Goal: Information Seeking & Learning: Learn about a topic

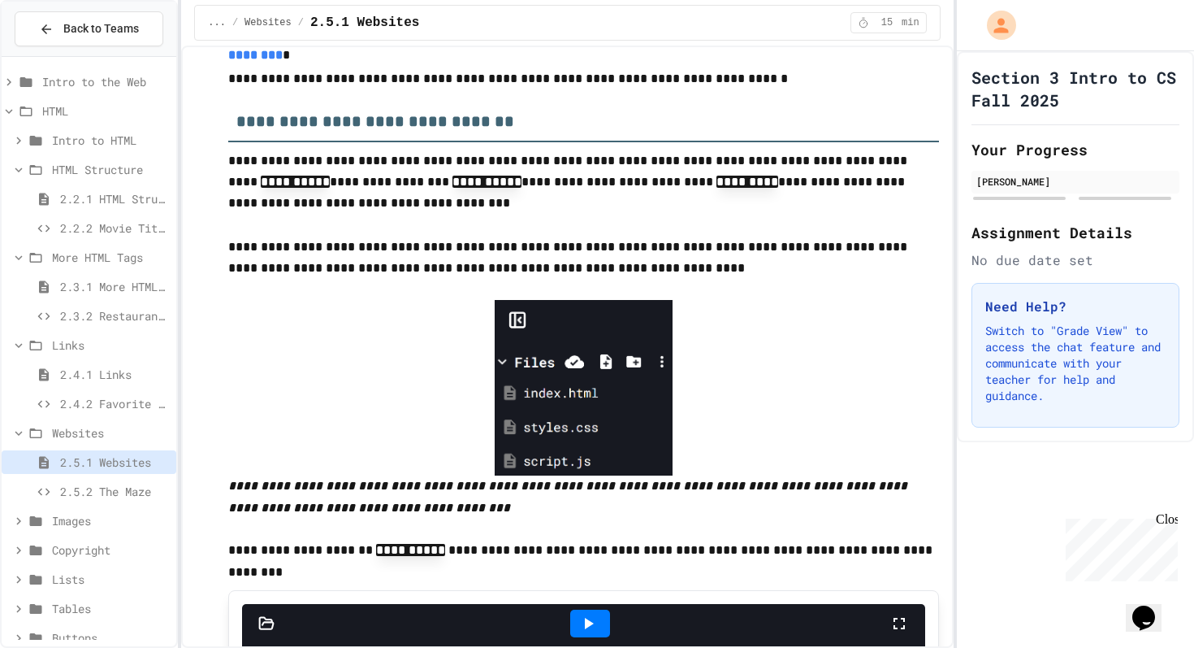
scroll to position [225, 0]
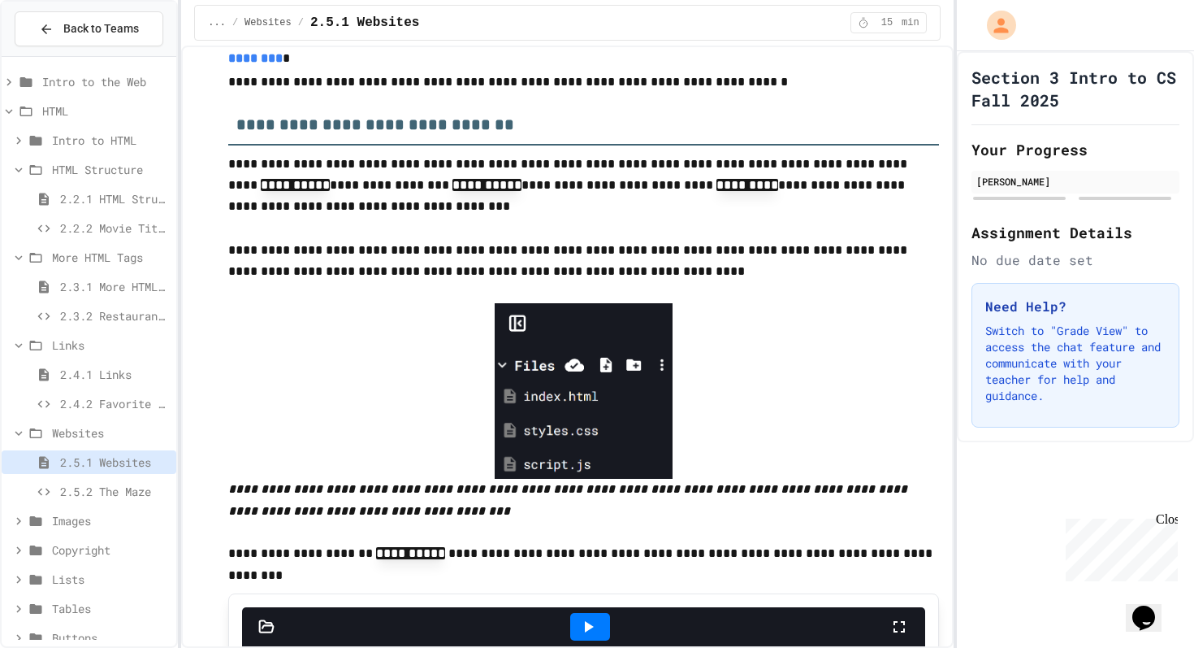
click at [601, 209] on p "**********" at bounding box center [583, 186] width 710 height 65
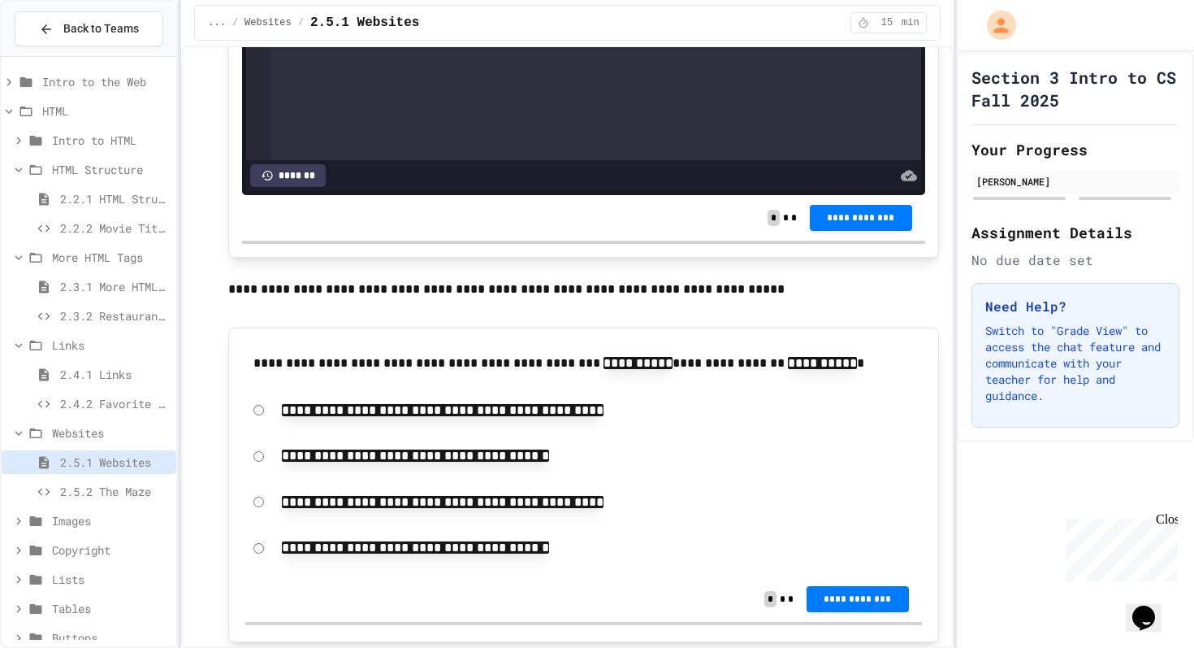
scroll to position [1297, 0]
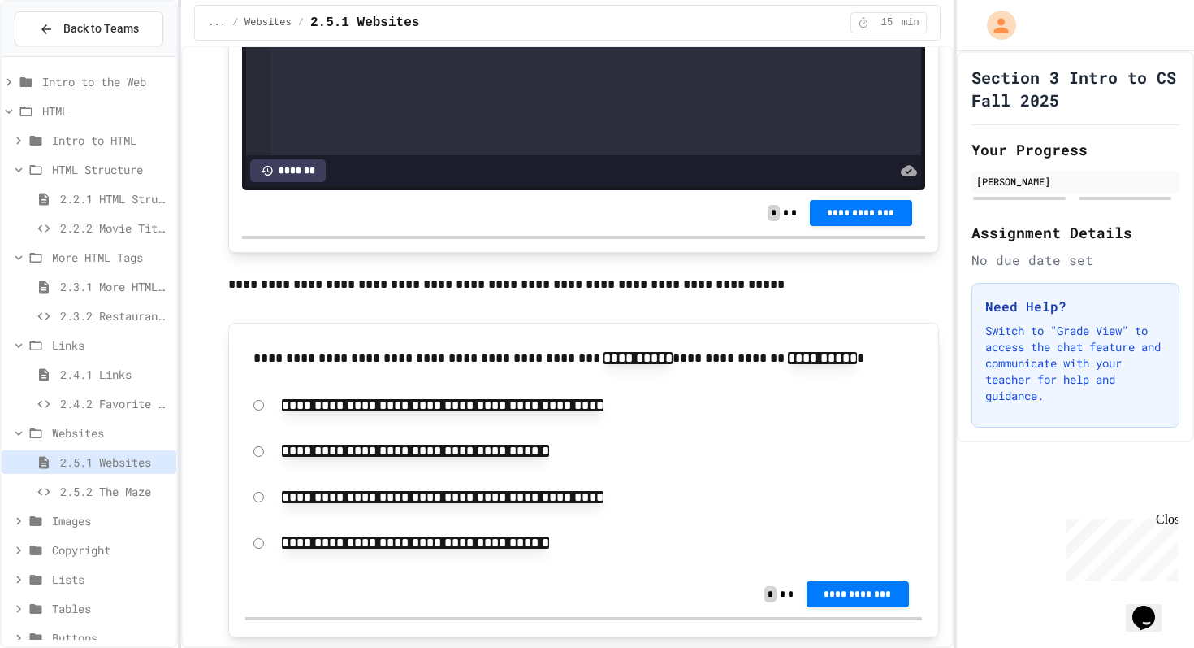
click at [431, 503] on code "**********" at bounding box center [443, 497] width 322 height 12
click at [867, 596] on span "**********" at bounding box center [858, 593] width 76 height 13
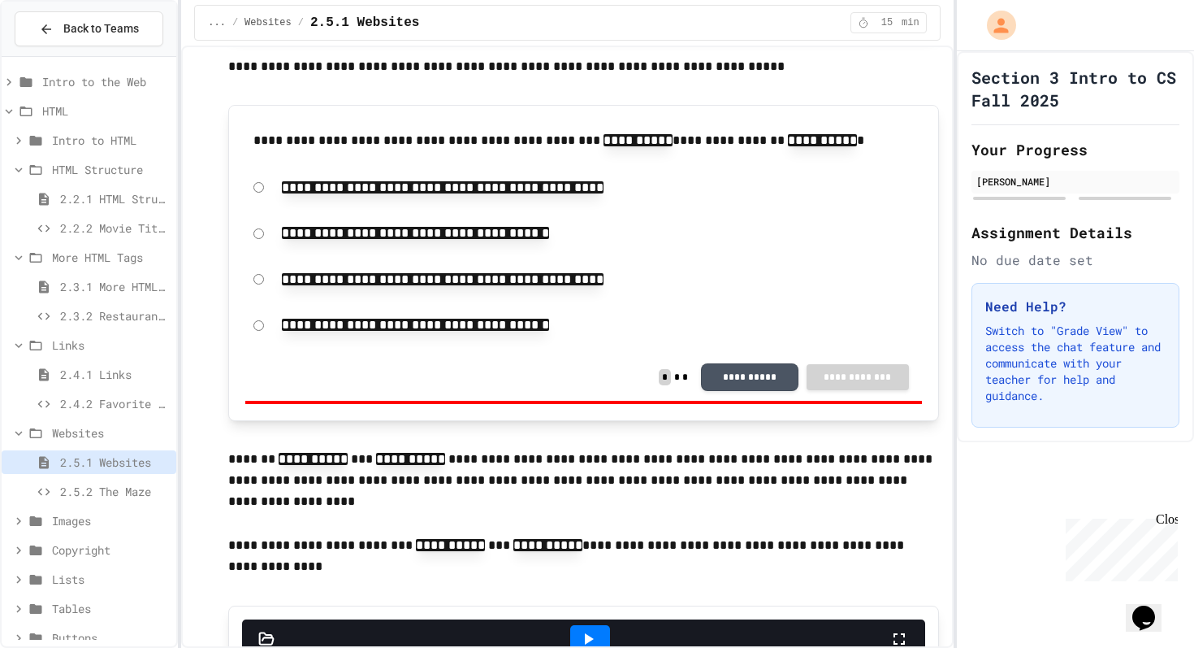
scroll to position [1511, 0]
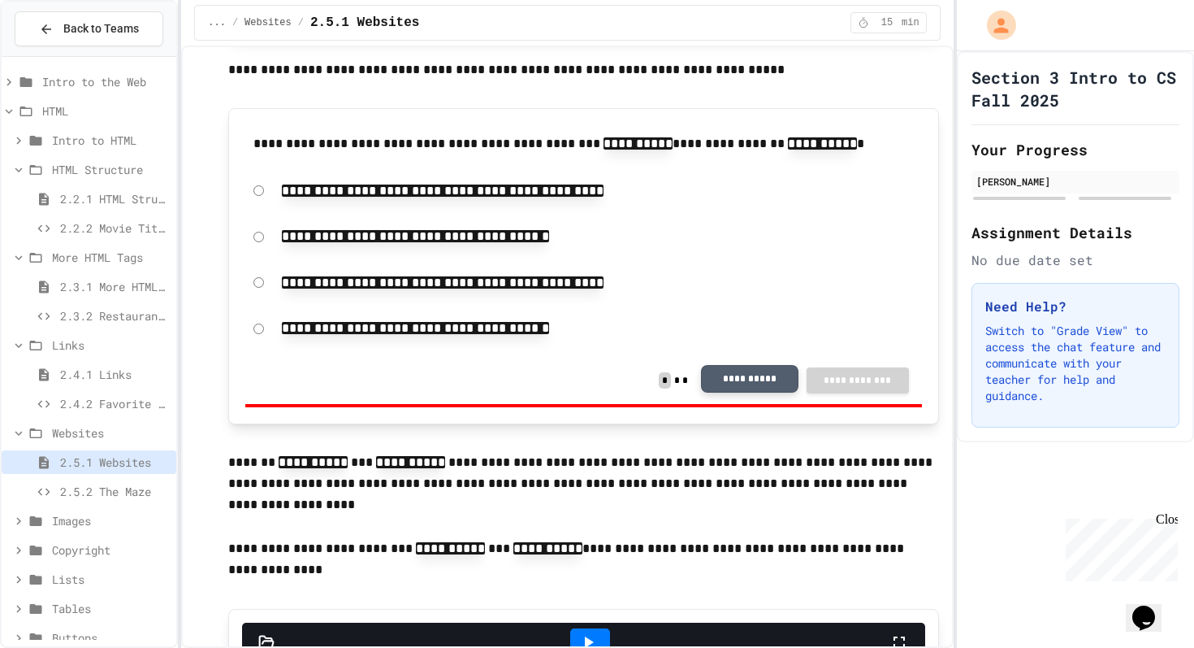
click at [738, 383] on button "**********" at bounding box center [749, 379] width 97 height 28
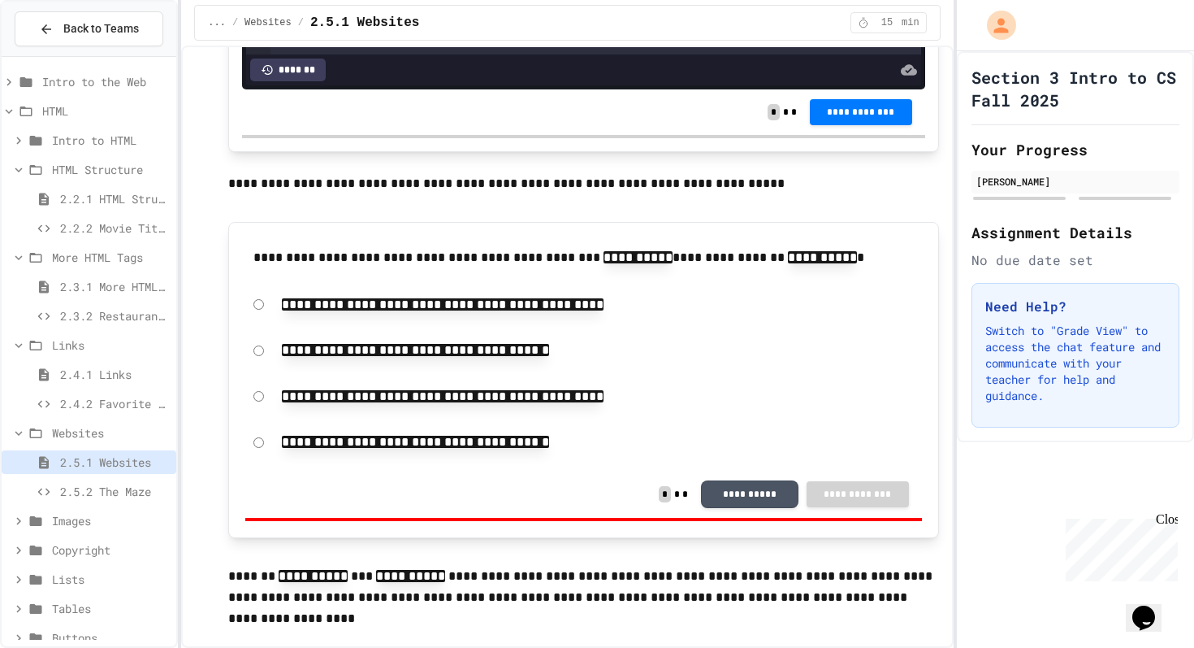
scroll to position [1393, 0]
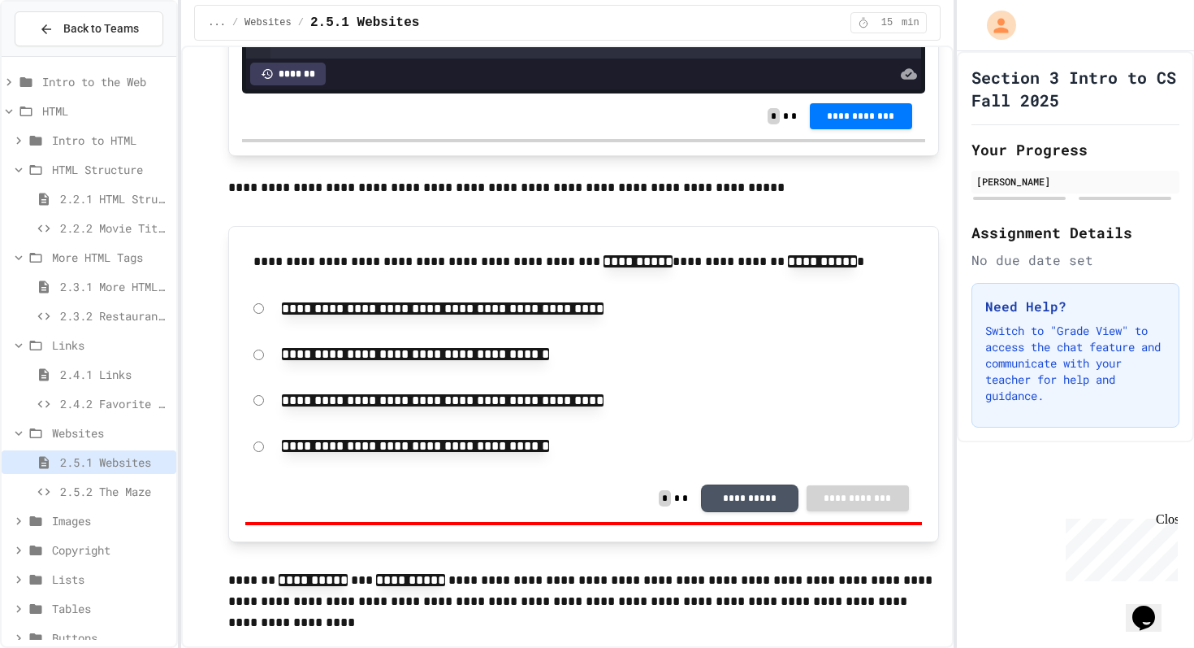
click at [263, 410] on div "**********" at bounding box center [583, 400] width 676 height 37
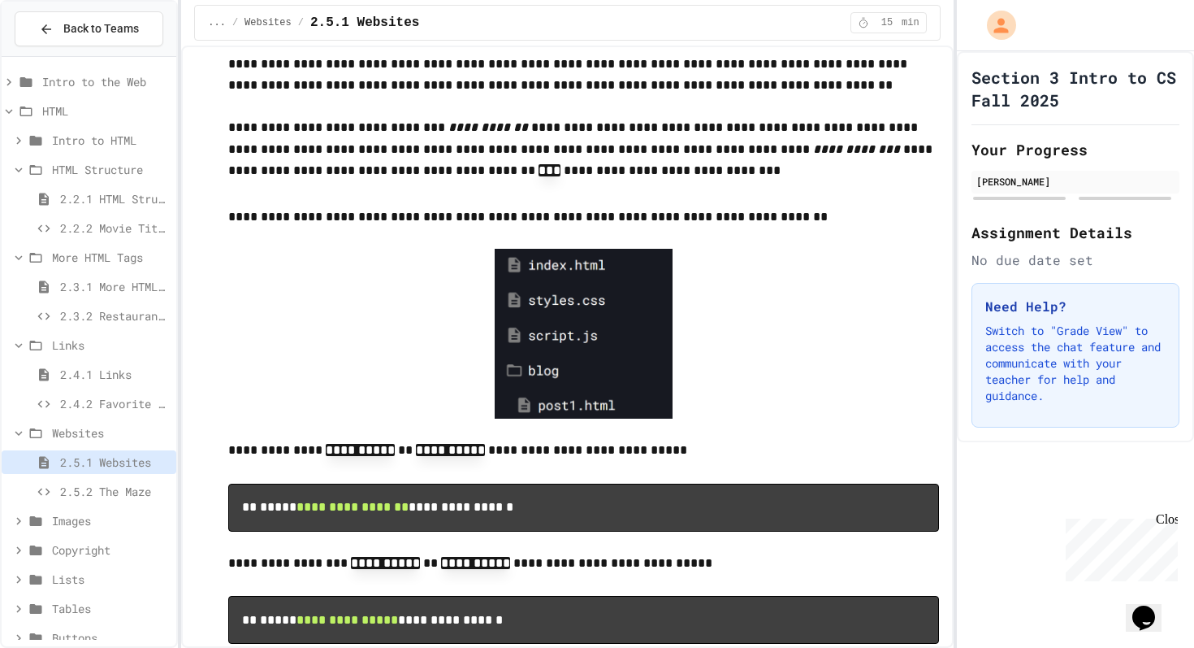
scroll to position [2892, 0]
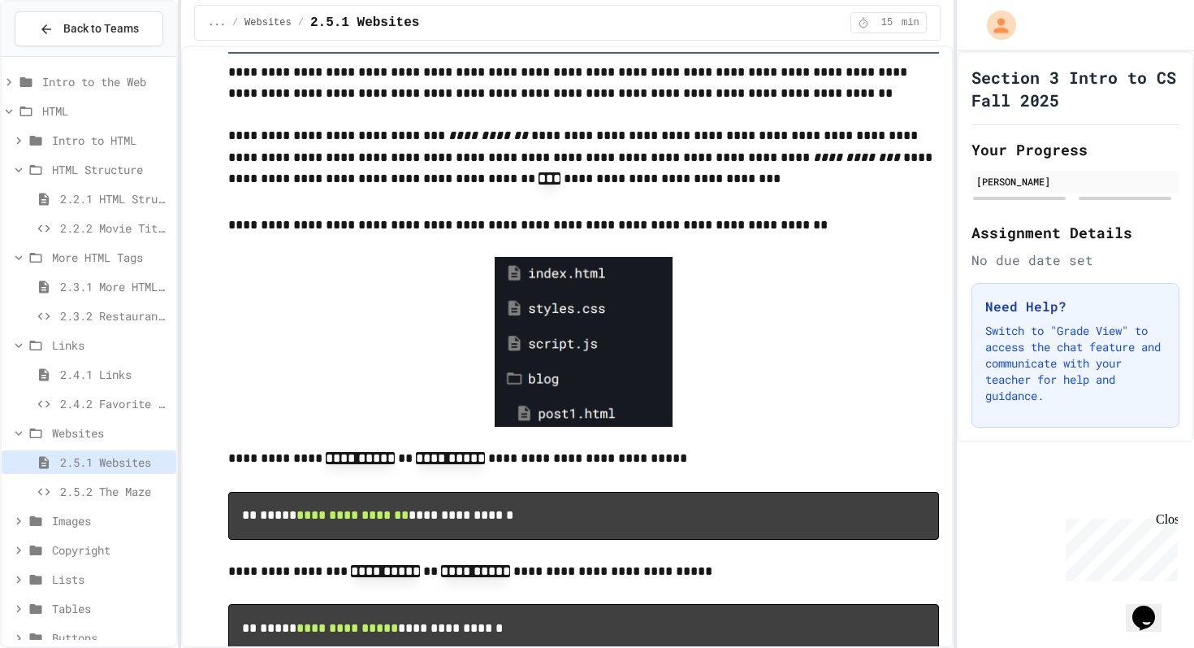
click at [89, 489] on span "2.5.2 The Maze" at bounding box center [115, 491] width 110 height 17
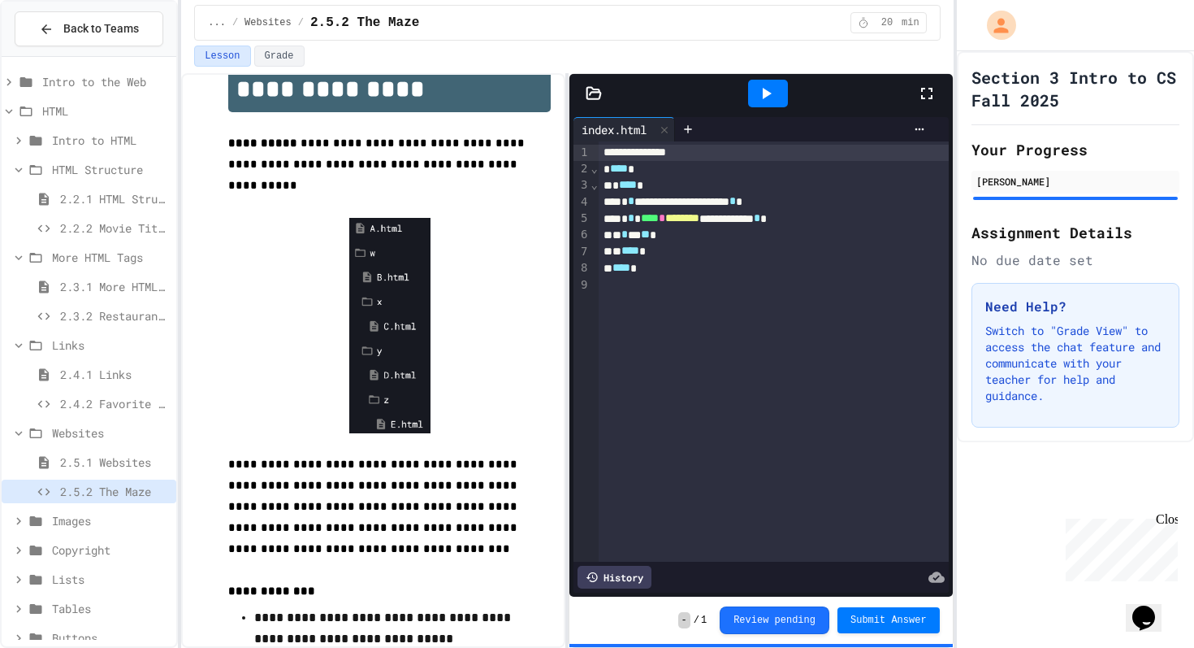
scroll to position [38, 0]
click at [922, 104] on div at bounding box center [935, 93] width 36 height 44
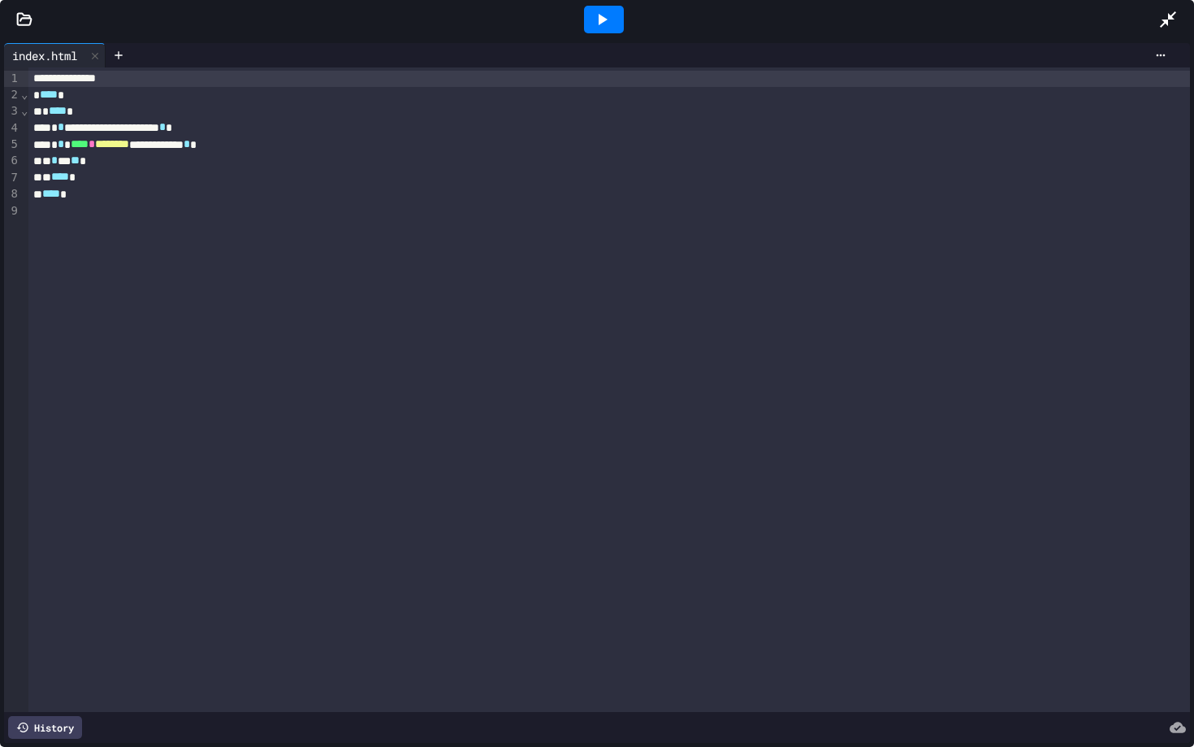
click at [11, 19] on div at bounding box center [24, 19] width 49 height 16
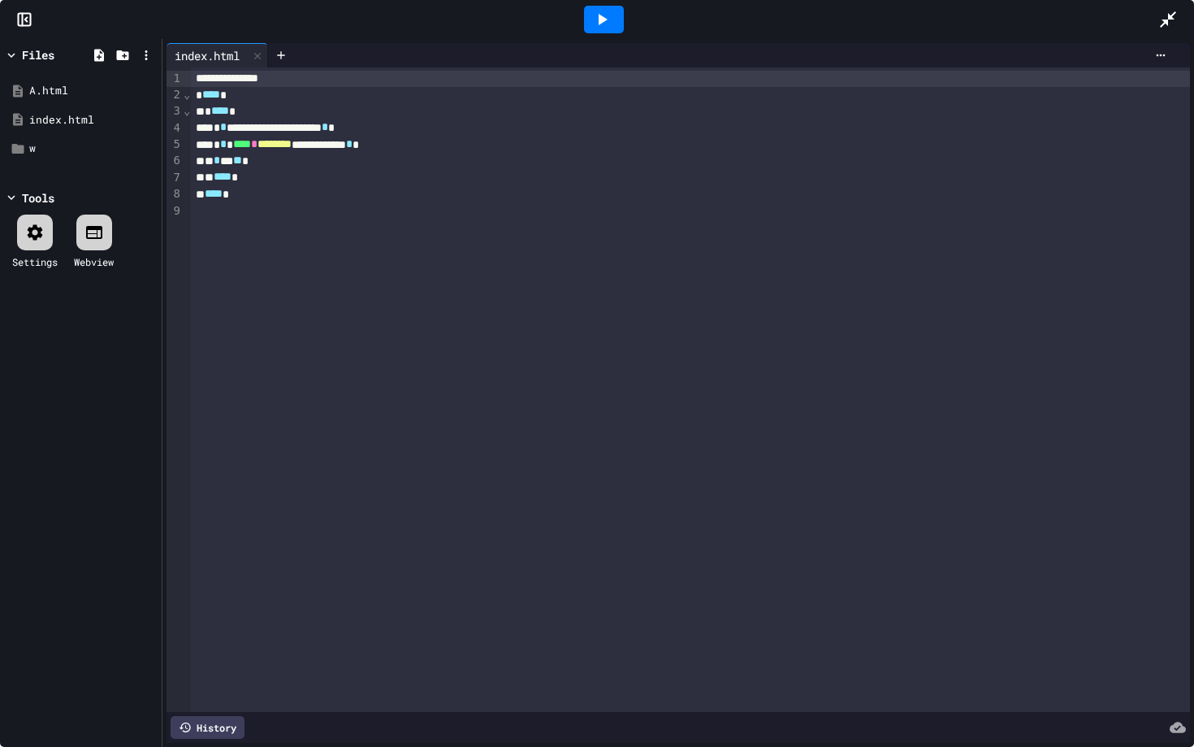
click at [615, 19] on div at bounding box center [604, 20] width 40 height 28
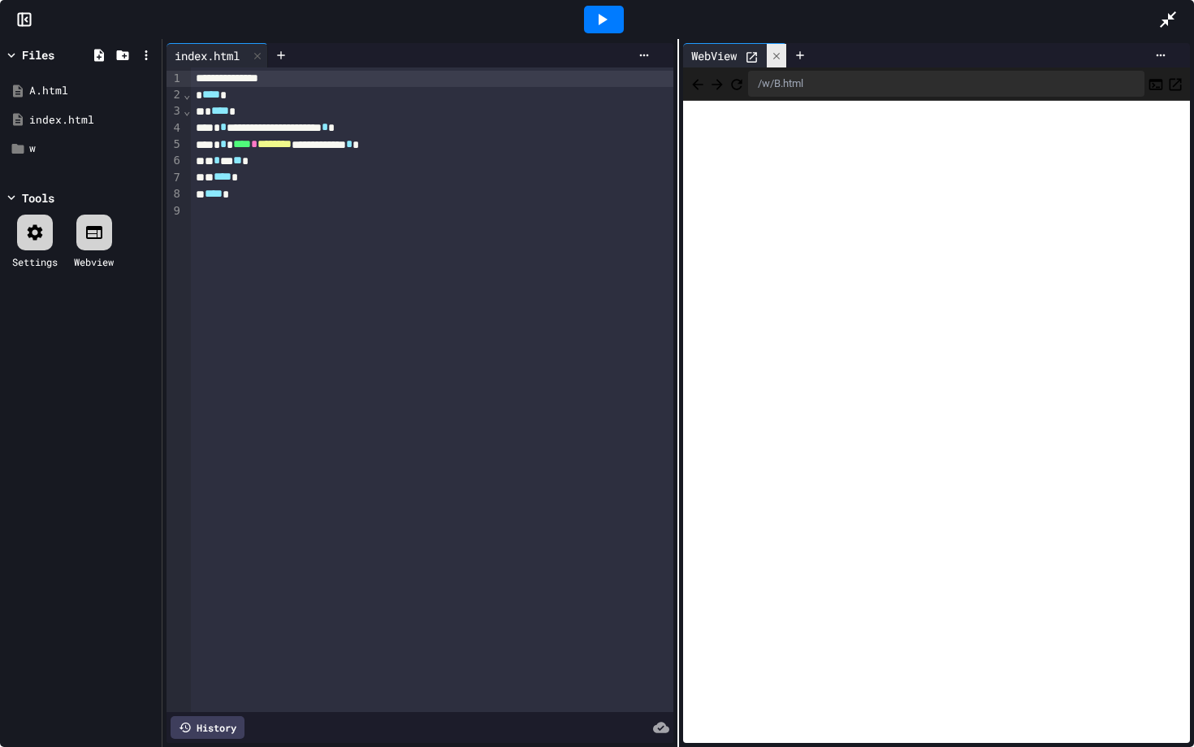
click at [778, 49] on div at bounding box center [776, 56] width 19 height 24
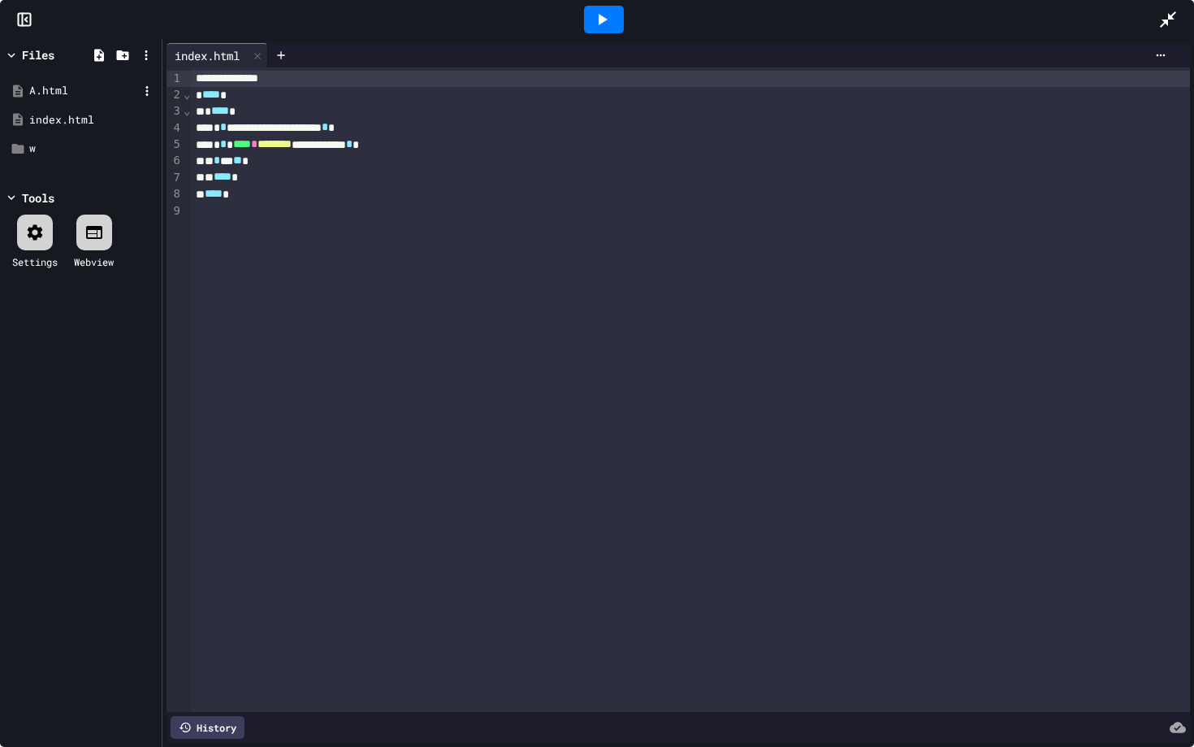
click at [87, 79] on div "A.html" at bounding box center [81, 90] width 154 height 29
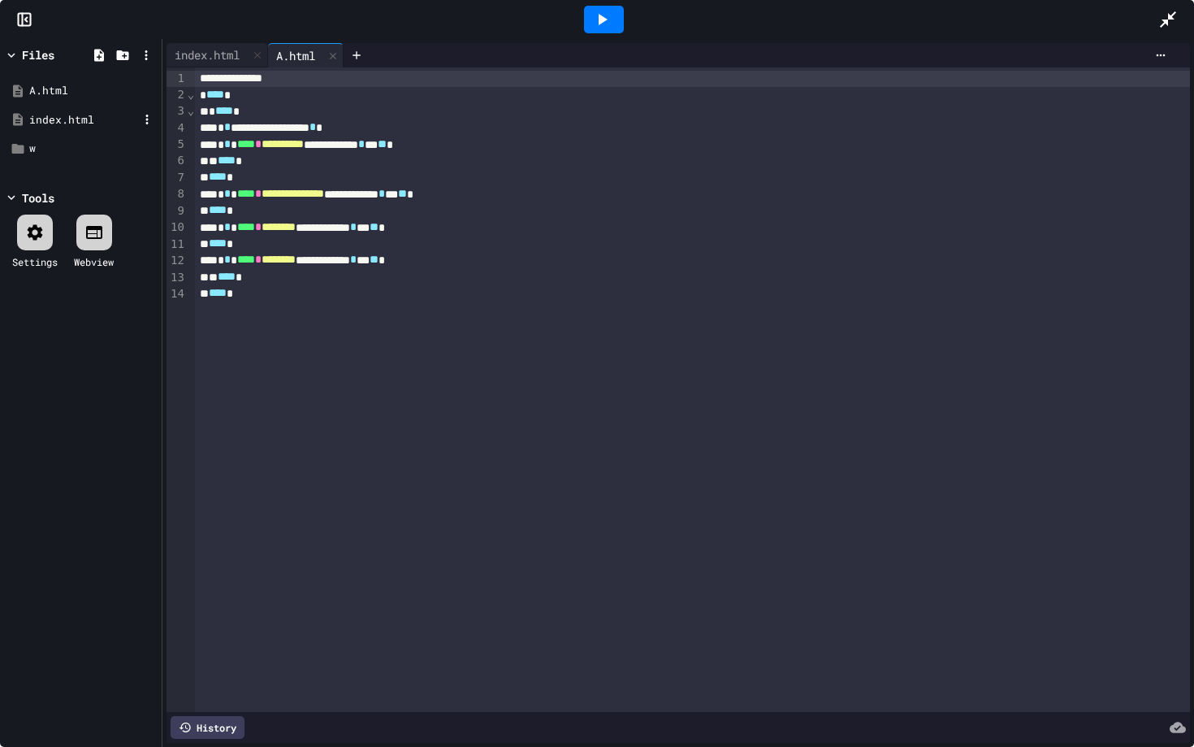
click at [72, 110] on div "index.html" at bounding box center [81, 120] width 154 height 29
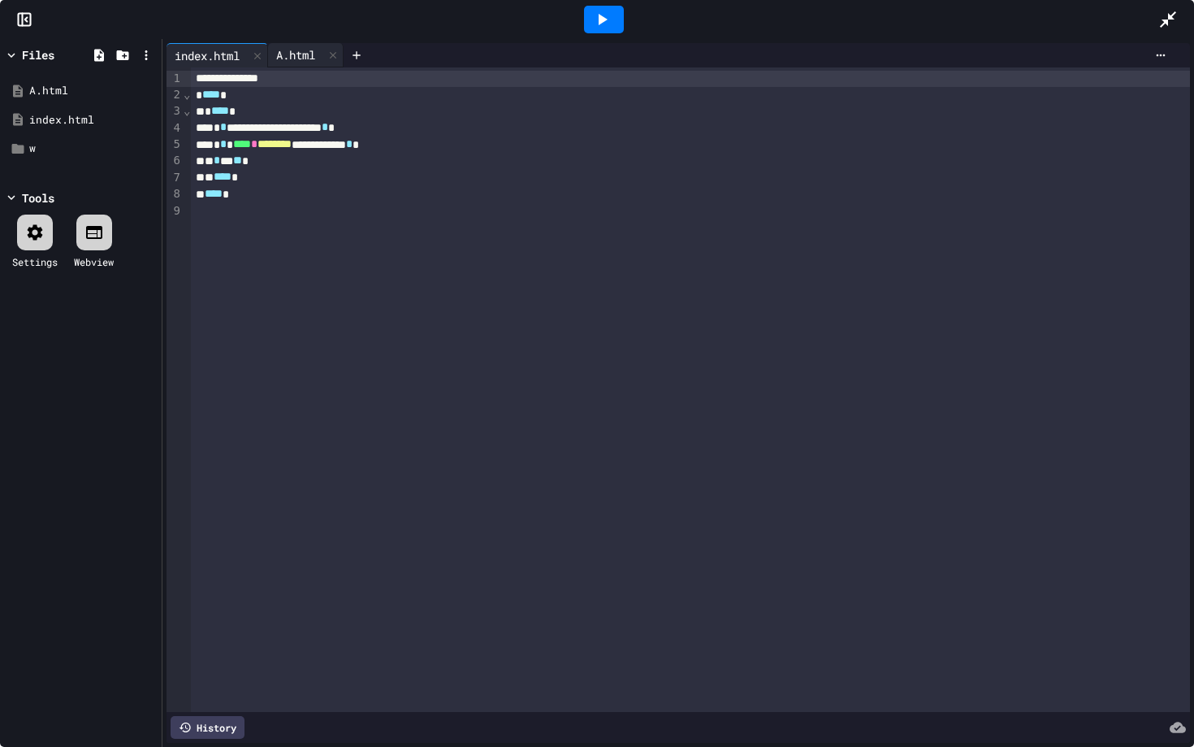
click at [285, 55] on div "A.html" at bounding box center [295, 54] width 55 height 17
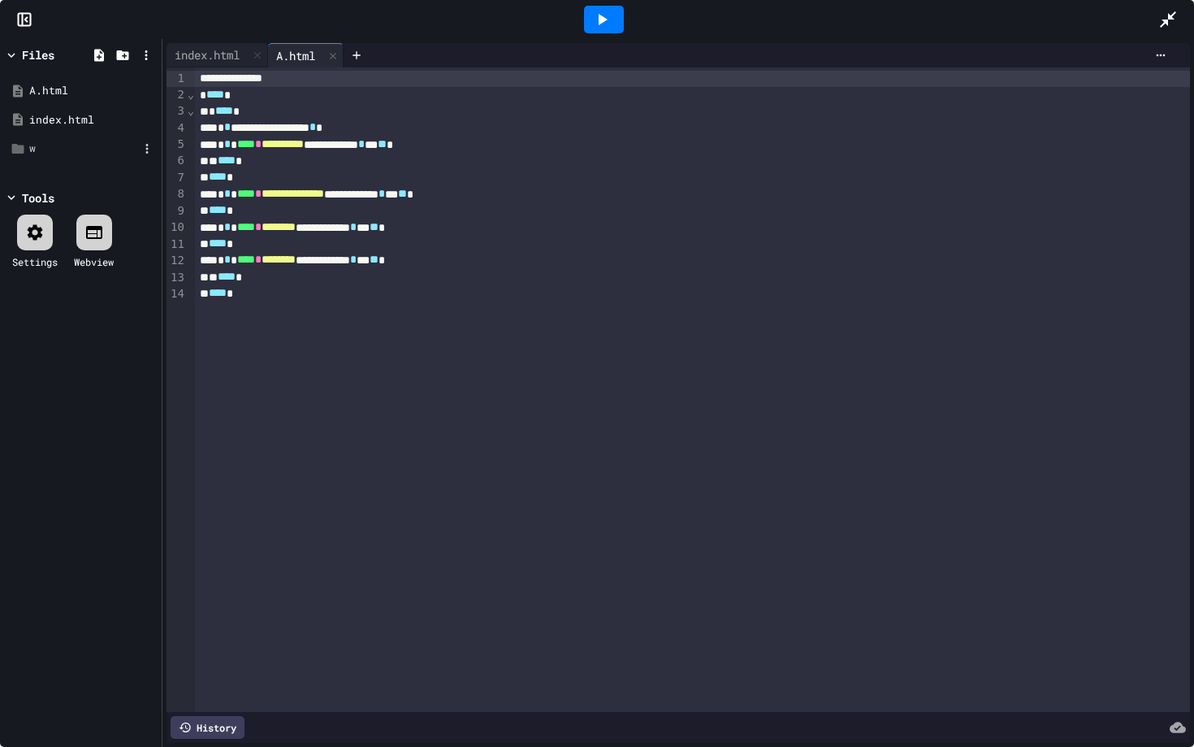
click at [72, 143] on div "w" at bounding box center [83, 149] width 109 height 16
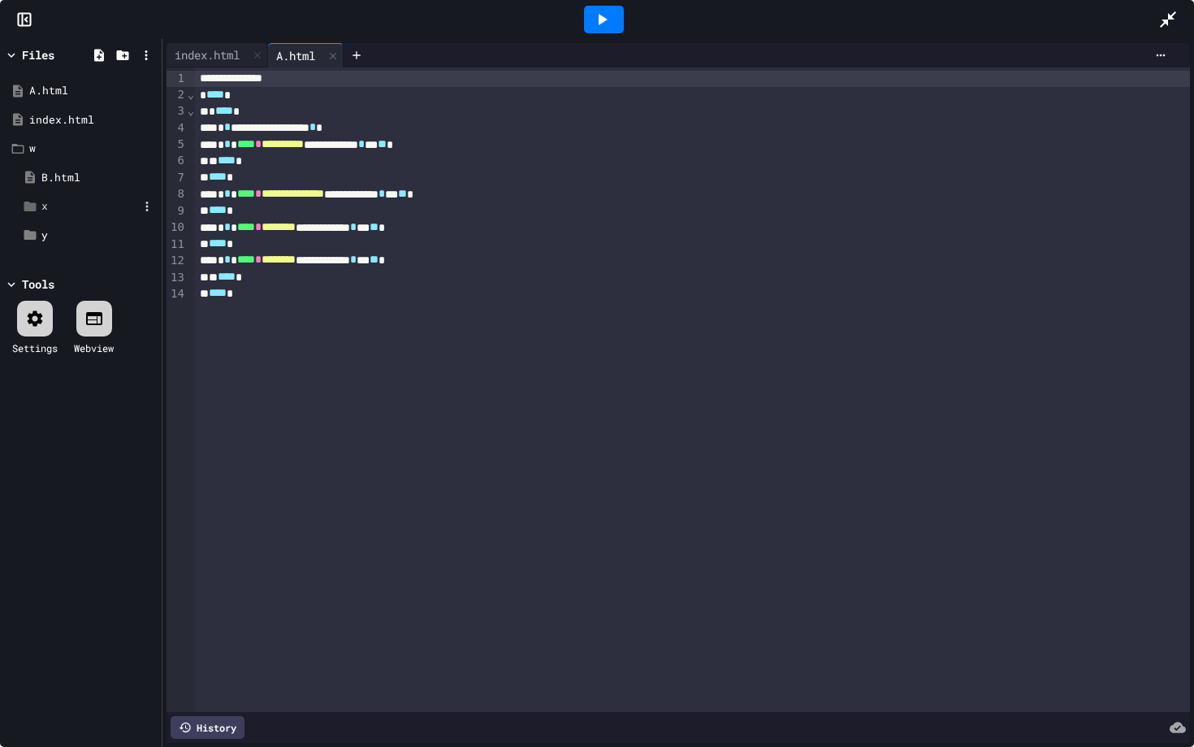
click at [54, 201] on div "x" at bounding box center [89, 206] width 97 height 16
click at [65, 264] on div "y" at bounding box center [89, 264] width 97 height 16
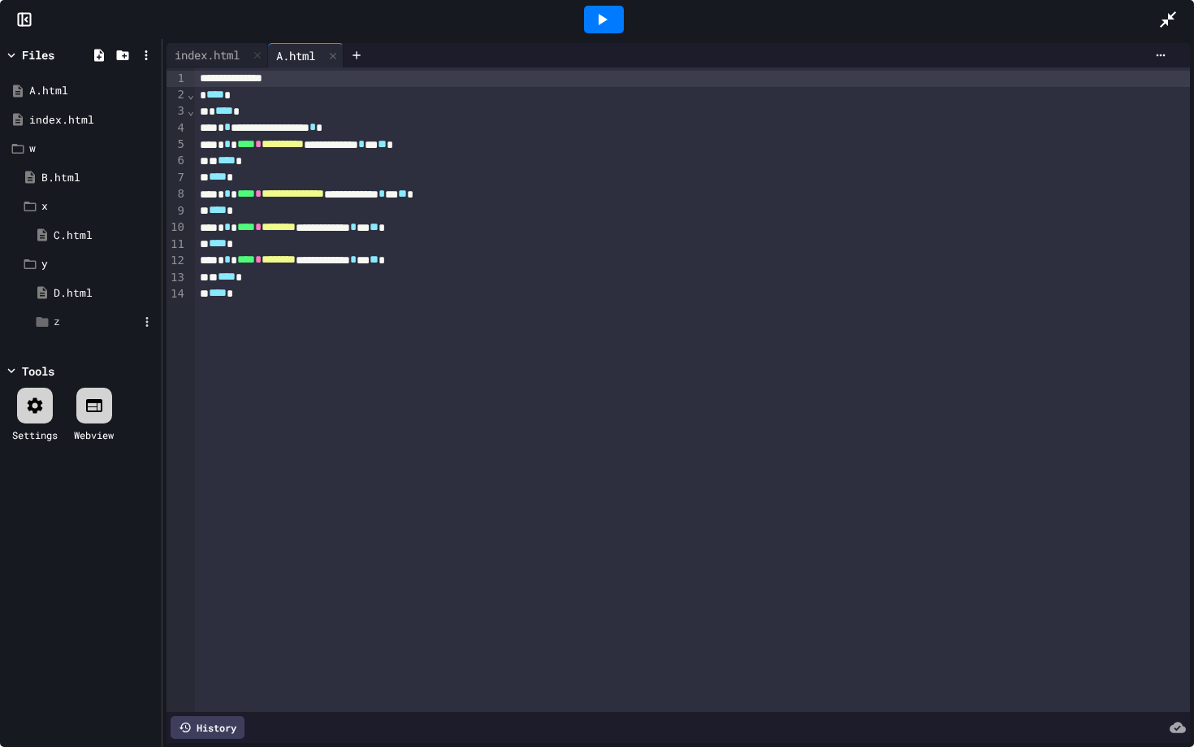
click at [73, 322] on div "z" at bounding box center [96, 322] width 84 height 16
click at [1163, 21] on icon at bounding box center [1168, 19] width 16 height 16
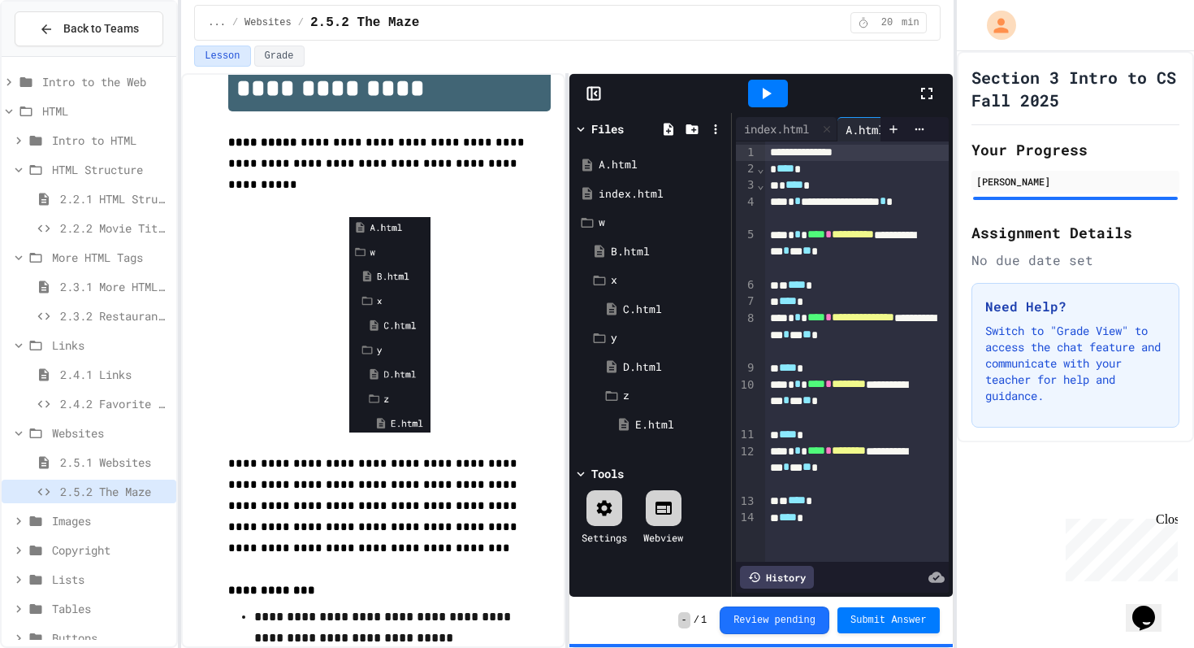
click at [67, 460] on span "2.5.1 Websites" at bounding box center [115, 461] width 110 height 17
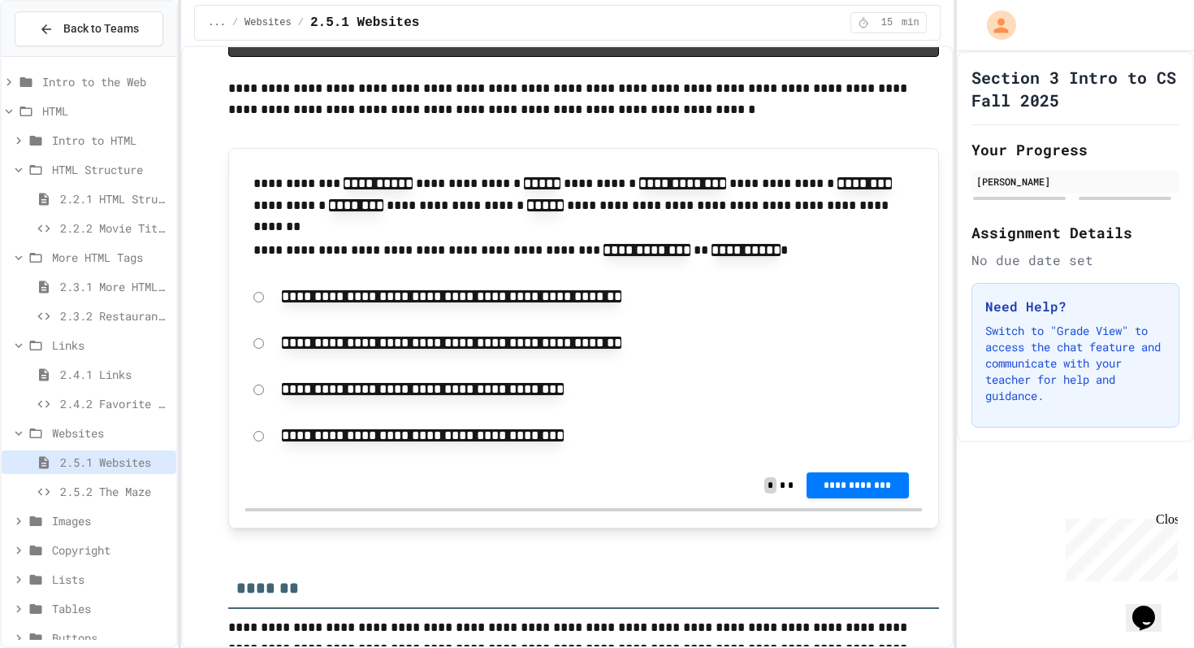
scroll to position [3562, 0]
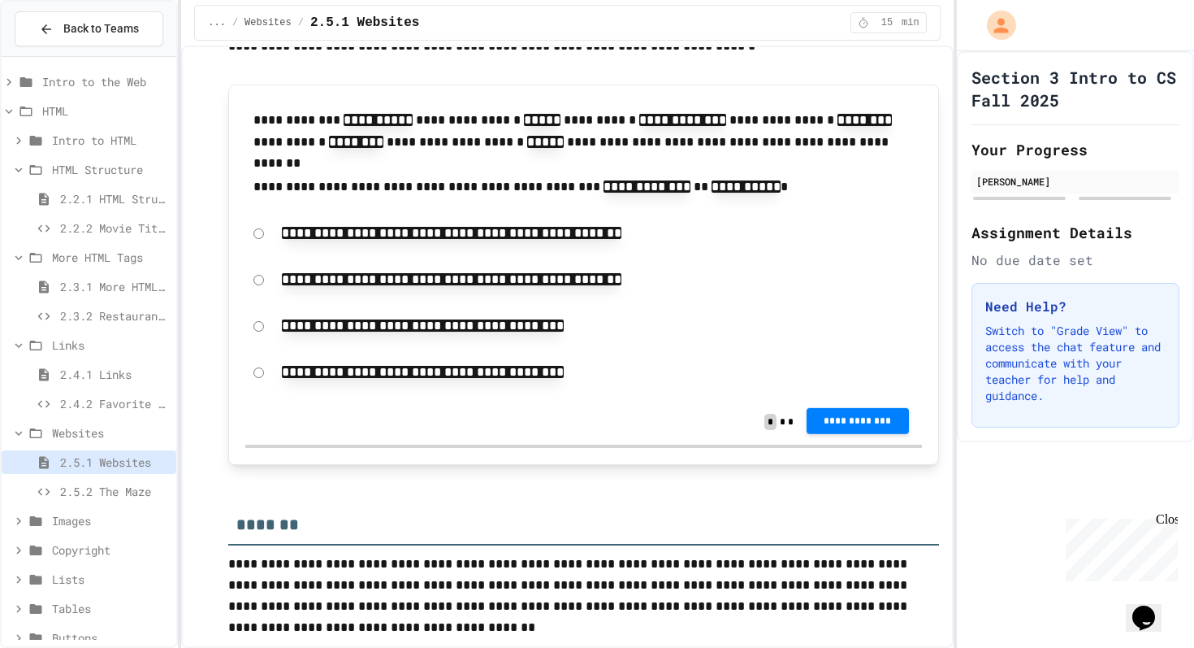
click at [856, 419] on span "**********" at bounding box center [858, 420] width 76 height 13
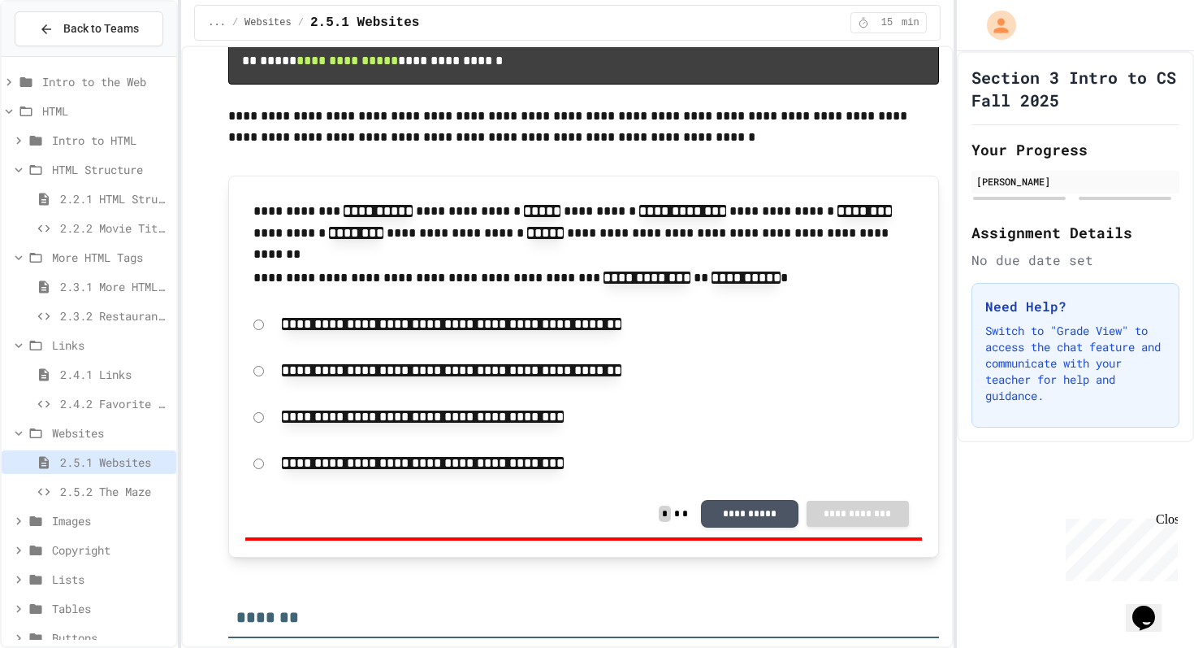
scroll to position [3564, 0]
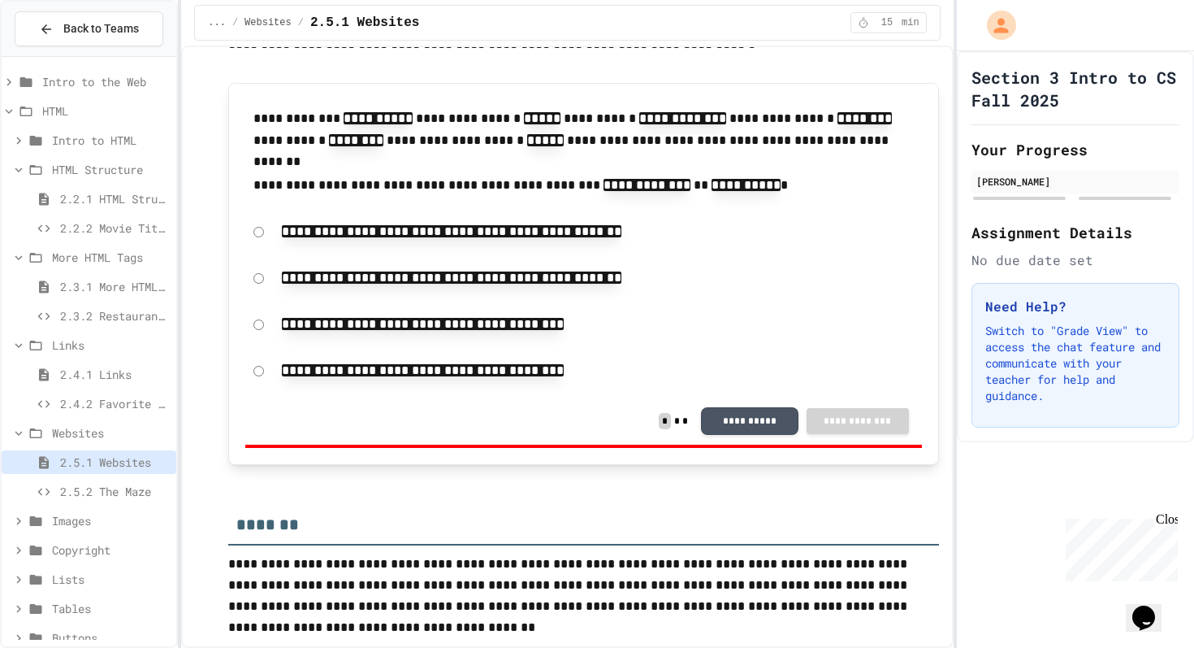
click at [143, 495] on span "2.5.2 The Maze" at bounding box center [115, 491] width 110 height 17
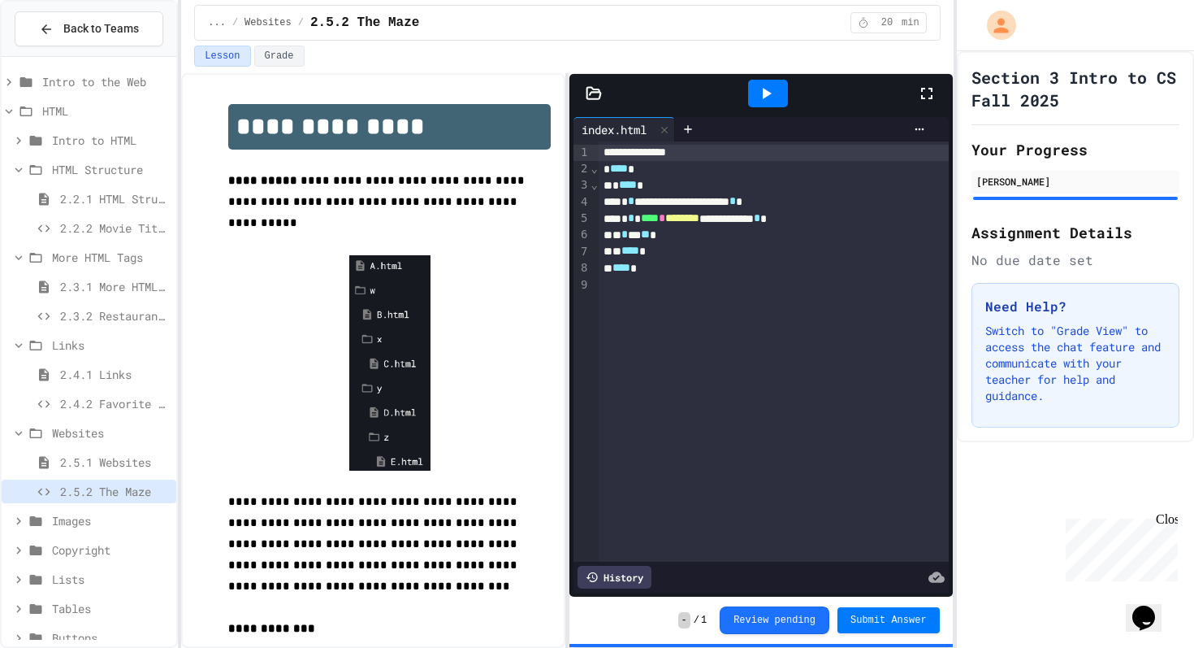
click at [154, 469] on span "2.5.1 Websites" at bounding box center [115, 461] width 110 height 17
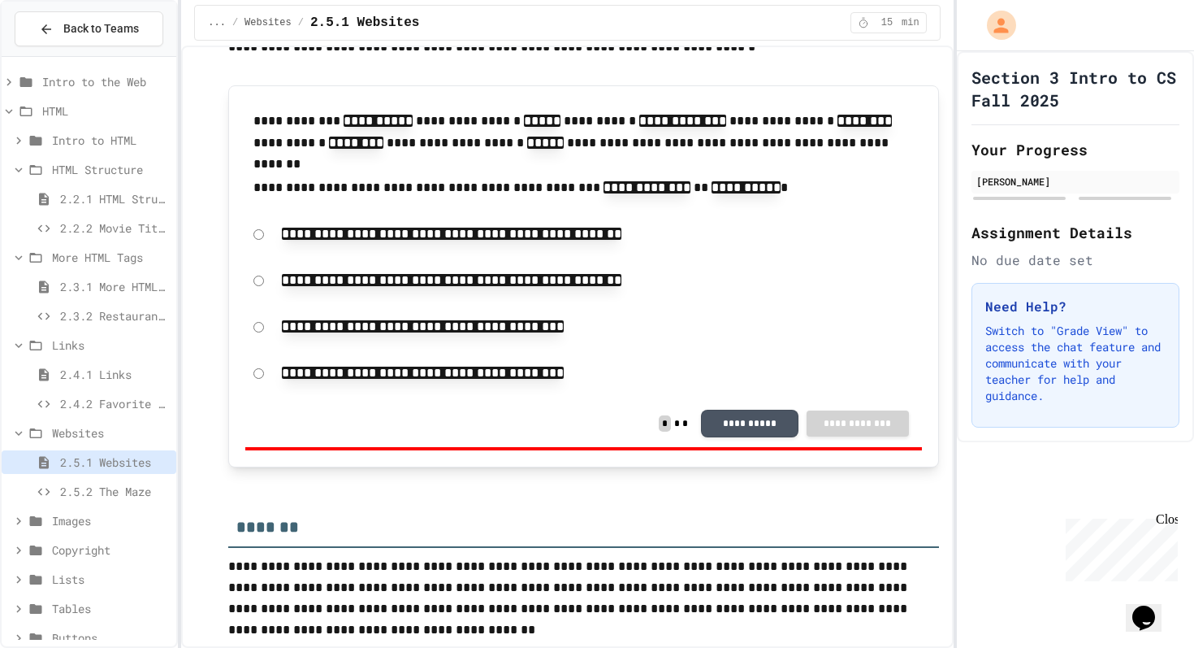
scroll to position [3564, 0]
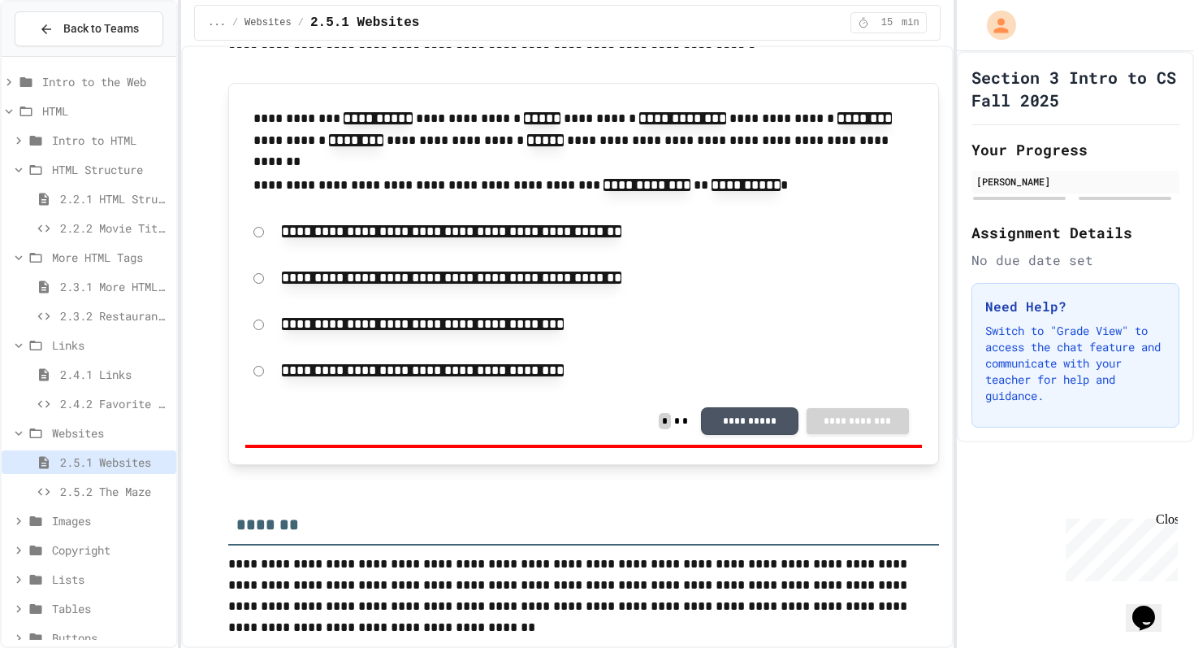
click at [80, 491] on span "2.5.2 The Maze" at bounding box center [115, 491] width 110 height 17
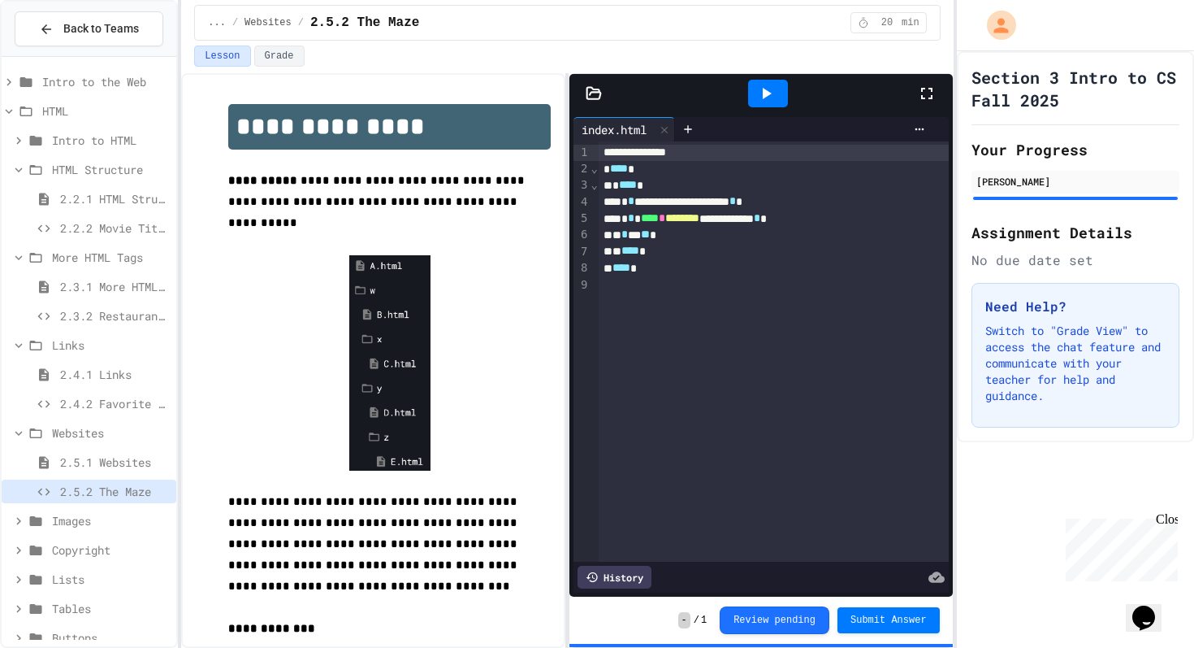
click at [594, 95] on icon at bounding box center [594, 93] width 16 height 16
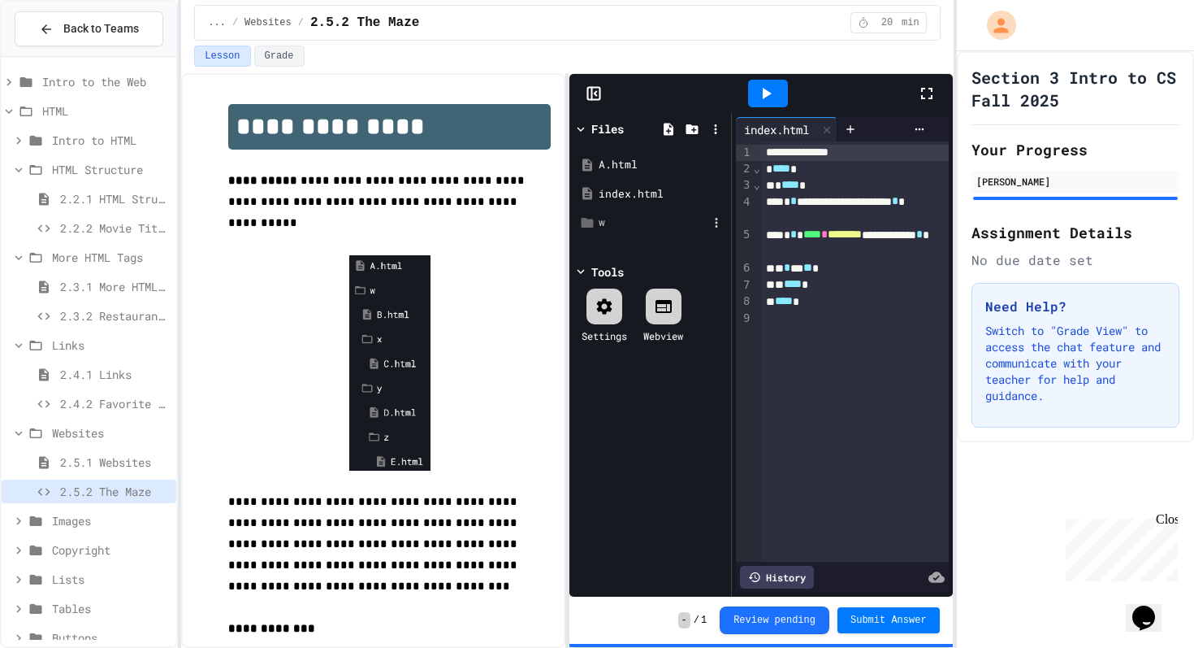
click at [628, 227] on div "w" at bounding box center [653, 222] width 109 height 16
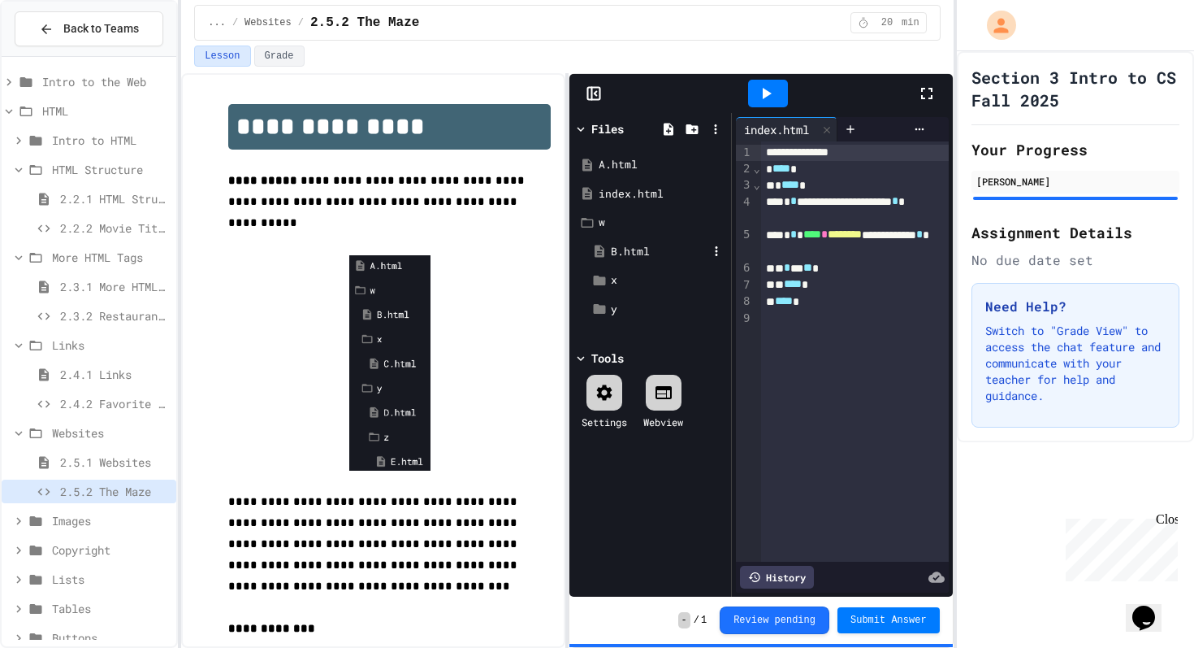
click at [628, 253] on div "B.html" at bounding box center [659, 252] width 97 height 16
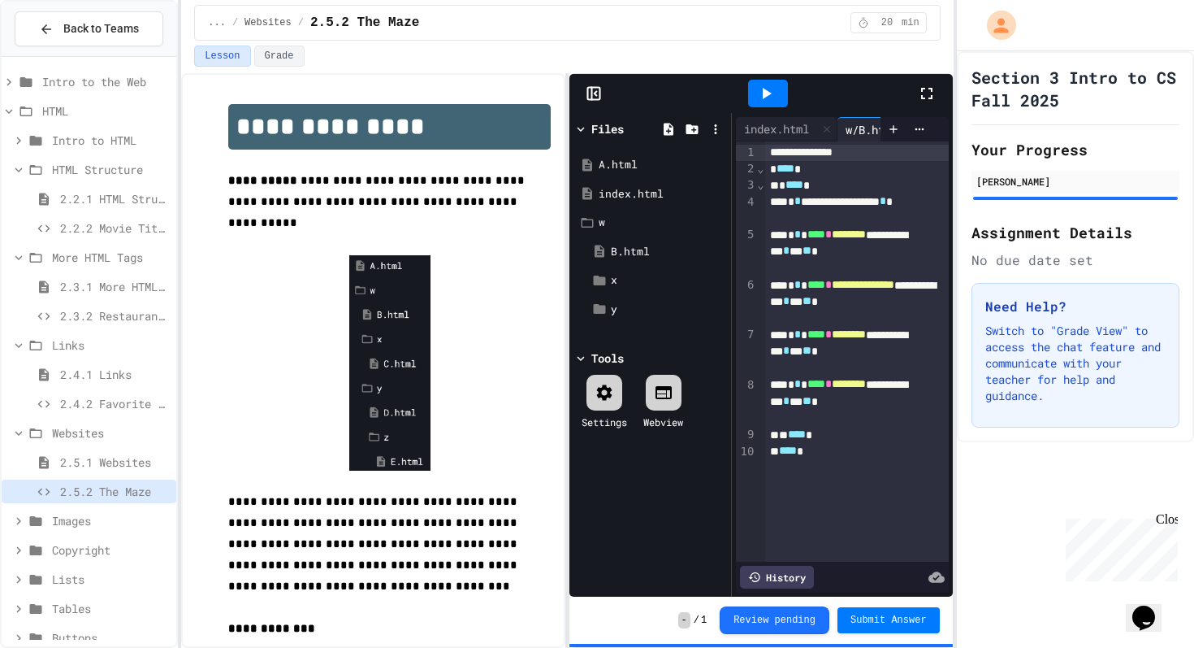
click at [586, 97] on icon at bounding box center [594, 93] width 16 height 16
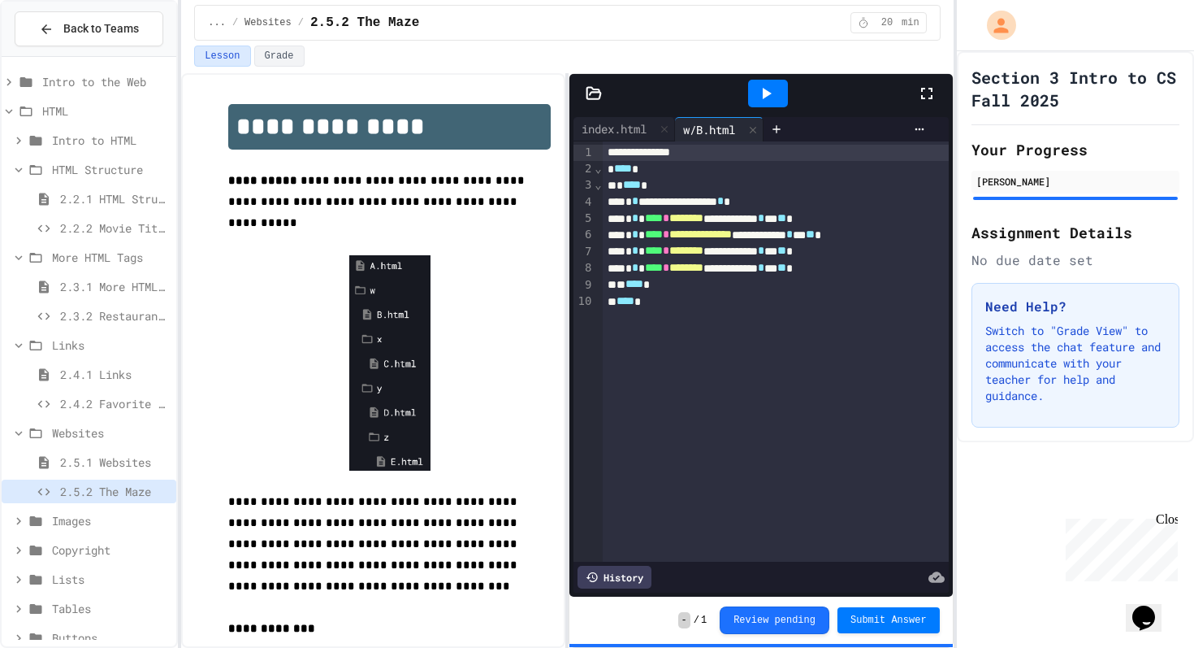
click at [153, 453] on div "2.5.1 Websites" at bounding box center [89, 462] width 175 height 24
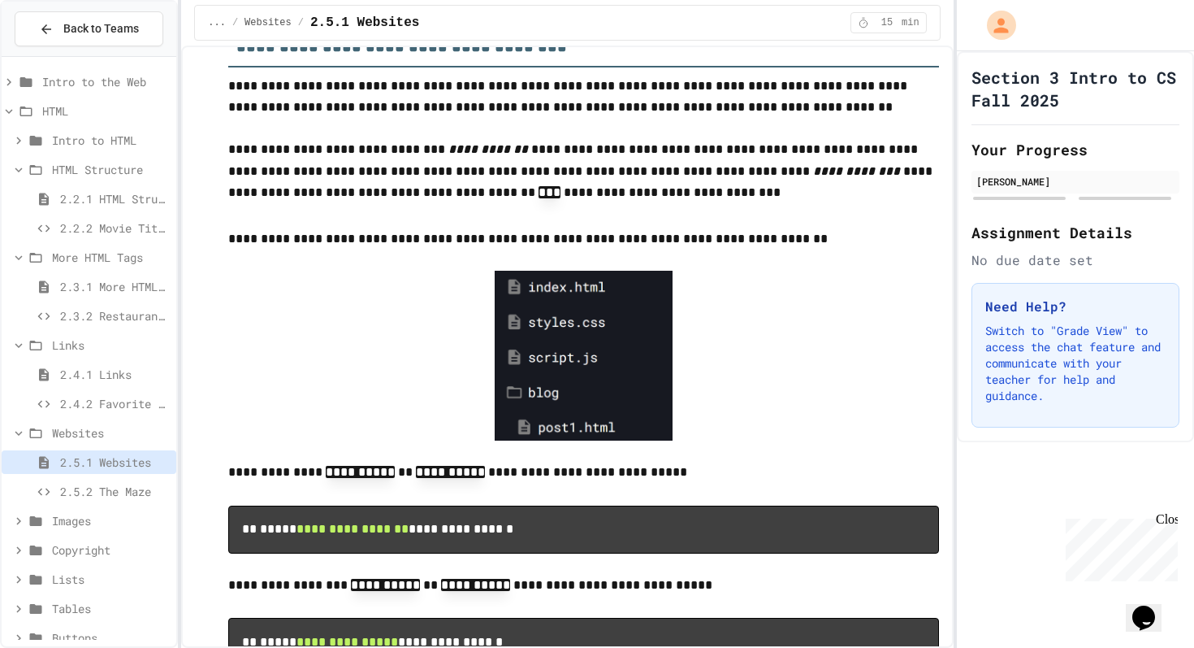
scroll to position [2879, 0]
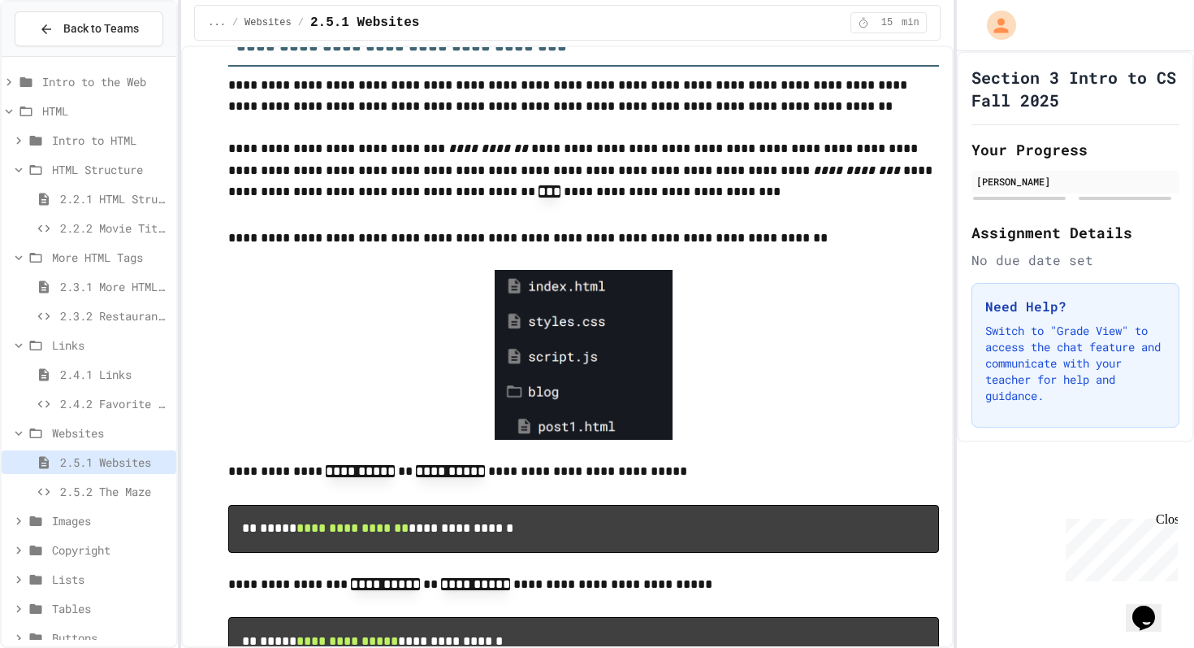
click at [158, 486] on span "2.5.2 The Maze" at bounding box center [115, 491] width 110 height 17
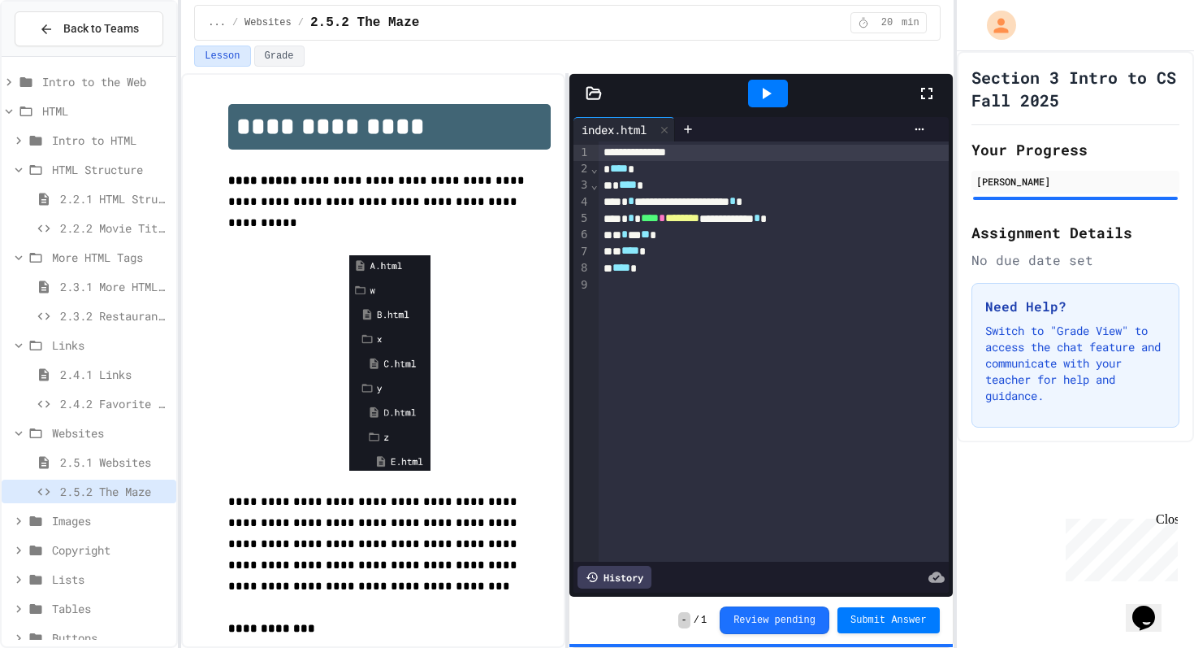
click at [929, 88] on icon at bounding box center [926, 93] width 11 height 11
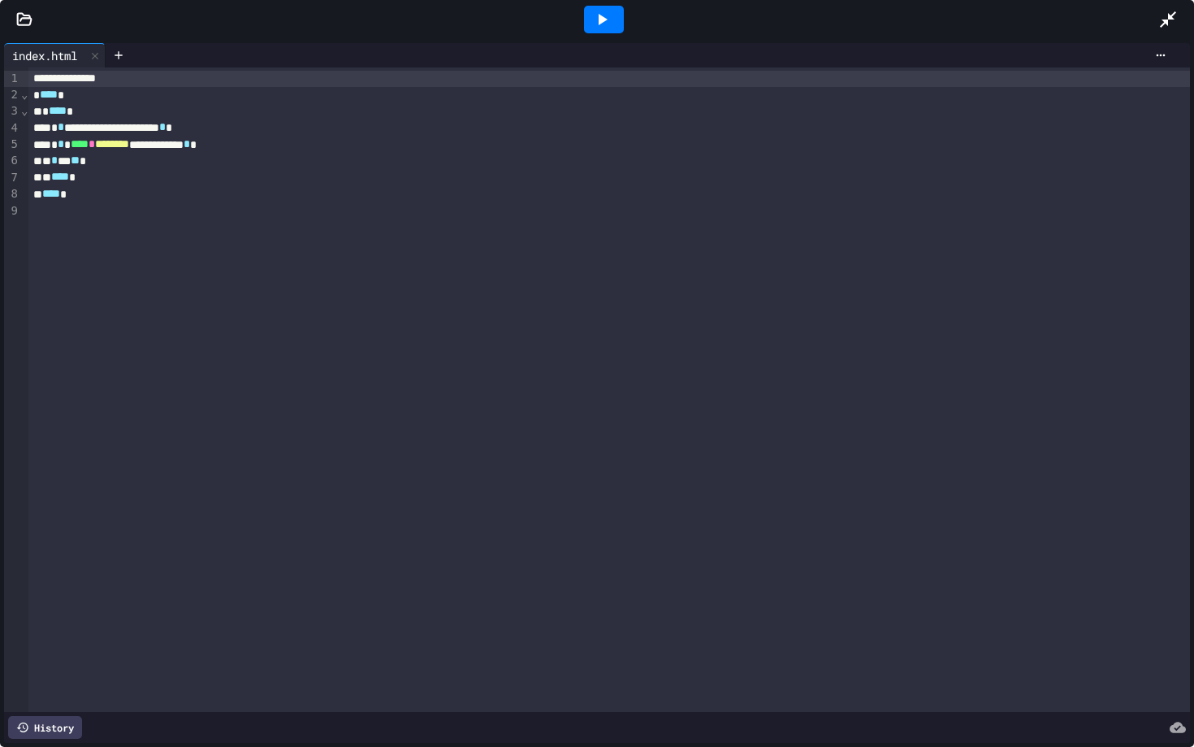
click at [612, 30] on div at bounding box center [604, 20] width 40 height 28
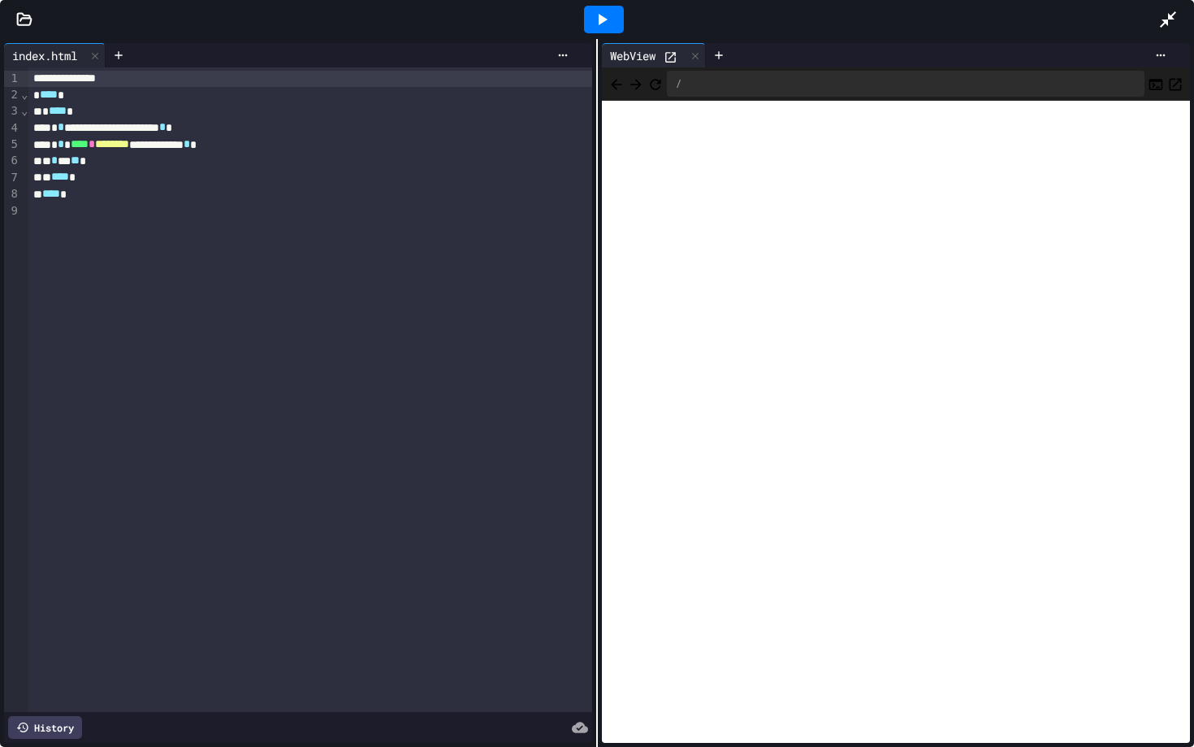
click at [27, 17] on icon at bounding box center [25, 18] width 14 height 11
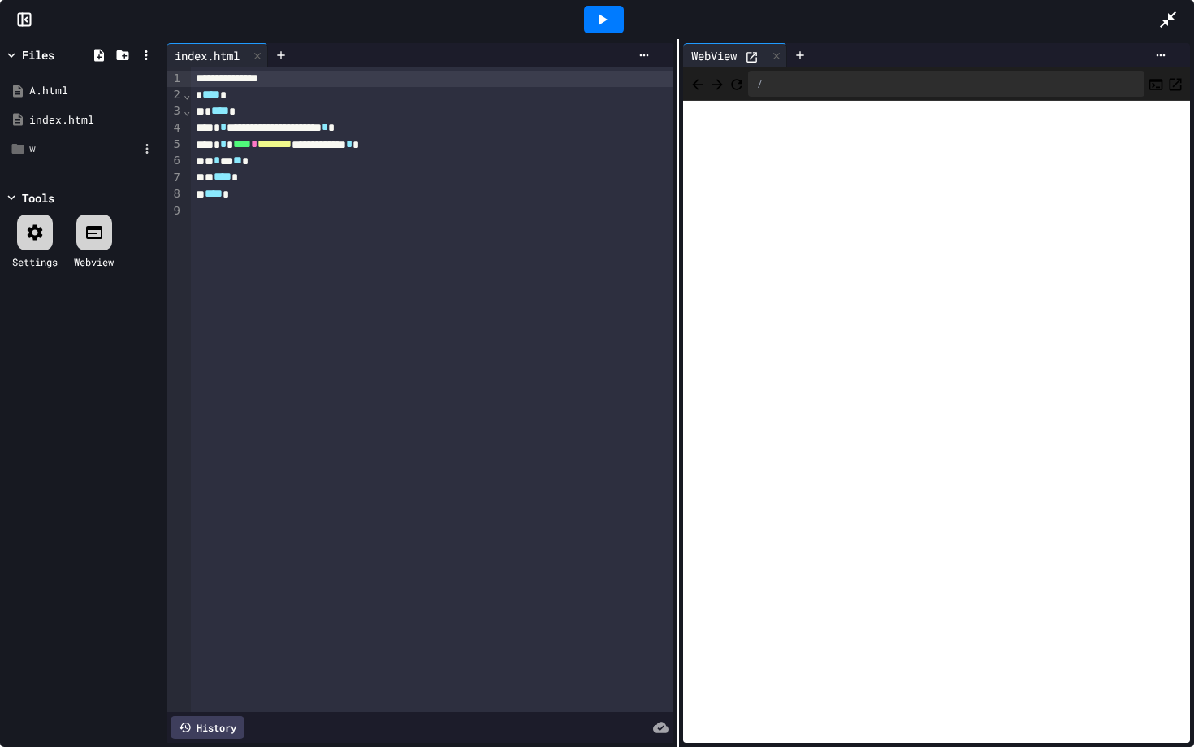
click at [59, 150] on div "w" at bounding box center [83, 149] width 109 height 16
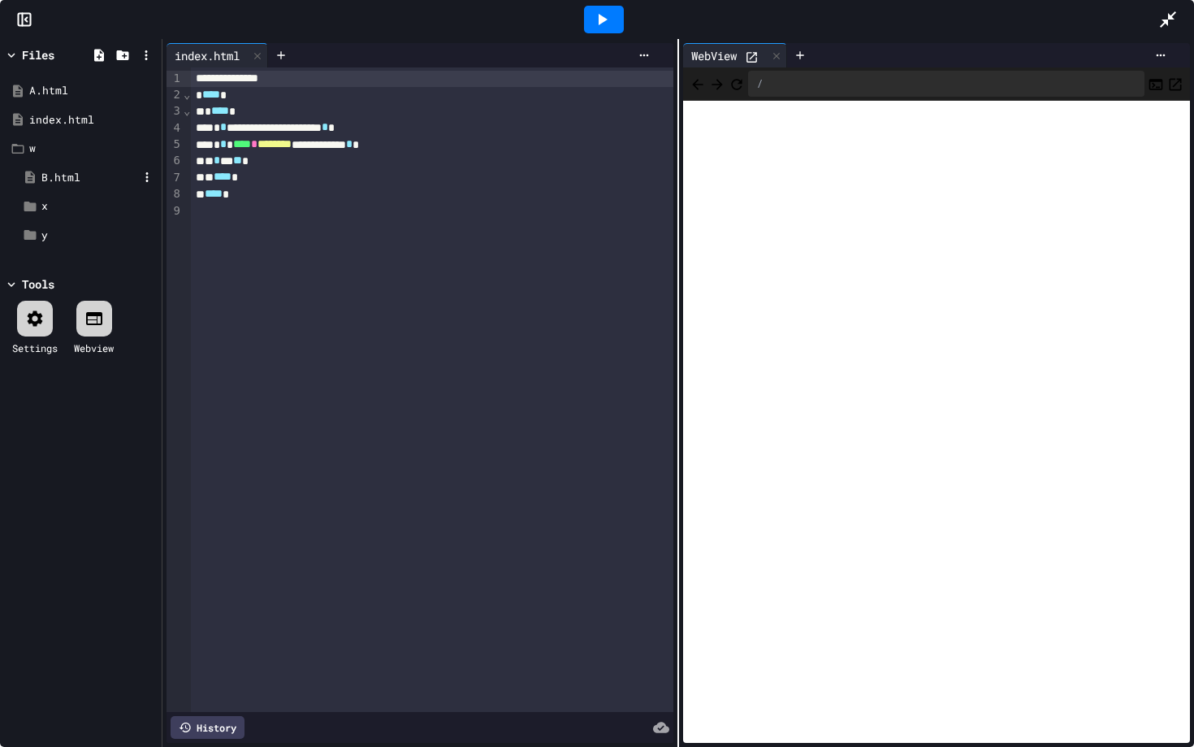
click at [69, 180] on div "B.html" at bounding box center [89, 178] width 97 height 16
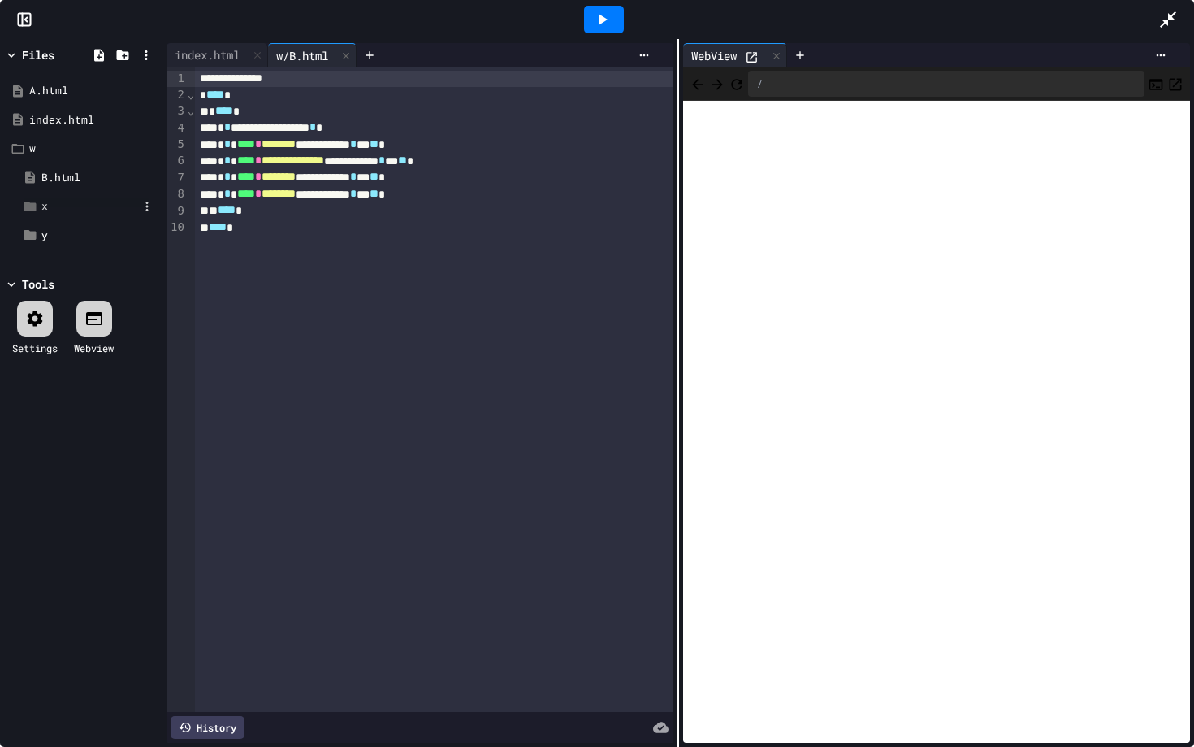
click at [71, 206] on div "x" at bounding box center [89, 206] width 97 height 16
click at [82, 265] on div "y" at bounding box center [89, 264] width 97 height 16
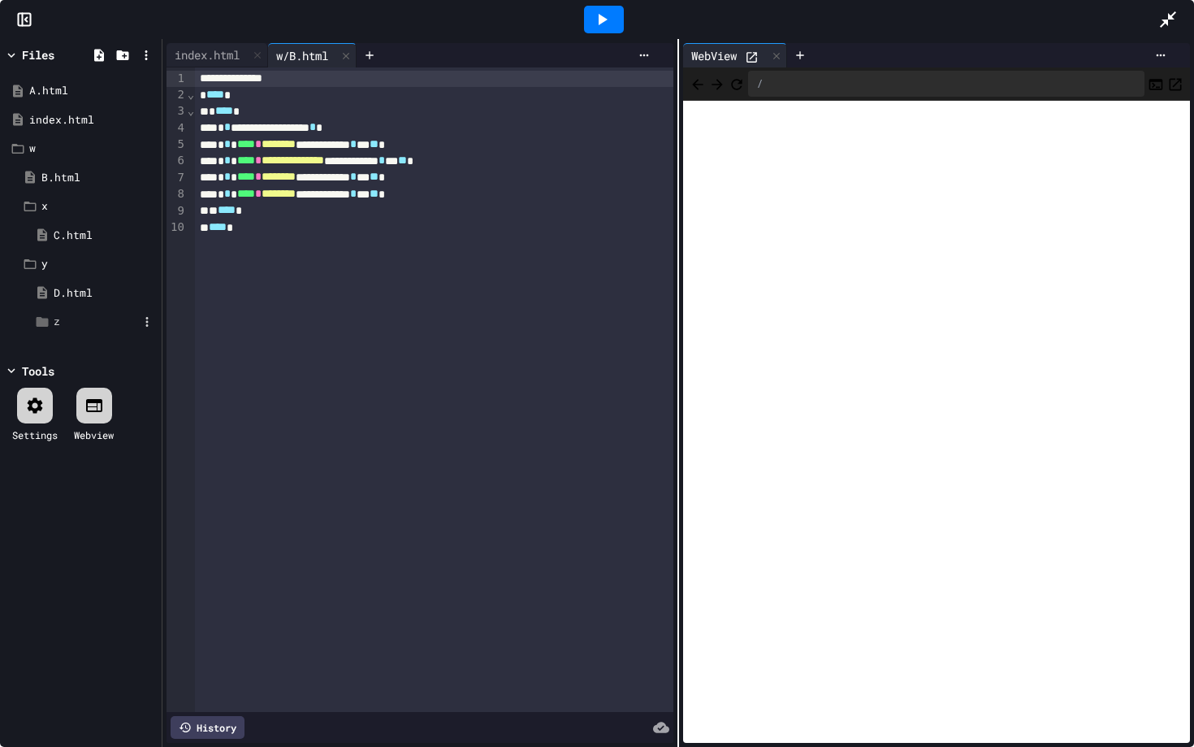
click at [89, 323] on div "z" at bounding box center [96, 322] width 84 height 16
click at [45, 146] on div "w" at bounding box center [83, 149] width 109 height 16
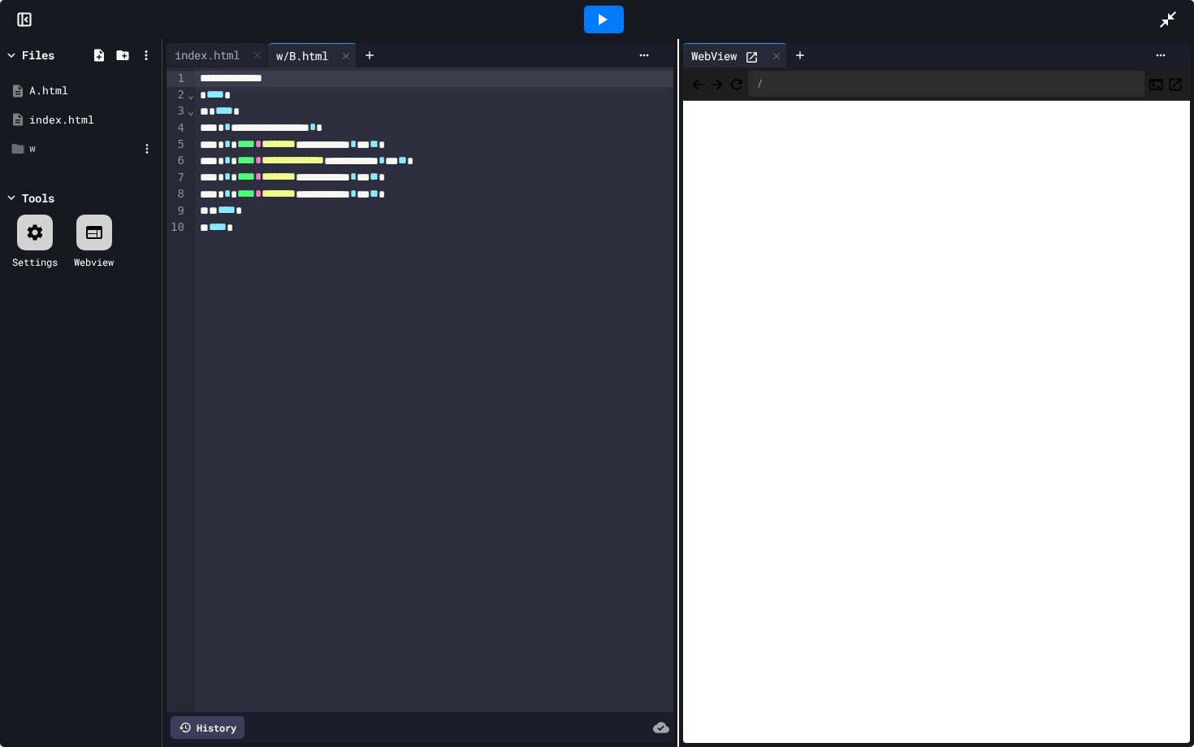
click at [45, 147] on div "w" at bounding box center [83, 149] width 109 height 16
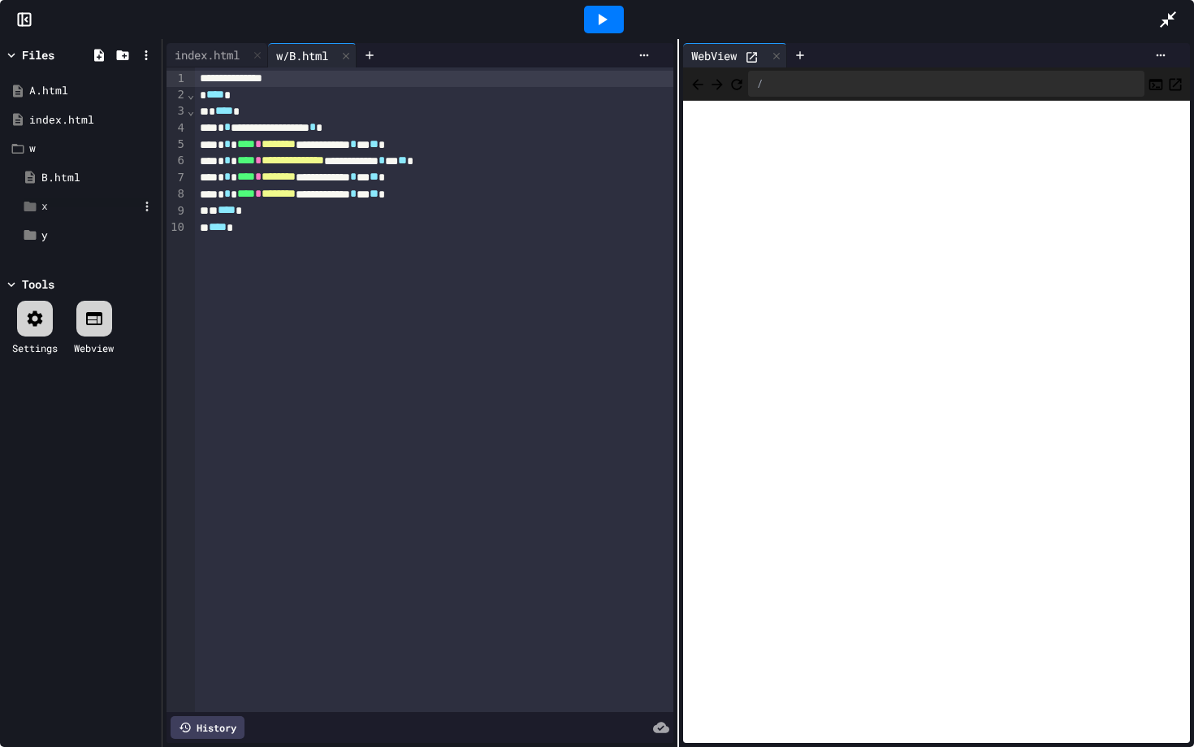
click at [56, 204] on div "x" at bounding box center [89, 206] width 97 height 16
click at [56, 288] on div "Files A.html index.html w B.html x C.html y Tools Settings Webview" at bounding box center [81, 393] width 162 height 708
click at [55, 270] on div "y" at bounding box center [89, 264] width 97 height 16
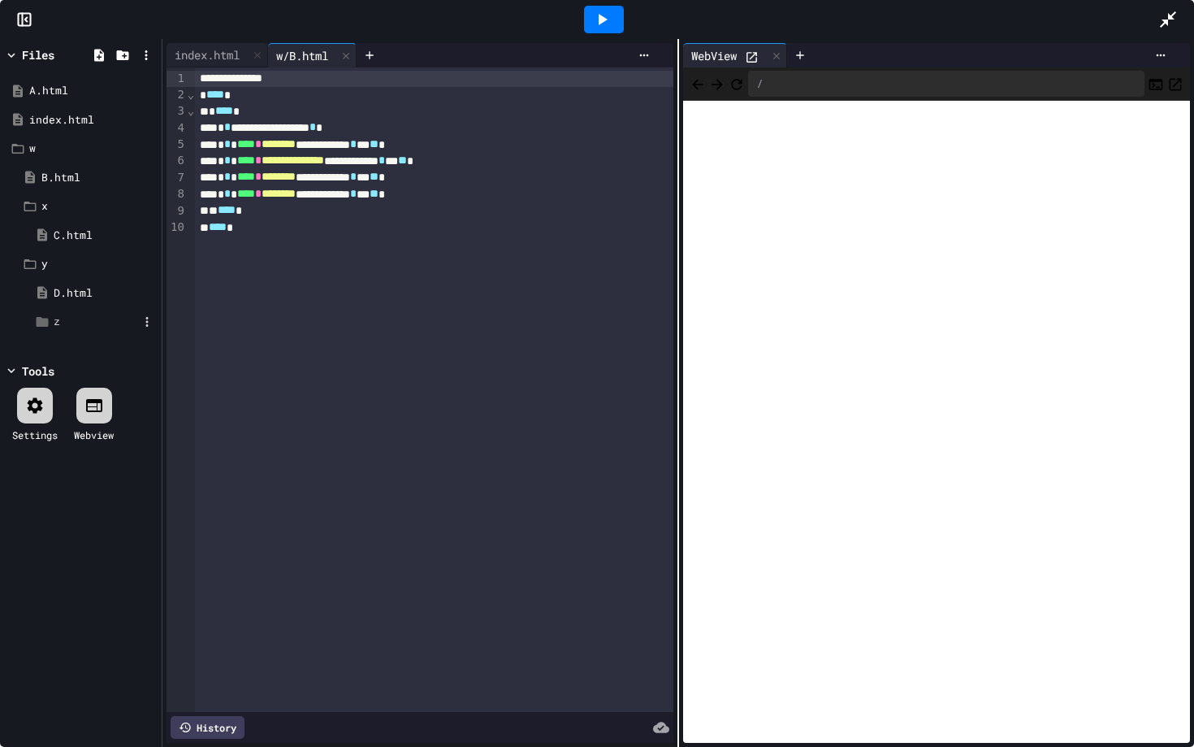
click at [61, 327] on div "z" at bounding box center [96, 322] width 84 height 16
click at [228, 50] on div "index.html" at bounding box center [207, 54] width 81 height 17
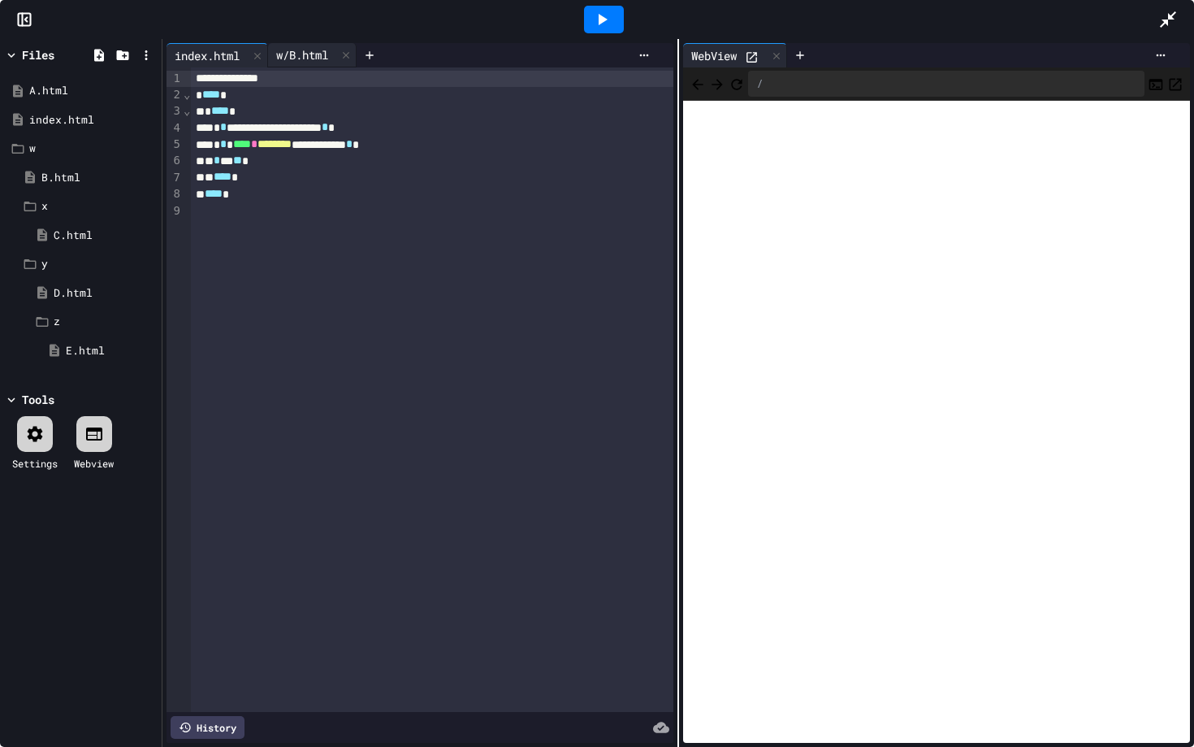
click at [333, 58] on div "w/B.html" at bounding box center [302, 54] width 68 height 17
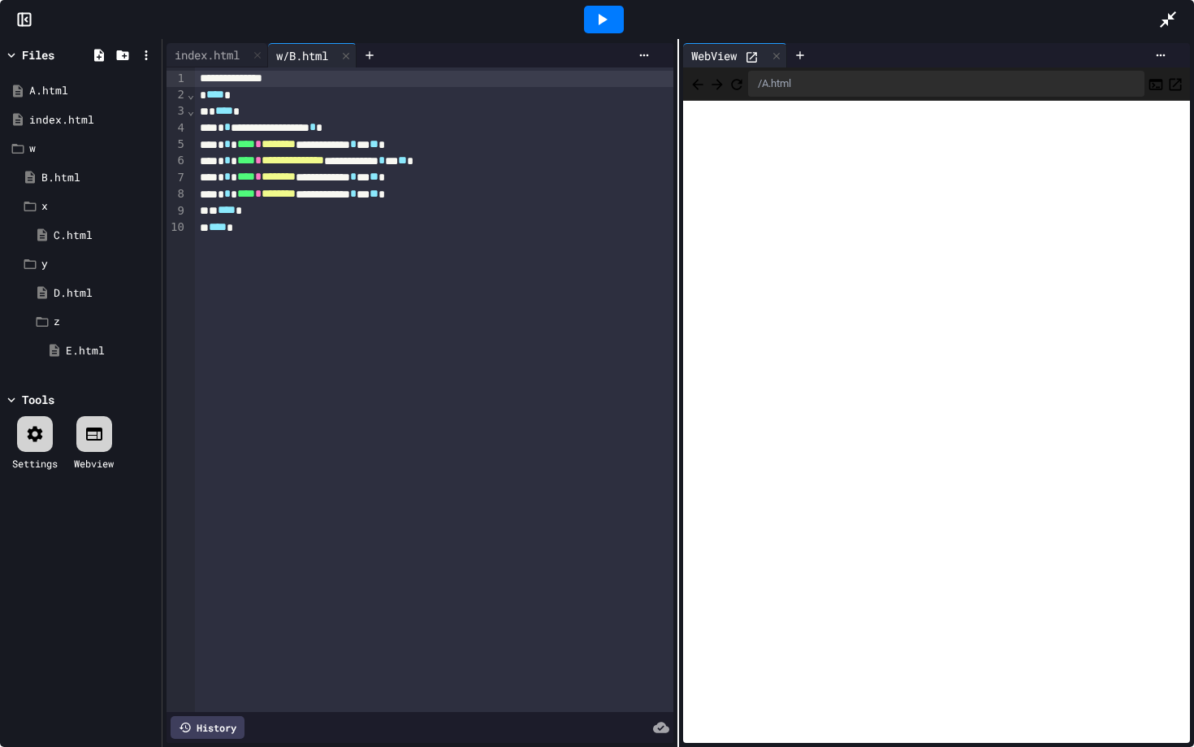
click at [1162, 15] on icon at bounding box center [1168, 19] width 19 height 19
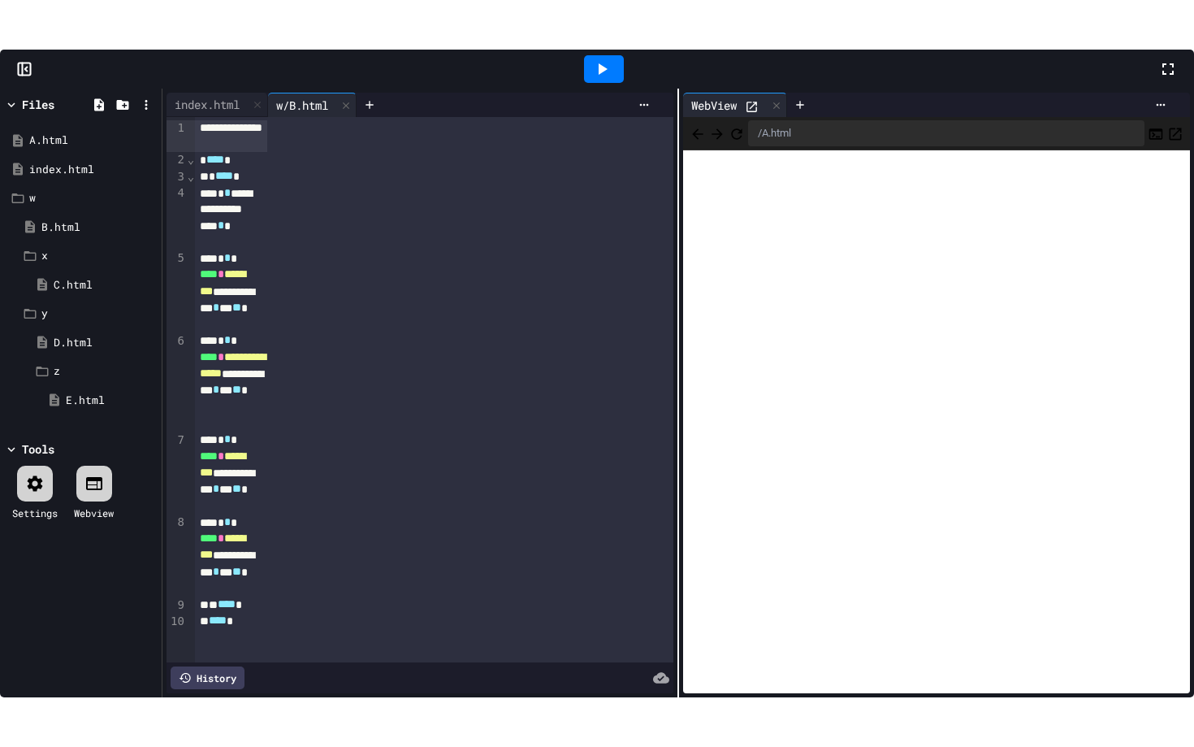
scroll to position [146, 0]
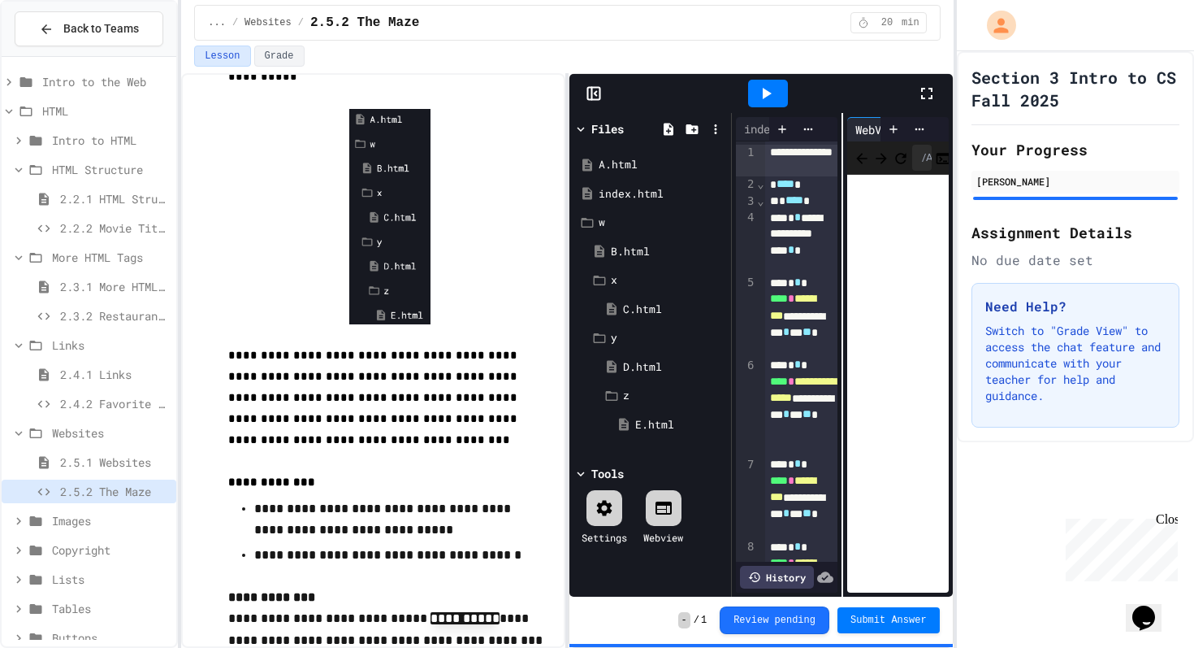
click at [925, 91] on icon at bounding box center [926, 93] width 19 height 19
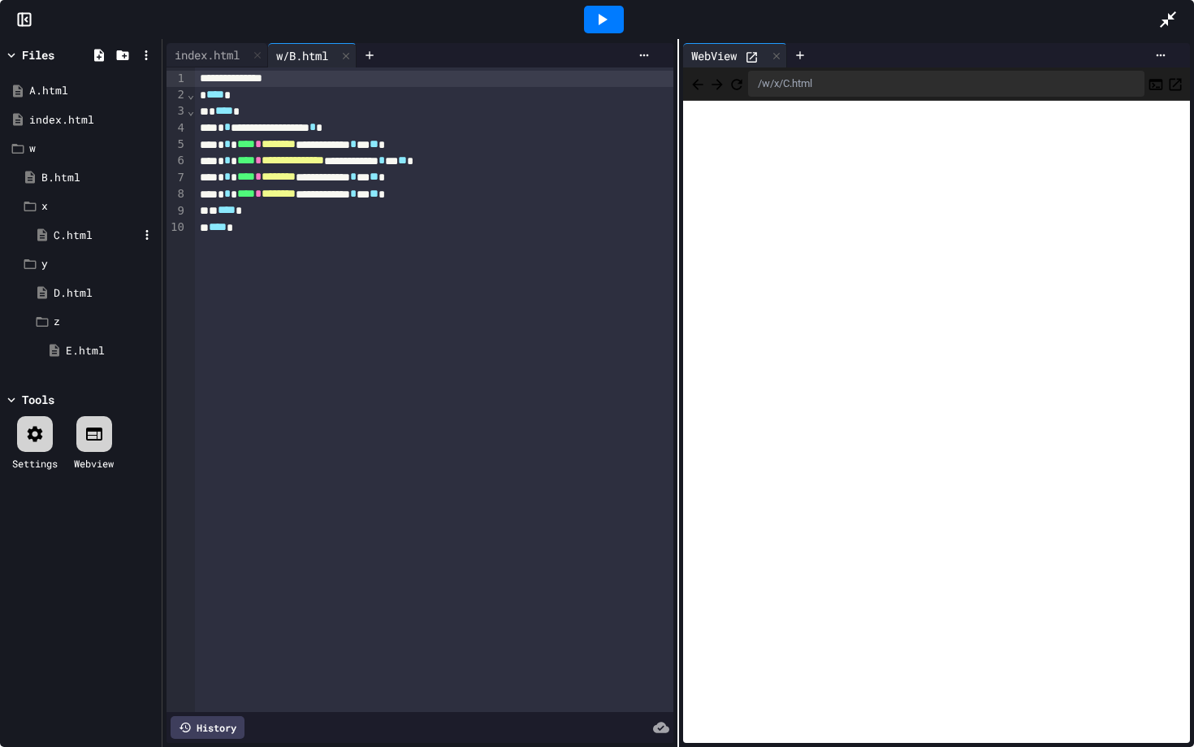
click at [63, 236] on div "C.html" at bounding box center [96, 235] width 84 height 16
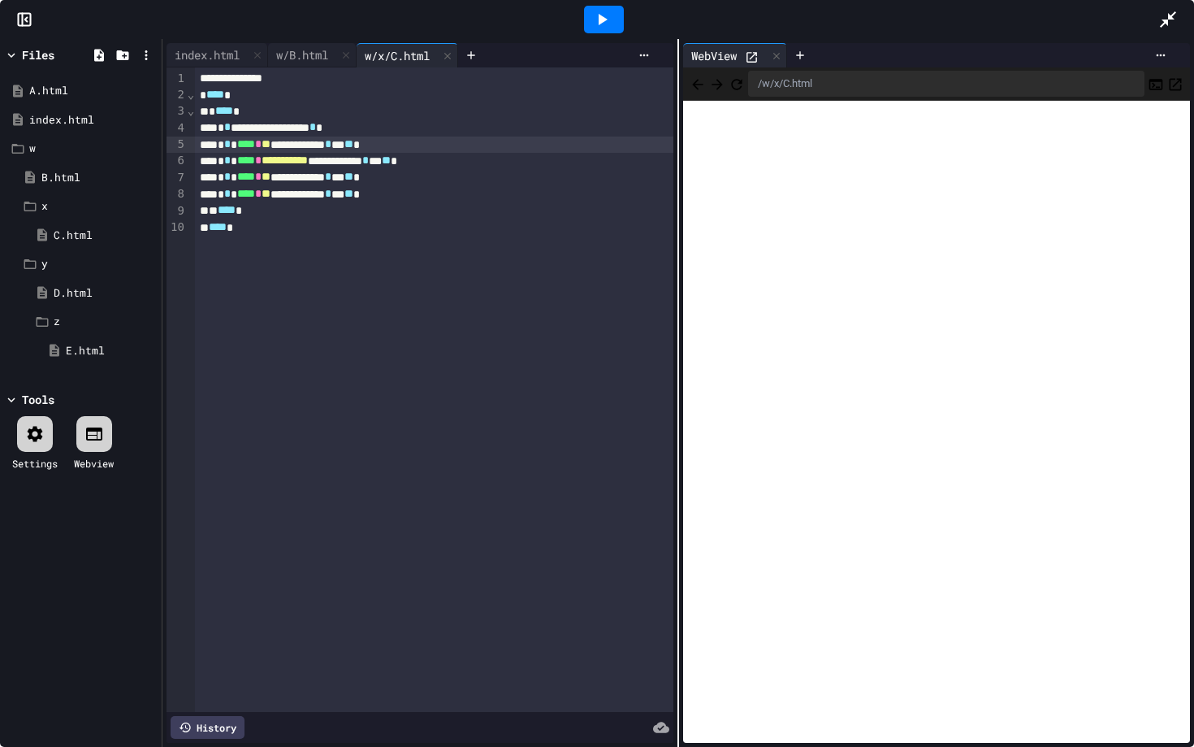
click at [271, 142] on span "**" at bounding box center [266, 143] width 9 height 11
click at [601, 13] on icon at bounding box center [601, 19] width 19 height 19
click at [703, 84] on icon "Back" at bounding box center [697, 84] width 11 height 11
click at [288, 145] on span "********" at bounding box center [279, 143] width 34 height 11
click at [600, 32] on div at bounding box center [604, 20] width 40 height 28
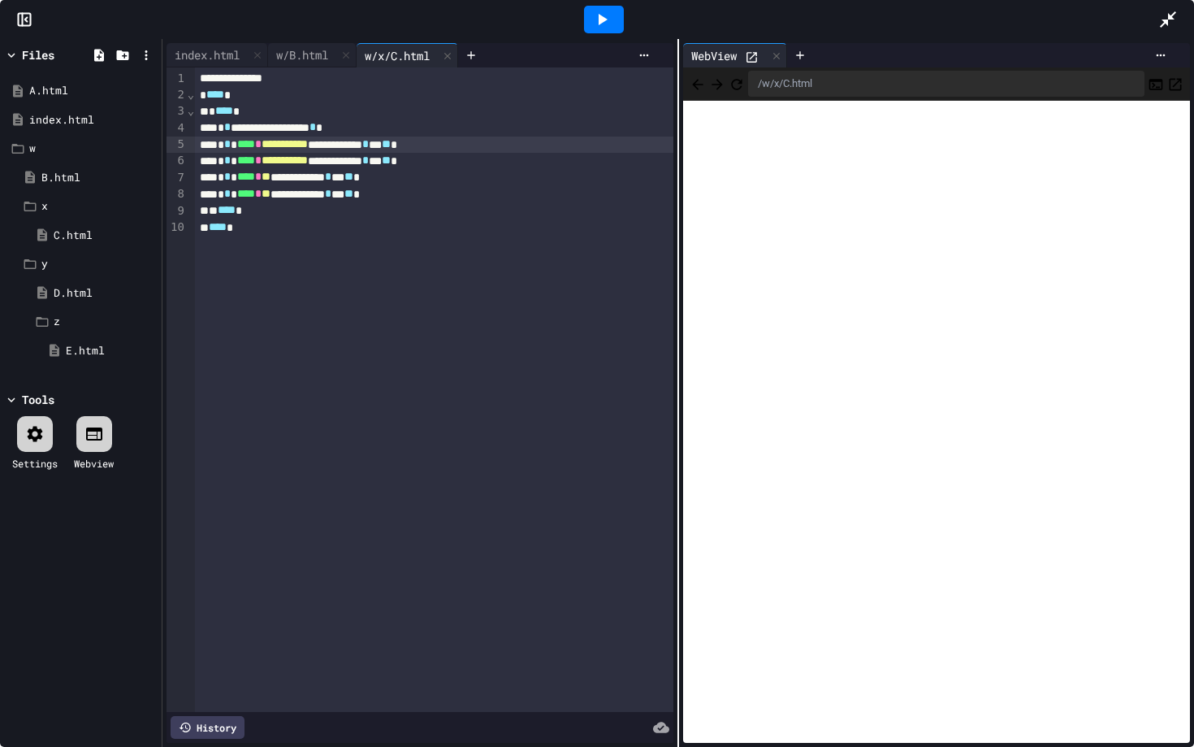
click at [688, 71] on div "/w/x/C.html" at bounding box center [936, 83] width 507 height 33
click at [691, 76] on span "Back" at bounding box center [698, 83] width 16 height 20
click at [706, 80] on icon "Back" at bounding box center [698, 84] width 16 height 16
click at [232, 55] on div "index.html" at bounding box center [207, 54] width 81 height 17
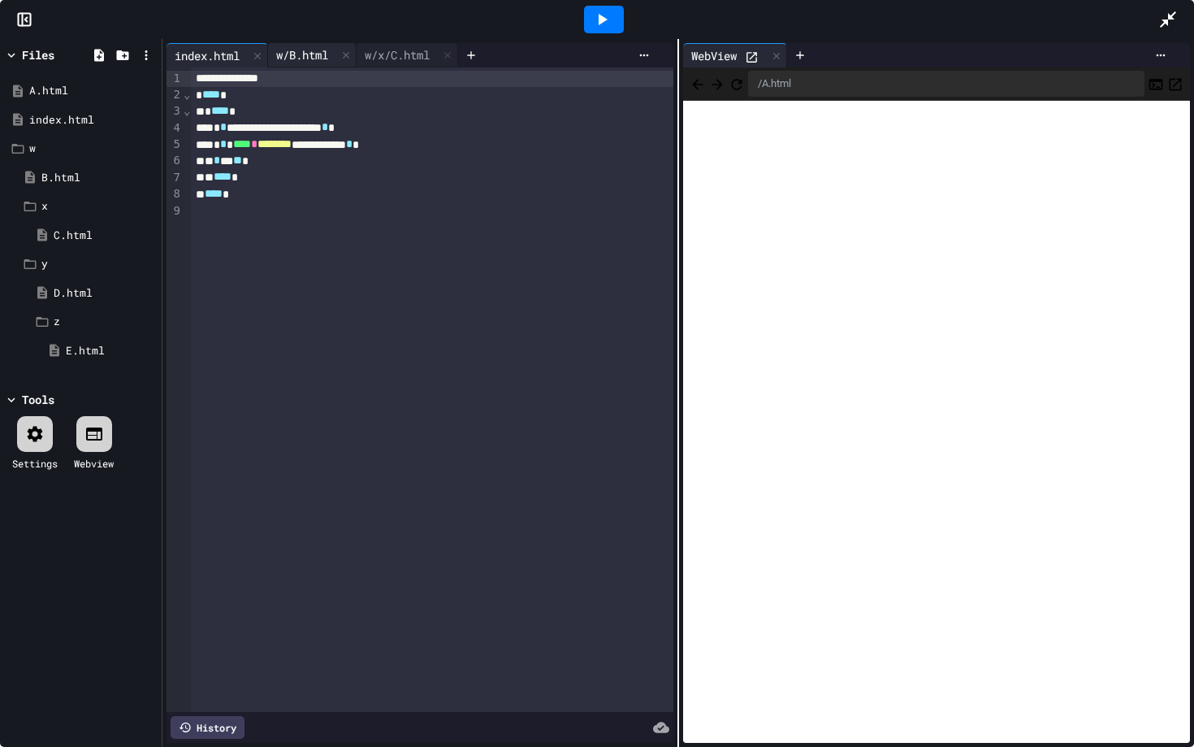
click at [304, 58] on div "w/B.html" at bounding box center [302, 54] width 68 height 17
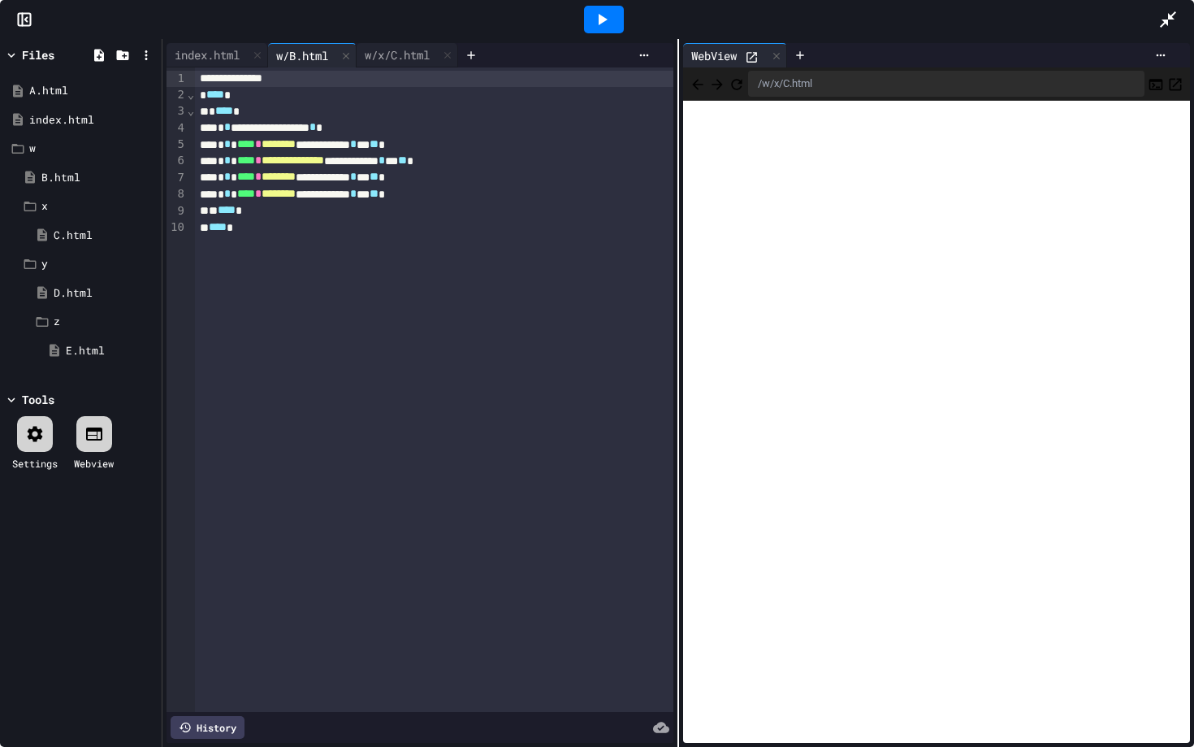
click at [704, 86] on icon "Back" at bounding box center [698, 84] width 16 height 16
click at [726, 93] on button "Forward" at bounding box center [717, 83] width 16 height 19
click at [295, 146] on span "********" at bounding box center [279, 143] width 34 height 11
click at [599, 22] on icon at bounding box center [603, 19] width 9 height 11
click at [700, 76] on icon "Back" at bounding box center [698, 84] width 16 height 16
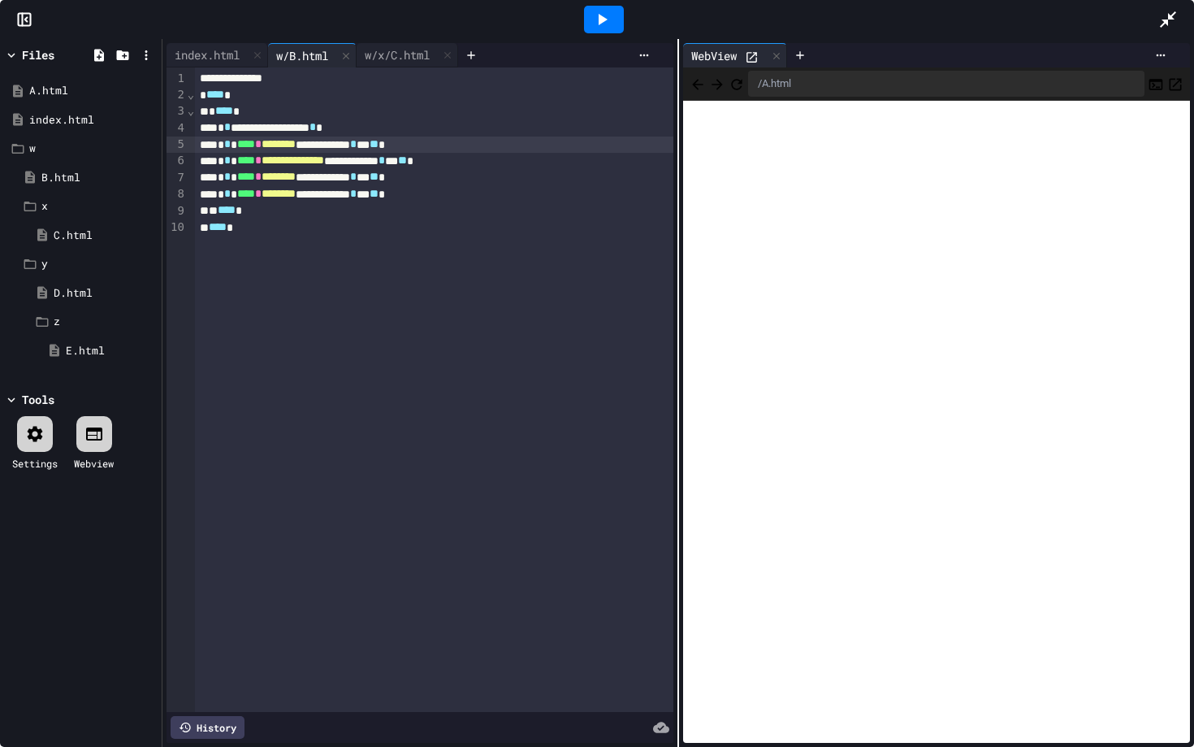
click at [292, 147] on span "********" at bounding box center [279, 143] width 34 height 11
click at [604, 11] on icon at bounding box center [601, 19] width 19 height 19
click at [706, 85] on button "Back" at bounding box center [698, 83] width 16 height 19
click at [704, 89] on icon "Back" at bounding box center [698, 84] width 16 height 16
click at [291, 180] on span "********" at bounding box center [279, 176] width 34 height 11
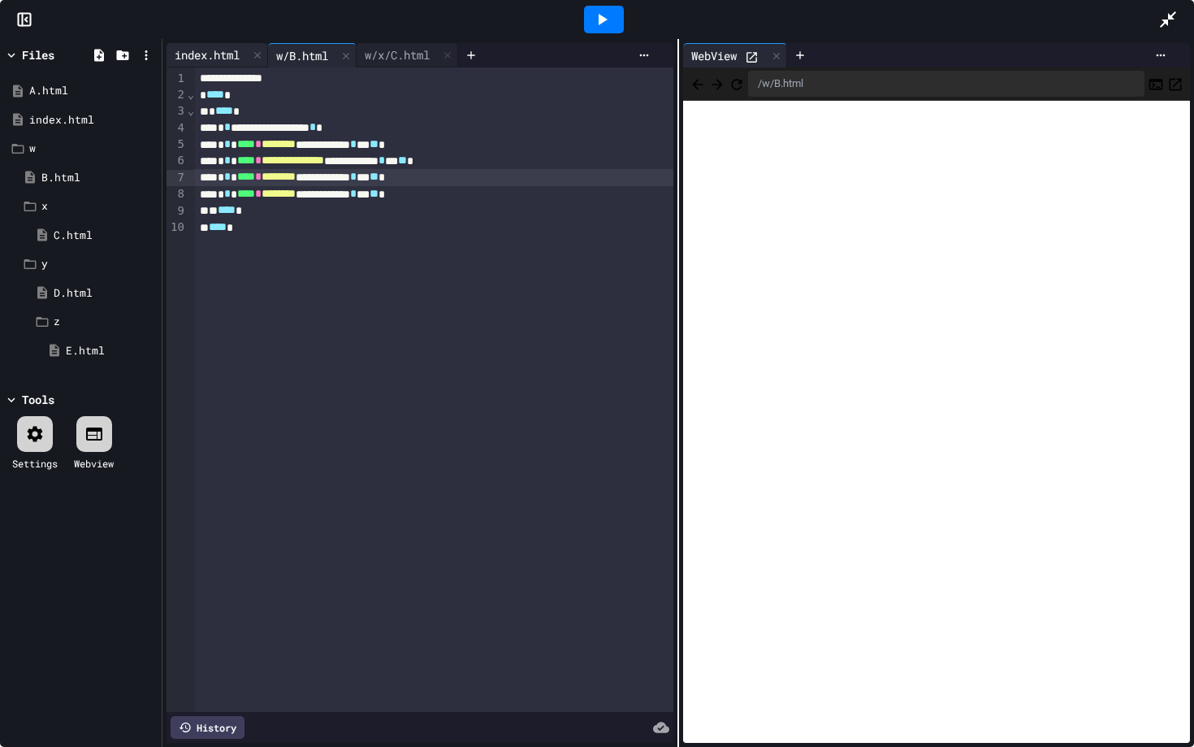
click at [214, 56] on div "index.html" at bounding box center [207, 54] width 81 height 17
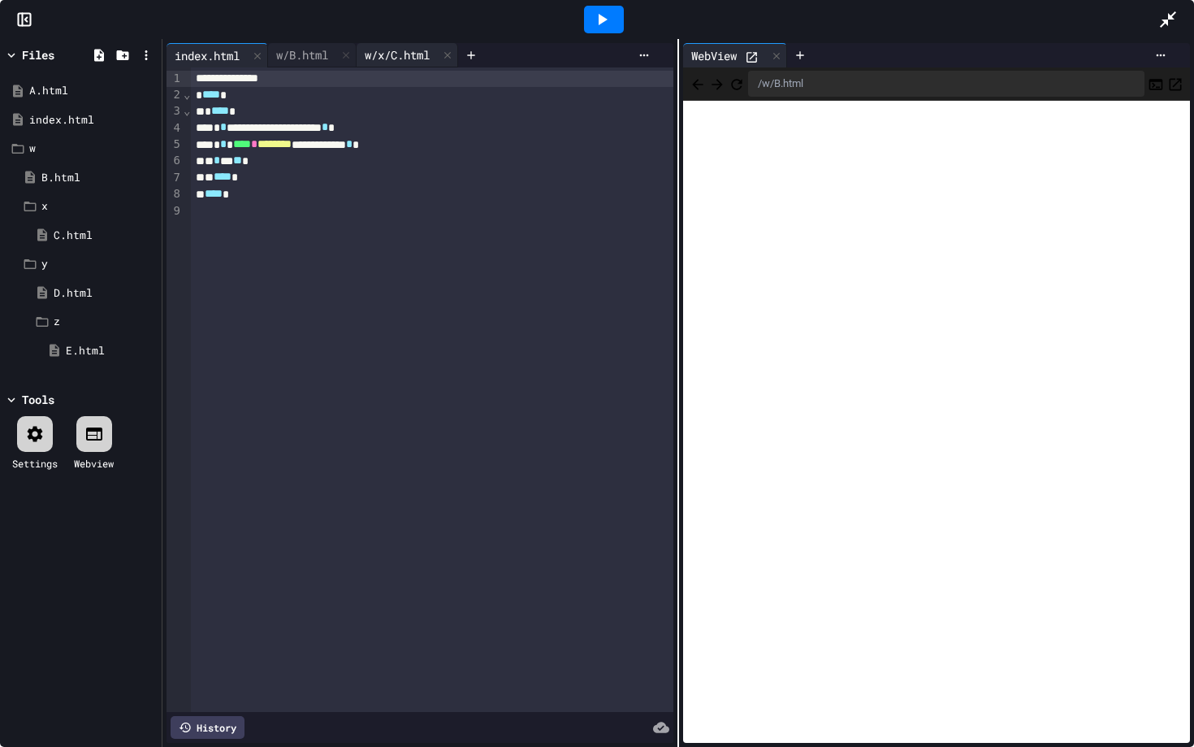
click at [392, 65] on div "w/x/C.html" at bounding box center [408, 55] width 102 height 24
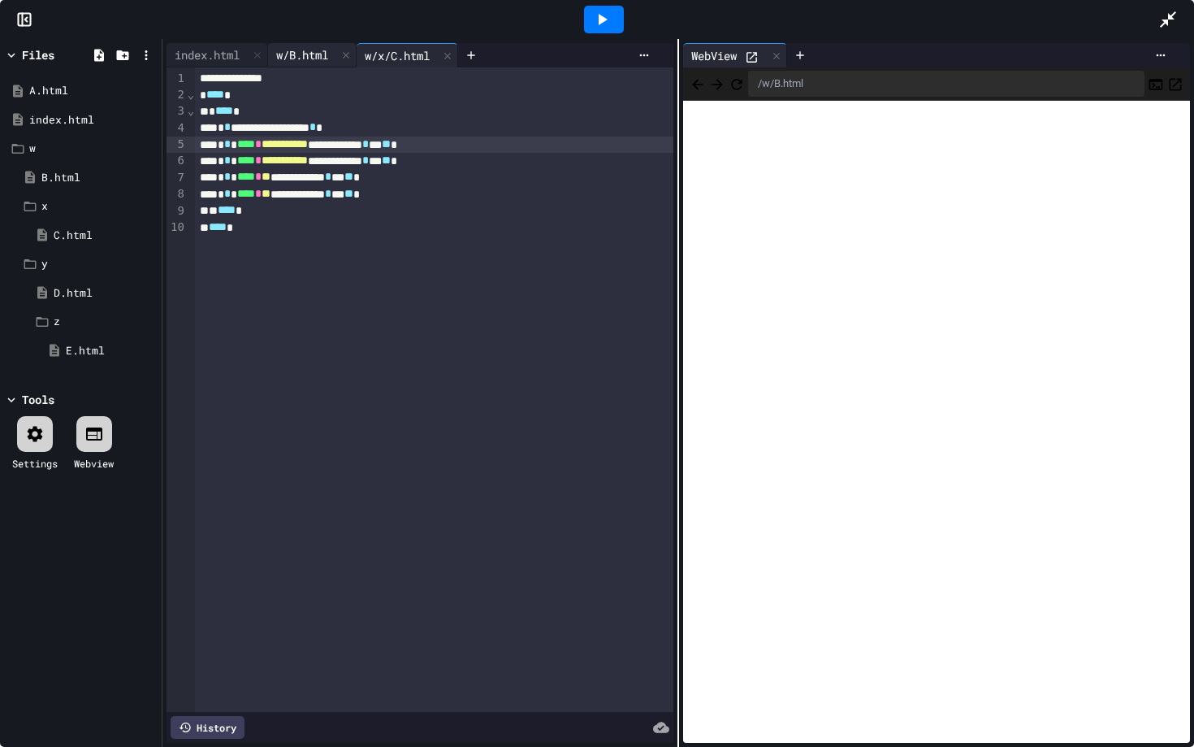
click at [307, 50] on div "w/B.html" at bounding box center [302, 54] width 68 height 17
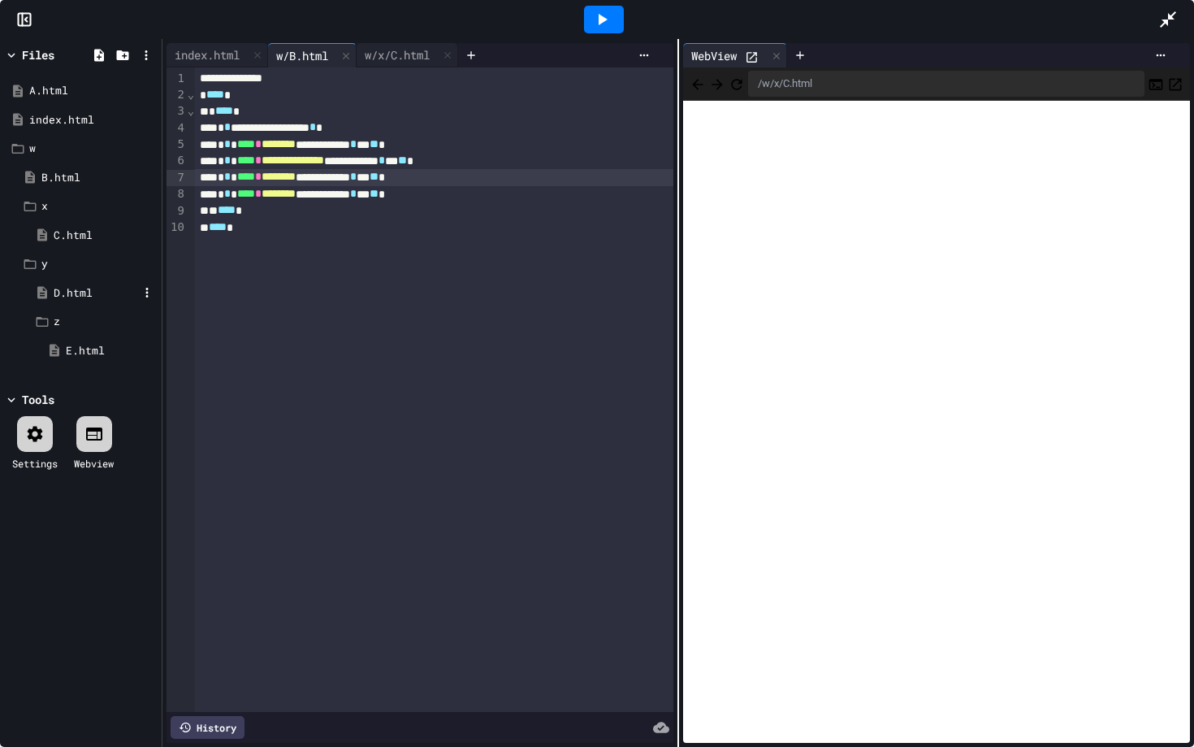
click at [91, 292] on div "D.html" at bounding box center [96, 293] width 84 height 16
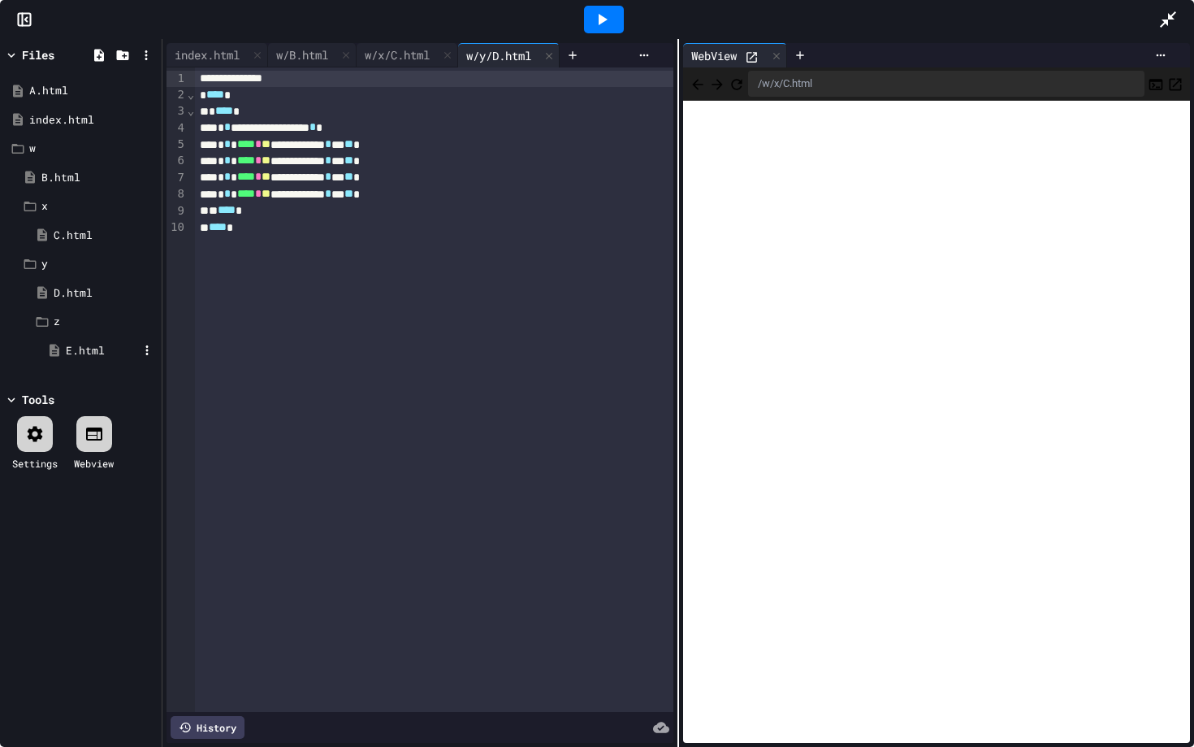
click at [87, 348] on div "E.html" at bounding box center [102, 351] width 72 height 16
click at [36, 99] on div "A.html" at bounding box center [81, 90] width 154 height 29
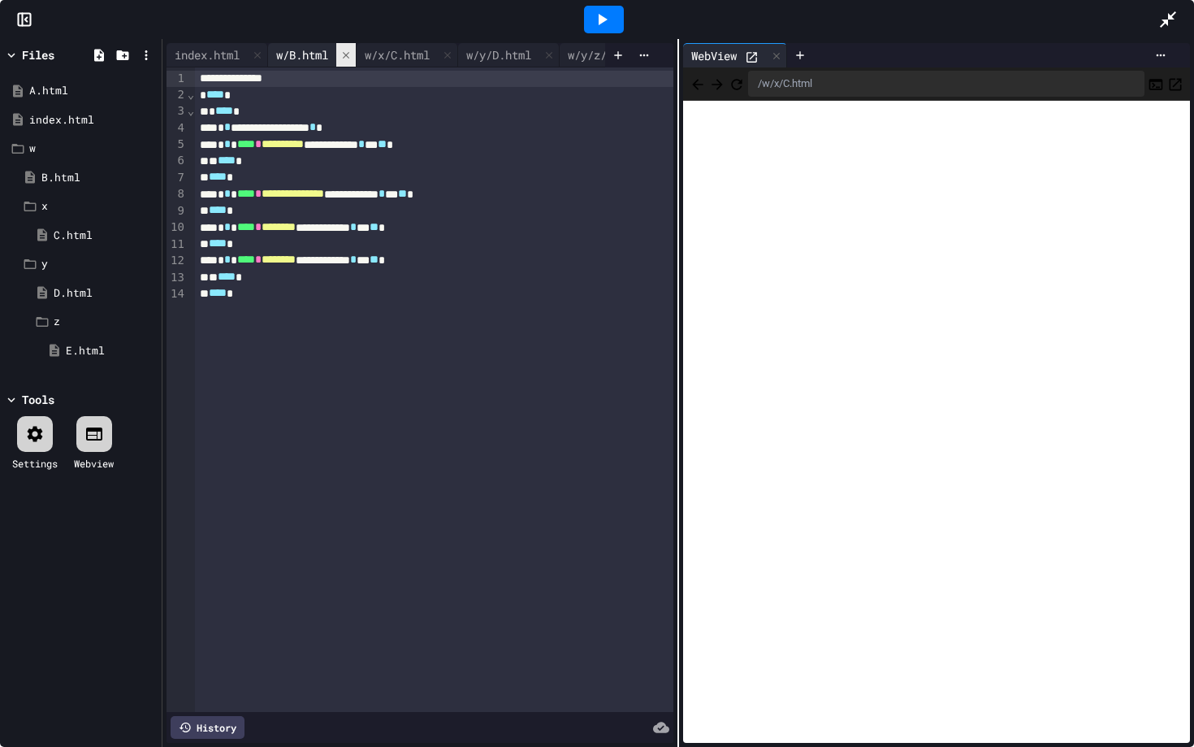
click at [352, 54] on icon at bounding box center [345, 55] width 11 height 11
click at [349, 54] on div "w/x/C.html" at bounding box center [308, 54] width 81 height 17
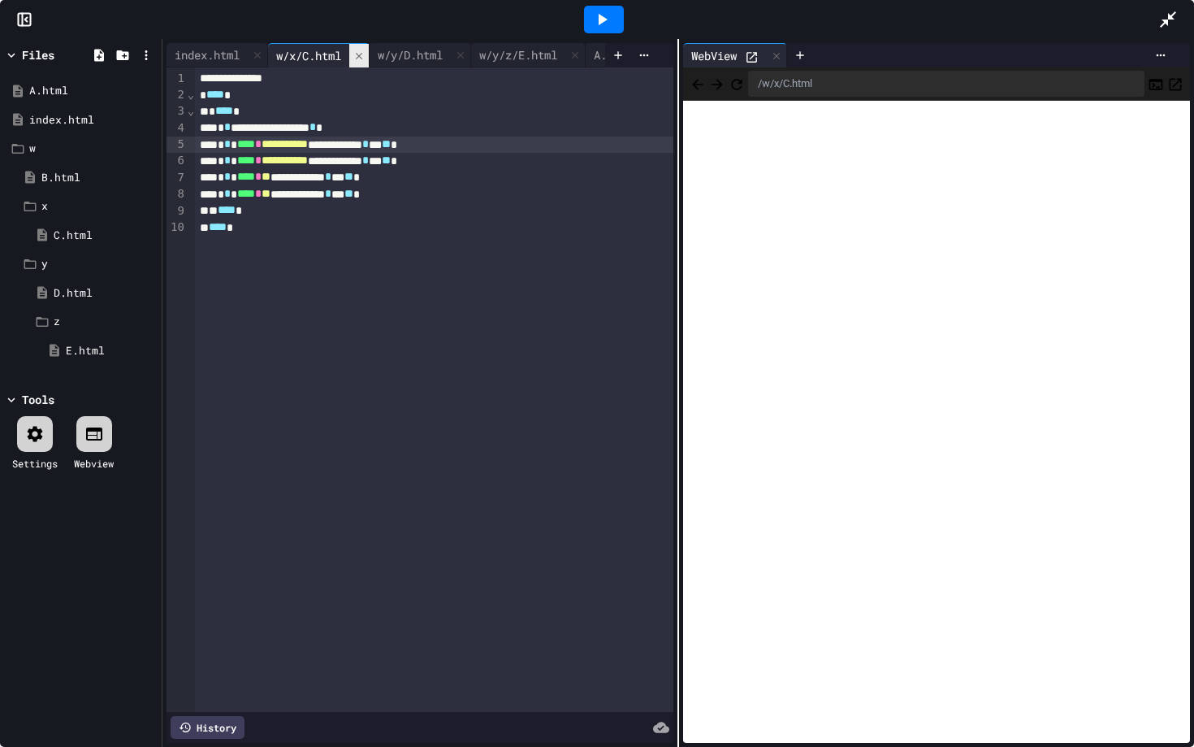
click at [349, 54] on div "w/x/C.html" at bounding box center [308, 55] width 81 height 17
click at [362, 54] on icon at bounding box center [359, 55] width 6 height 6
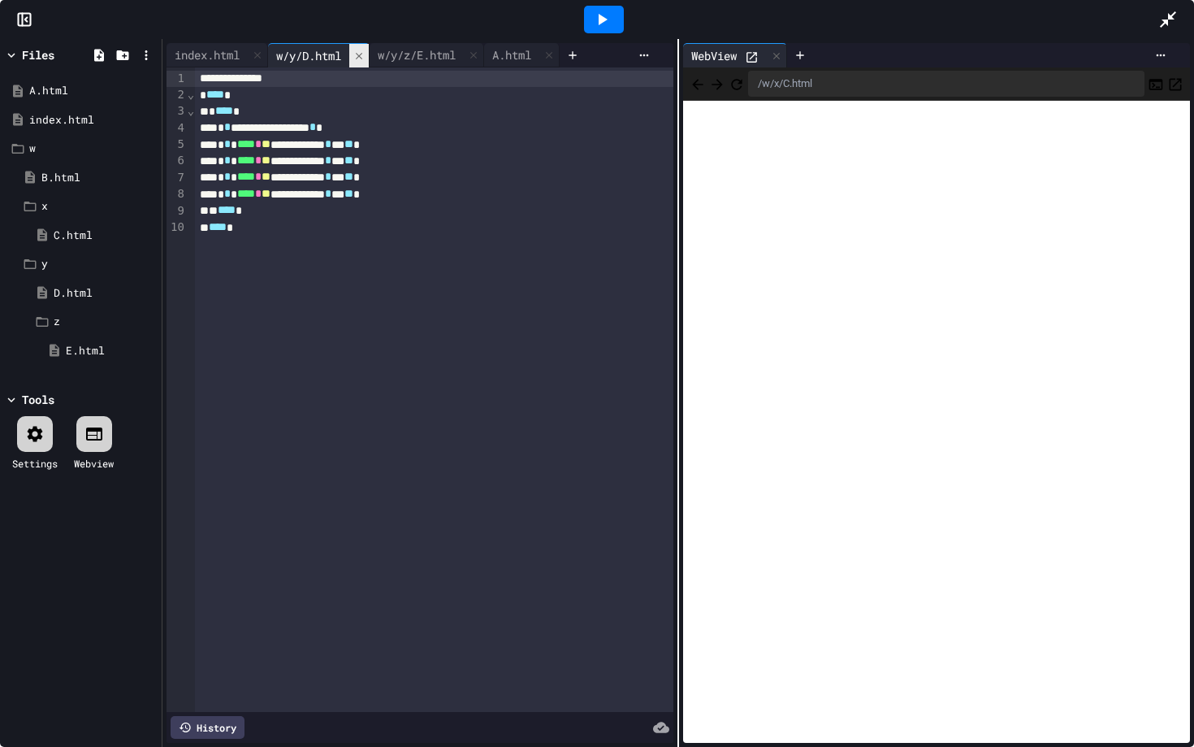
click at [365, 54] on icon at bounding box center [358, 55] width 11 height 11
click at [362, 54] on div "w/y/z/E.html" at bounding box center [315, 55] width 94 height 17
click at [376, 54] on icon at bounding box center [371, 55] width 11 height 11
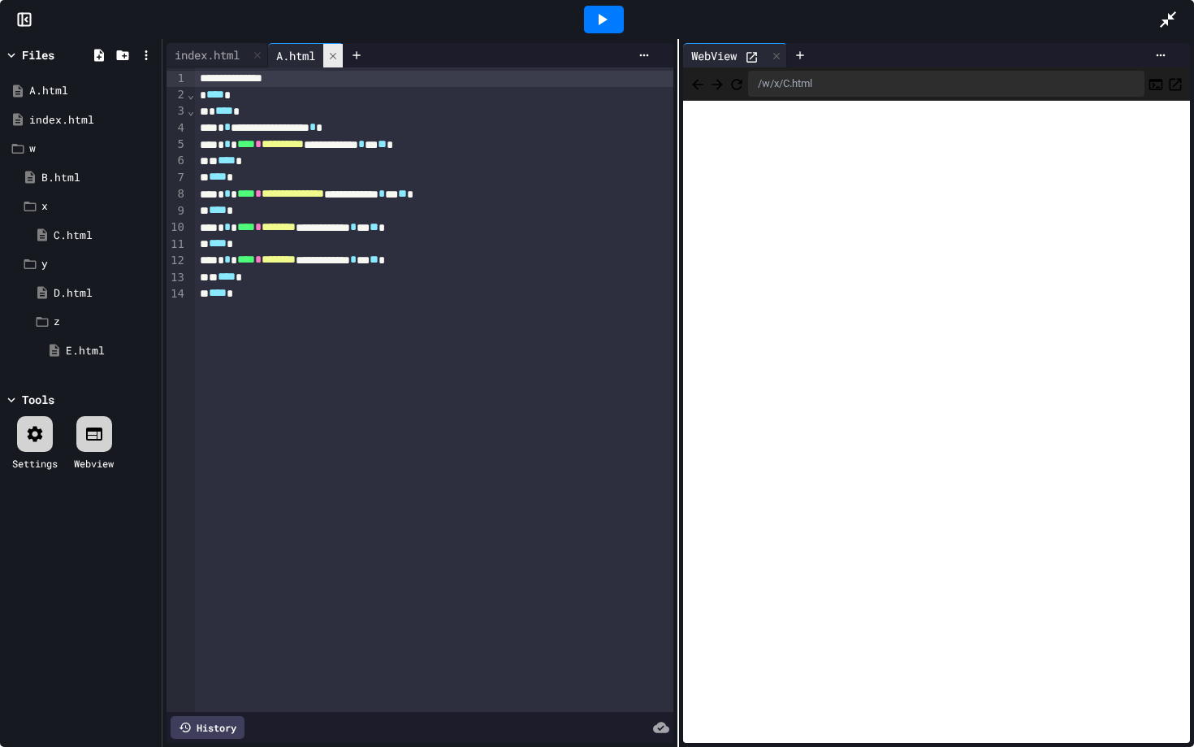
click at [343, 55] on div at bounding box center [332, 56] width 19 height 24
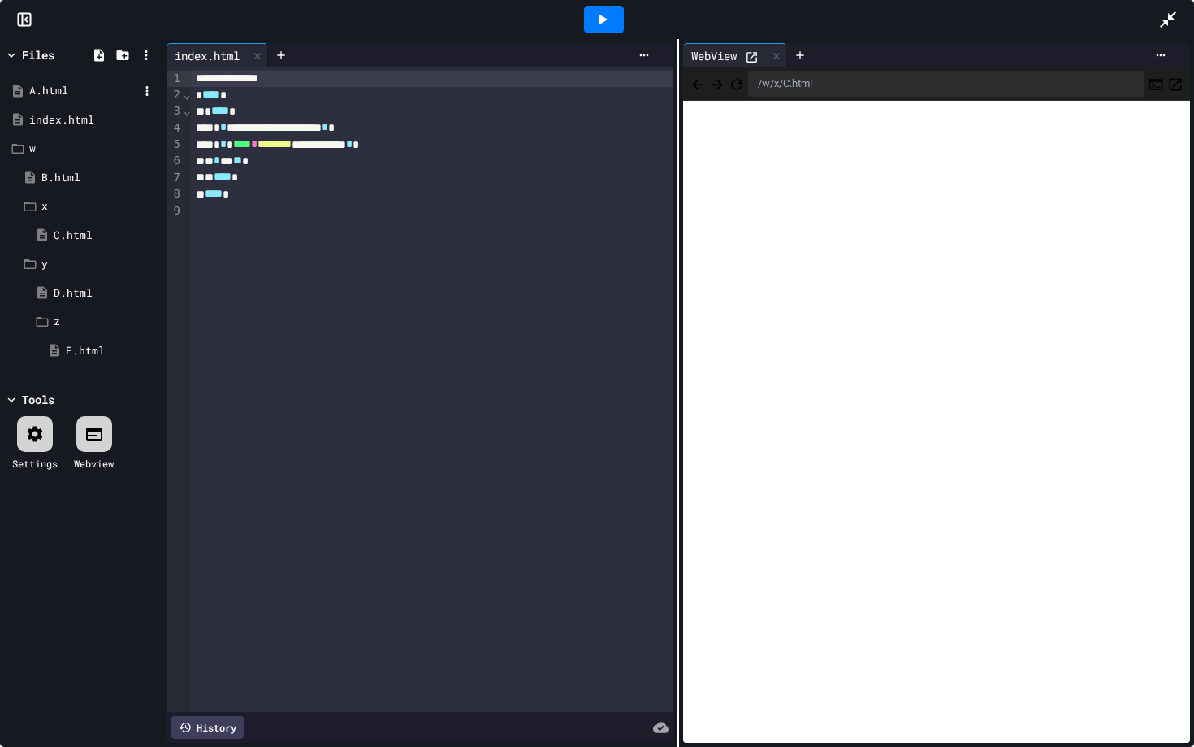
click at [71, 92] on div "A.html" at bounding box center [83, 91] width 109 height 16
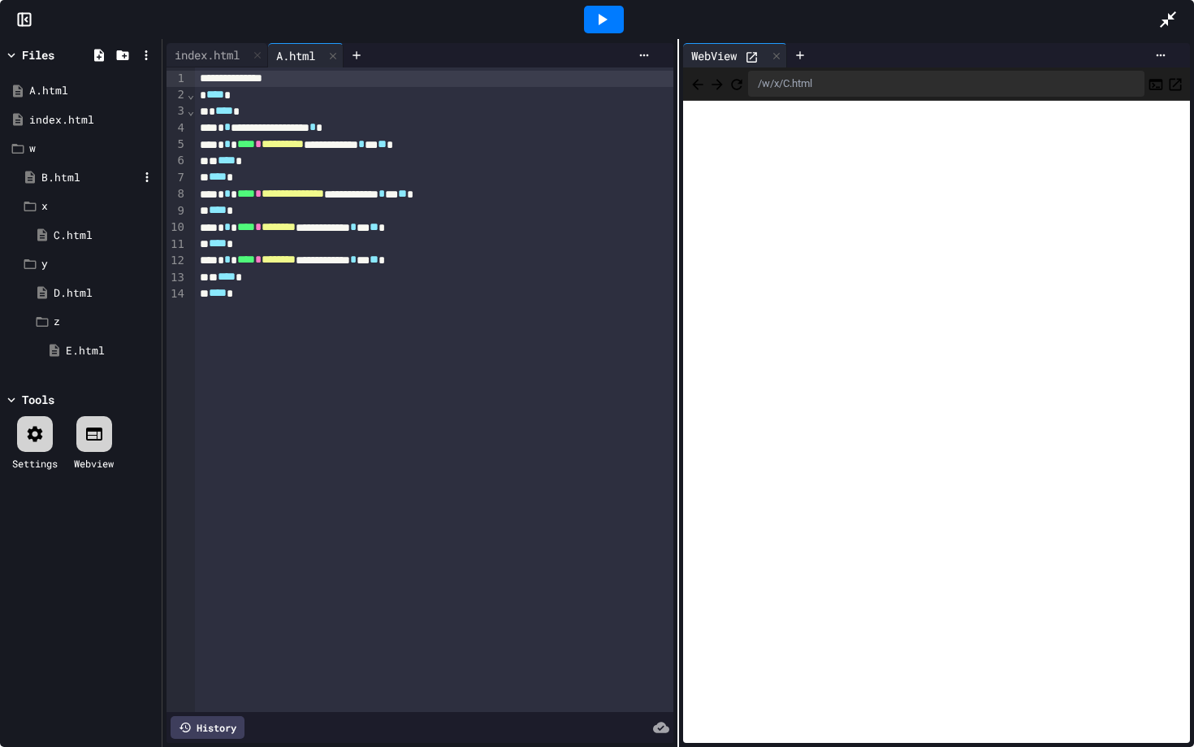
click at [60, 180] on div "B.html" at bounding box center [89, 178] width 97 height 16
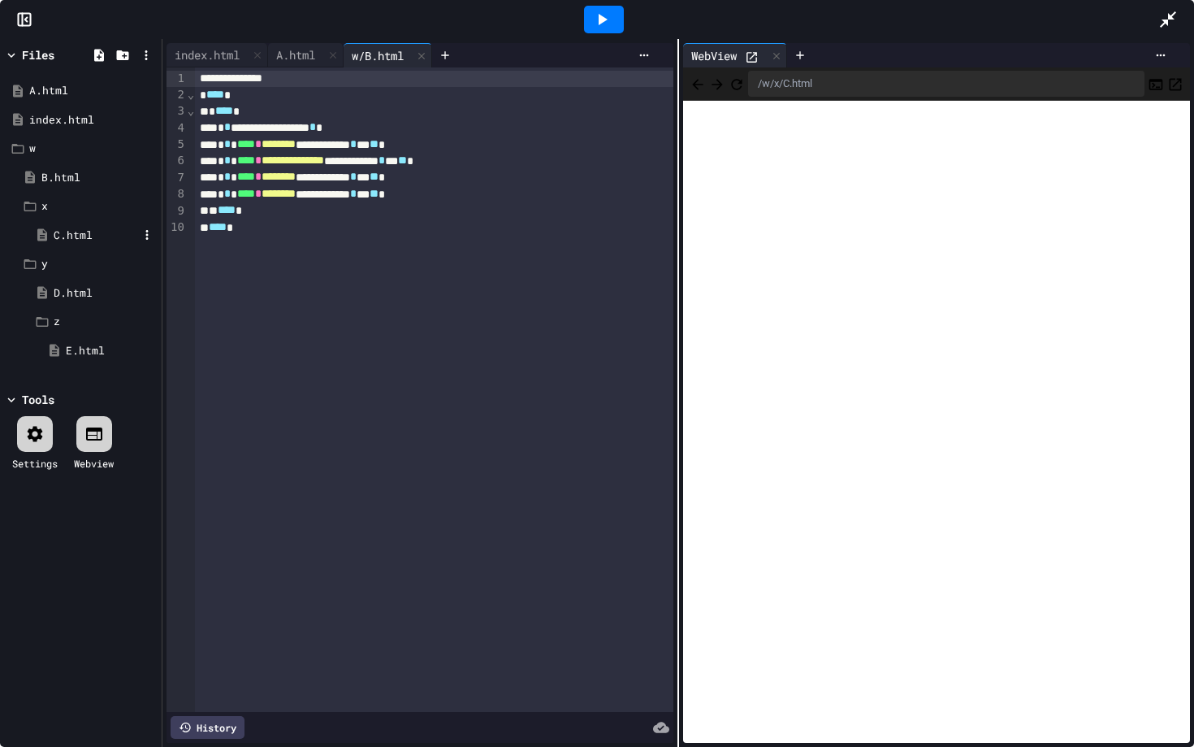
click at [70, 227] on div "C.html" at bounding box center [96, 235] width 84 height 16
click at [68, 306] on div "D.html" at bounding box center [92, 293] width 129 height 29
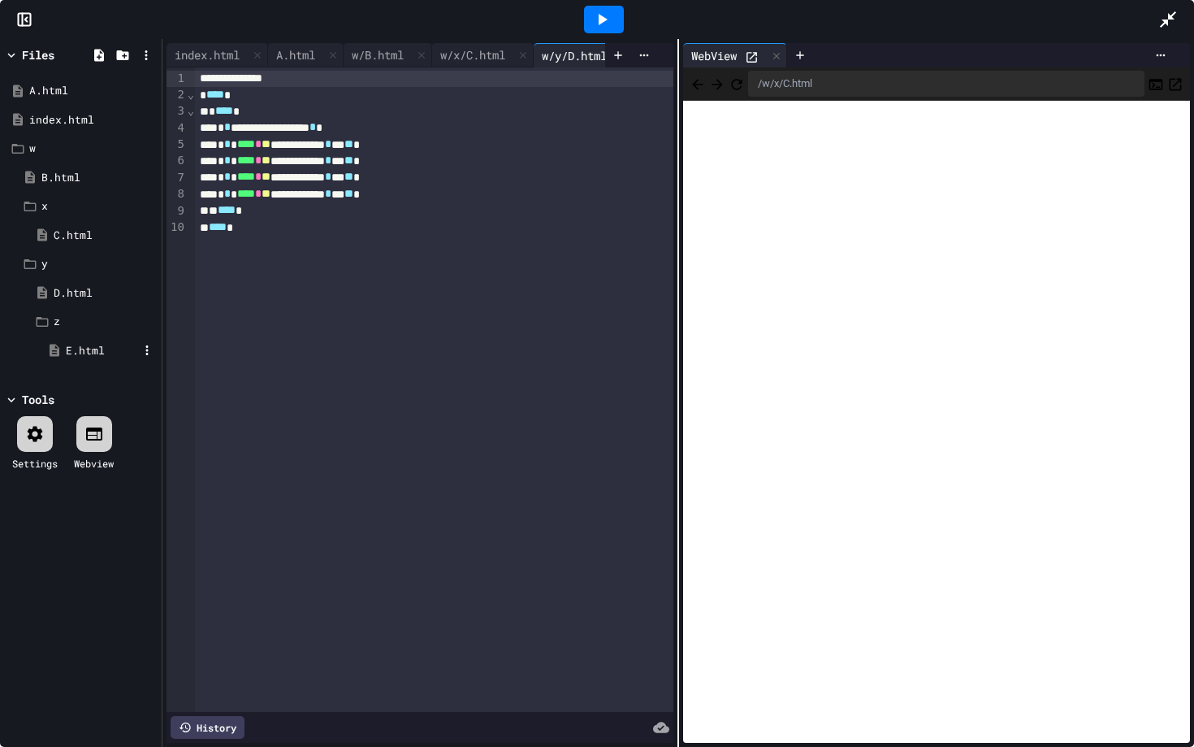
click at [80, 346] on div "E.html" at bounding box center [102, 351] width 72 height 16
click at [261, 57] on icon at bounding box center [257, 55] width 11 height 11
click at [201, 54] on div "A.html" at bounding box center [194, 54] width 55 height 17
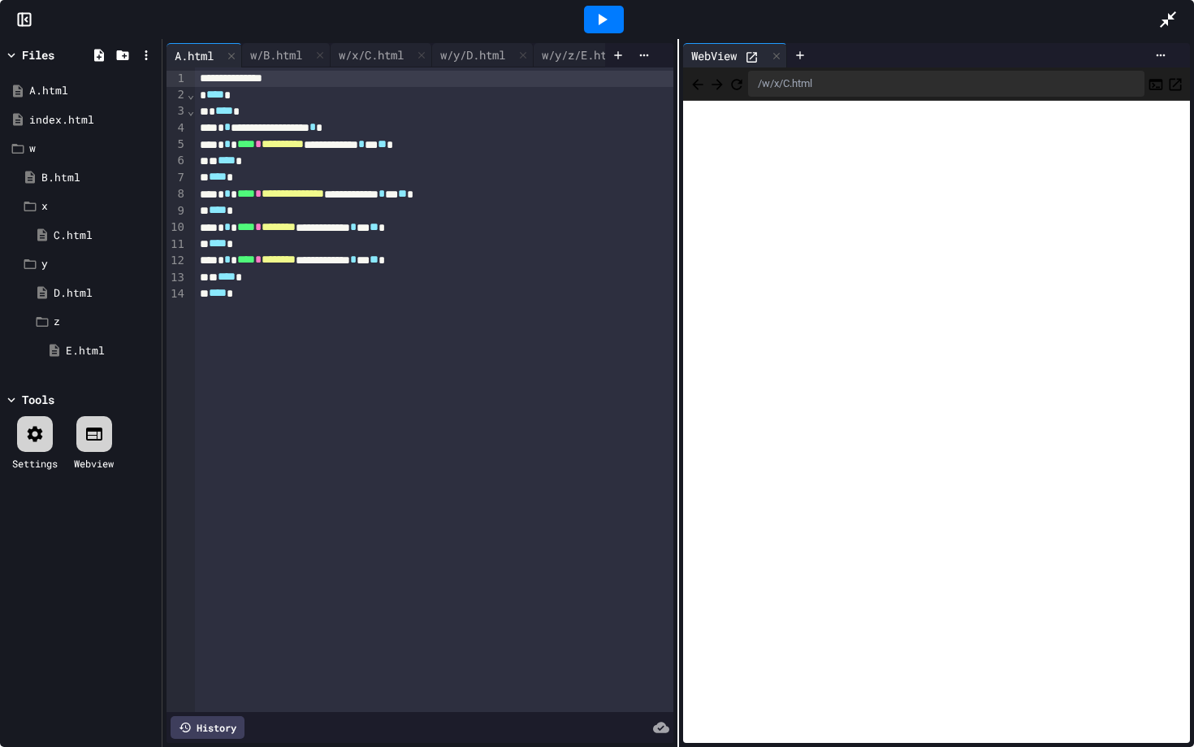
click at [609, 32] on div at bounding box center [604, 20] width 40 height 28
click at [293, 228] on span "********" at bounding box center [279, 226] width 34 height 11
click at [611, 21] on div at bounding box center [604, 20] width 40 height 28
click at [701, 84] on icon "Back" at bounding box center [698, 84] width 16 height 16
click at [308, 229] on span "**********" at bounding box center [289, 226] width 54 height 11
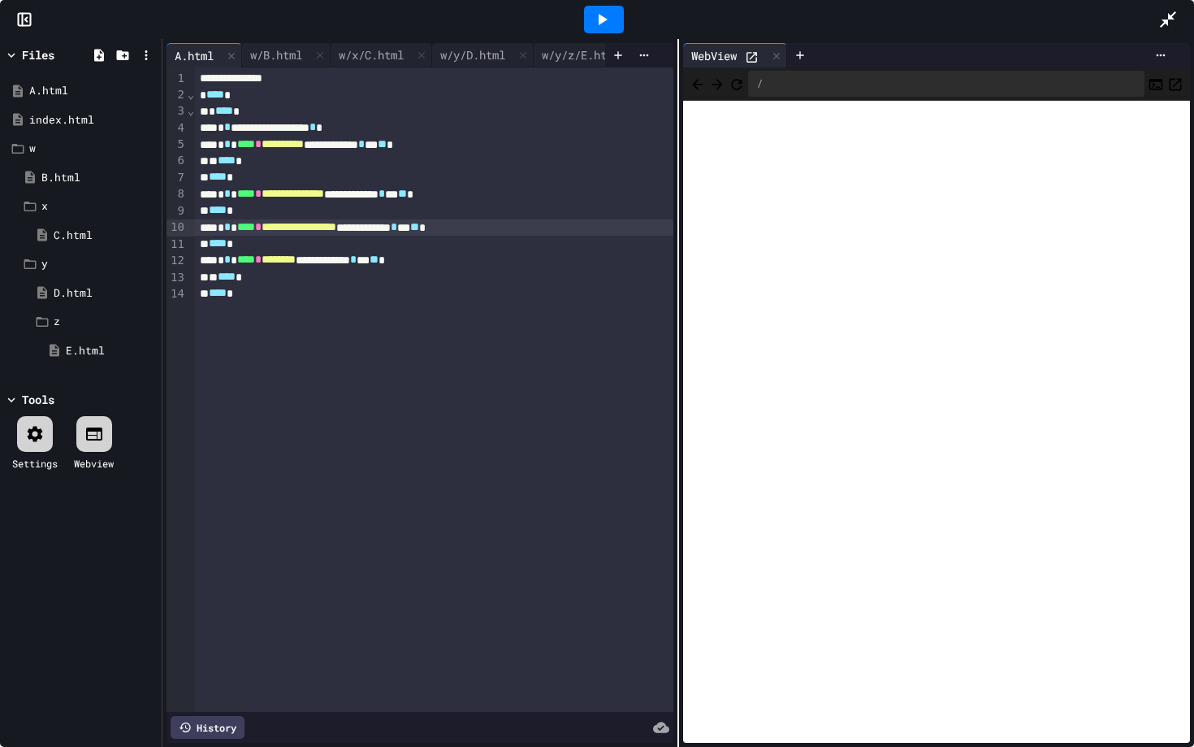
click at [606, 27] on icon at bounding box center [601, 19] width 19 height 19
click at [336, 230] on span "**********" at bounding box center [299, 226] width 75 height 11
click at [304, 141] on span "**********" at bounding box center [283, 143] width 42 height 11
click at [291, 232] on span "********" at bounding box center [279, 226] width 34 height 11
click at [612, 23] on div at bounding box center [604, 20] width 40 height 28
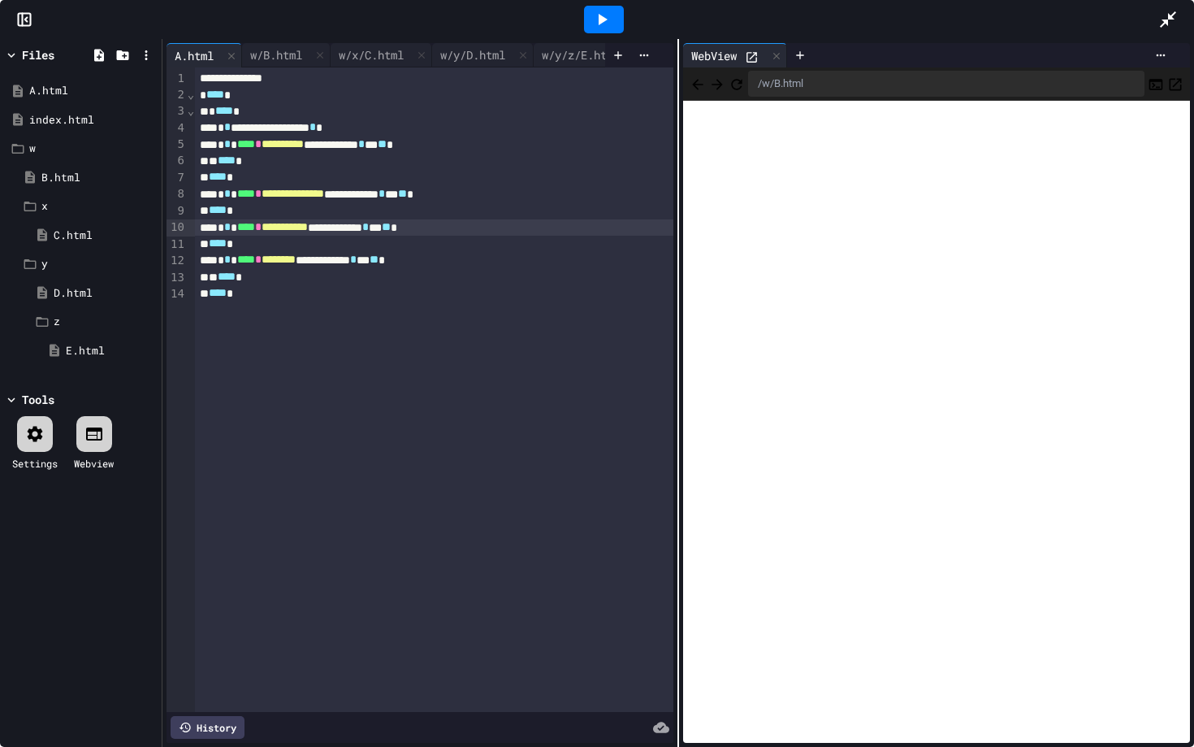
click at [705, 80] on icon "Back" at bounding box center [698, 84] width 16 height 16
click at [309, 235] on div "**********" at bounding box center [434, 227] width 479 height 16
click at [607, 32] on div at bounding box center [604, 20] width 40 height 28
click at [45, 259] on div "y" at bounding box center [89, 264] width 97 height 16
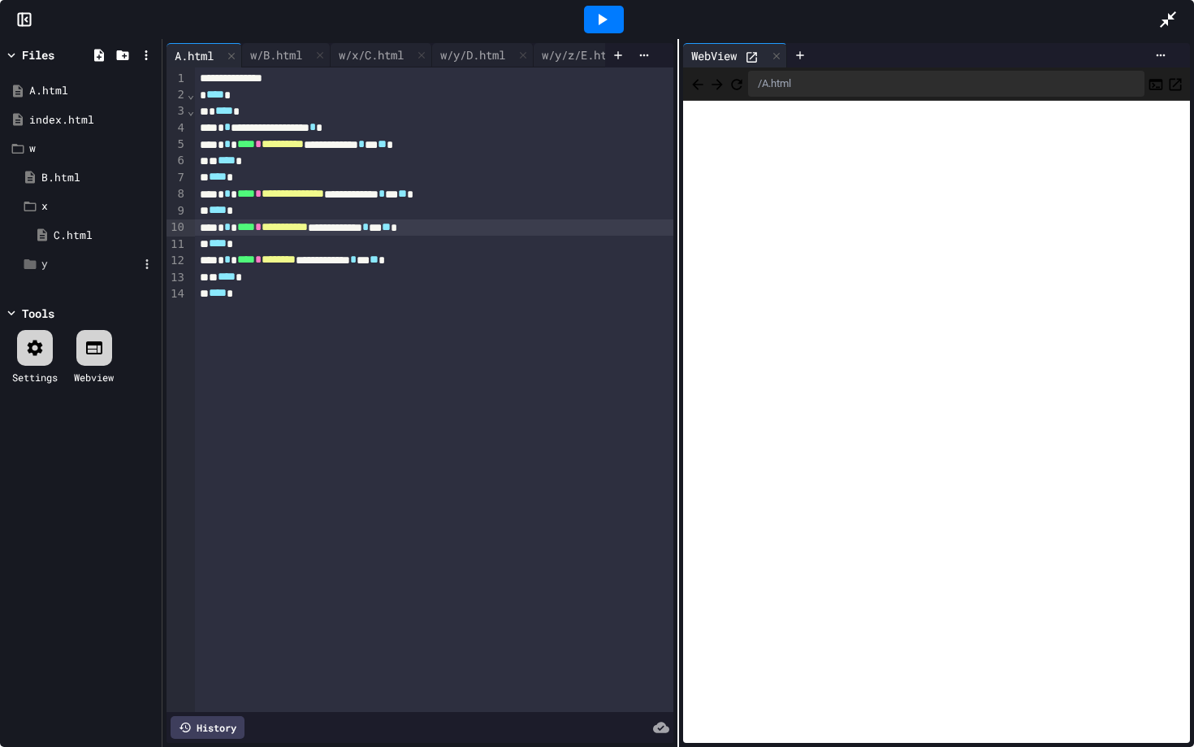
click at [50, 266] on div "y" at bounding box center [89, 264] width 97 height 16
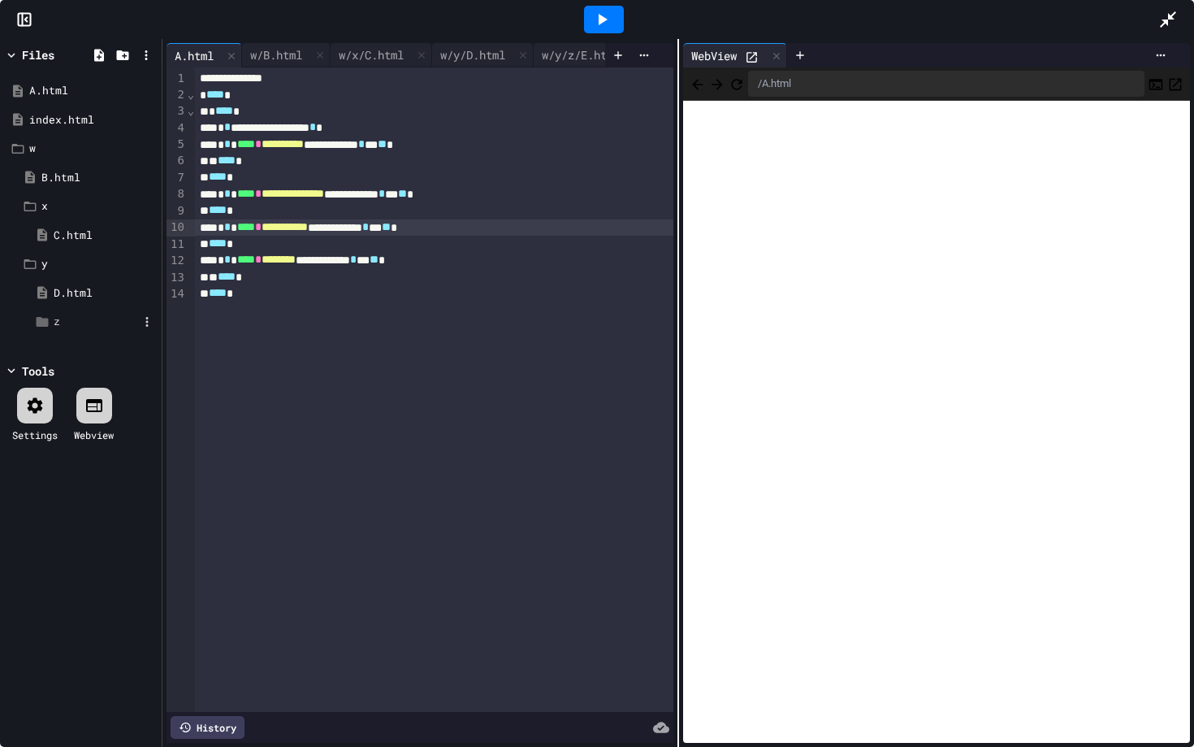
click at [71, 326] on div "z" at bounding box center [96, 322] width 84 height 16
click at [308, 229] on span "**********" at bounding box center [285, 226] width 46 height 11
click at [608, 30] on div at bounding box center [604, 20] width 40 height 28
click at [704, 88] on icon "Back" at bounding box center [698, 84] width 16 height 16
click at [288, 225] on span "**********" at bounding box center [283, 226] width 42 height 11
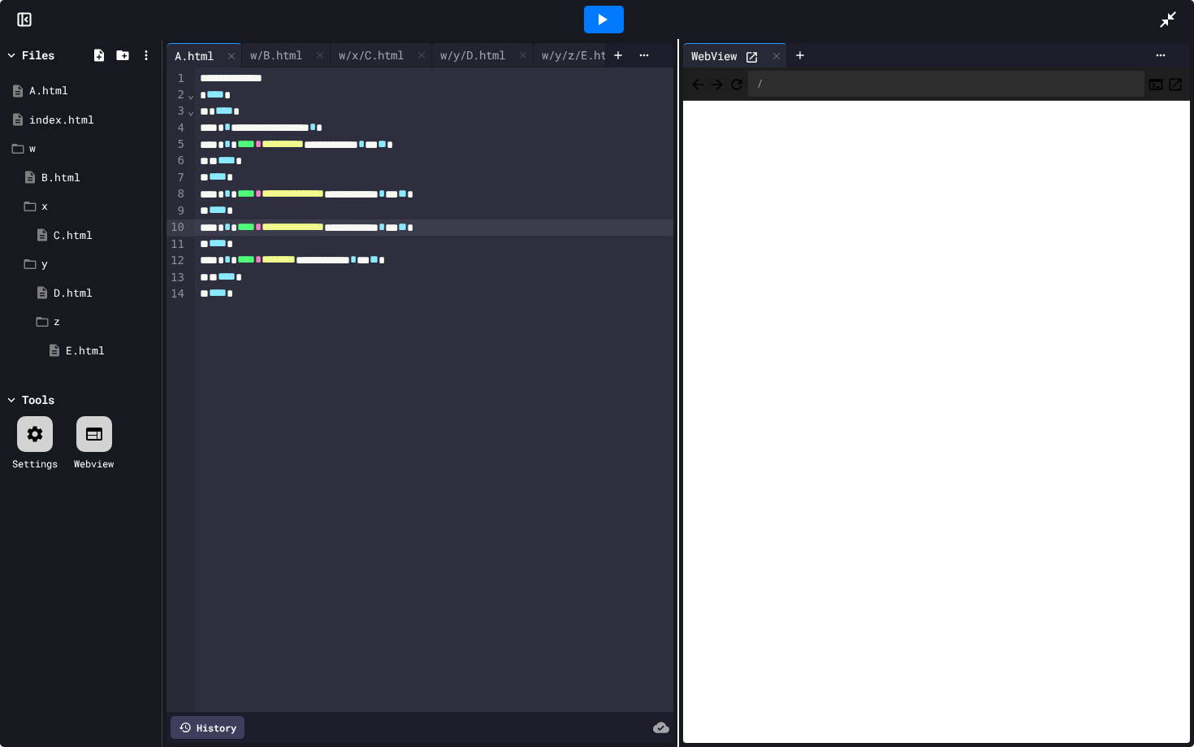
click at [622, 16] on div at bounding box center [604, 20] width 40 height 28
click at [706, 88] on icon "Back" at bounding box center [698, 84] width 16 height 16
click at [287, 260] on span "********" at bounding box center [279, 258] width 34 height 11
click at [79, 318] on div "z" at bounding box center [96, 322] width 84 height 16
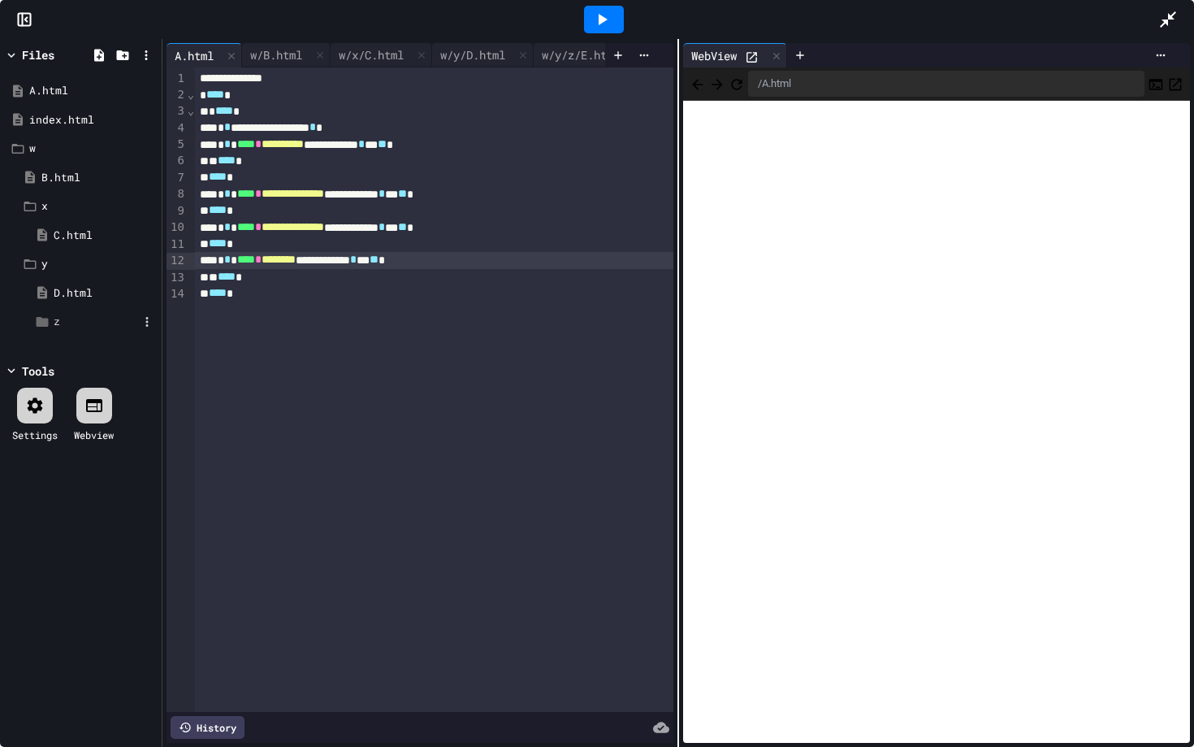
click at [79, 318] on div "z" at bounding box center [96, 322] width 84 height 16
click at [289, 265] on span "********" at bounding box center [279, 258] width 34 height 11
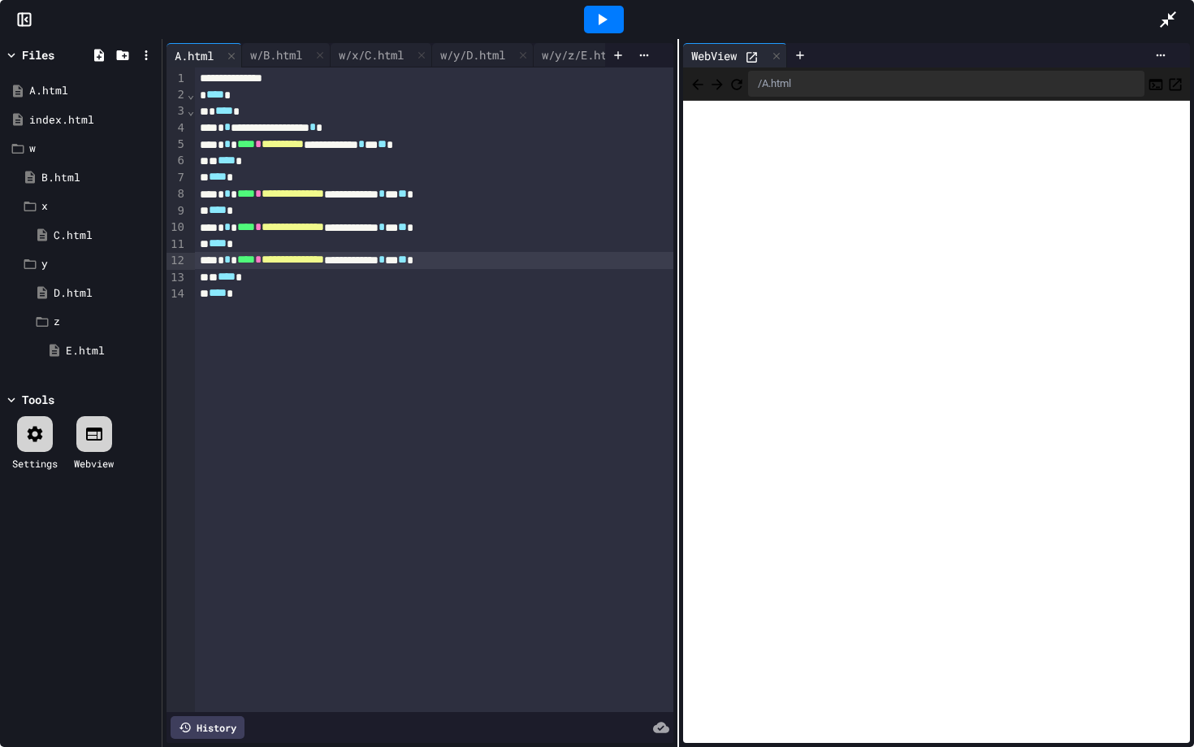
click at [317, 265] on span "**********" at bounding box center [293, 258] width 63 height 11
click at [610, 17] on icon at bounding box center [601, 19] width 19 height 19
click at [705, 80] on icon "Back" at bounding box center [698, 84] width 16 height 16
click at [318, 262] on span "**********" at bounding box center [293, 258] width 63 height 11
click at [613, 8] on div at bounding box center [604, 20] width 40 height 28
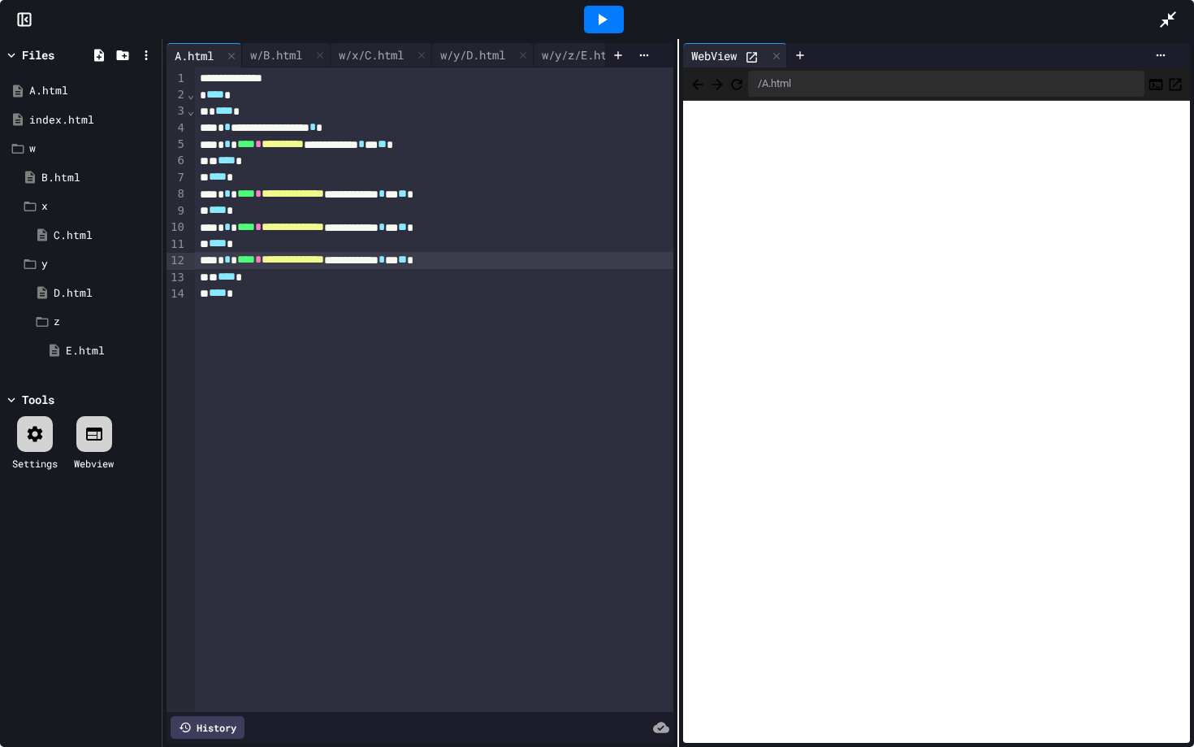
click at [706, 76] on icon "Back" at bounding box center [698, 84] width 16 height 16
click at [305, 262] on span "**********" at bounding box center [293, 258] width 63 height 11
click at [607, 15] on icon at bounding box center [601, 19] width 19 height 19
click at [696, 81] on icon "Back" at bounding box center [698, 84] width 16 height 16
click at [44, 265] on div "y" at bounding box center [89, 264] width 97 height 16
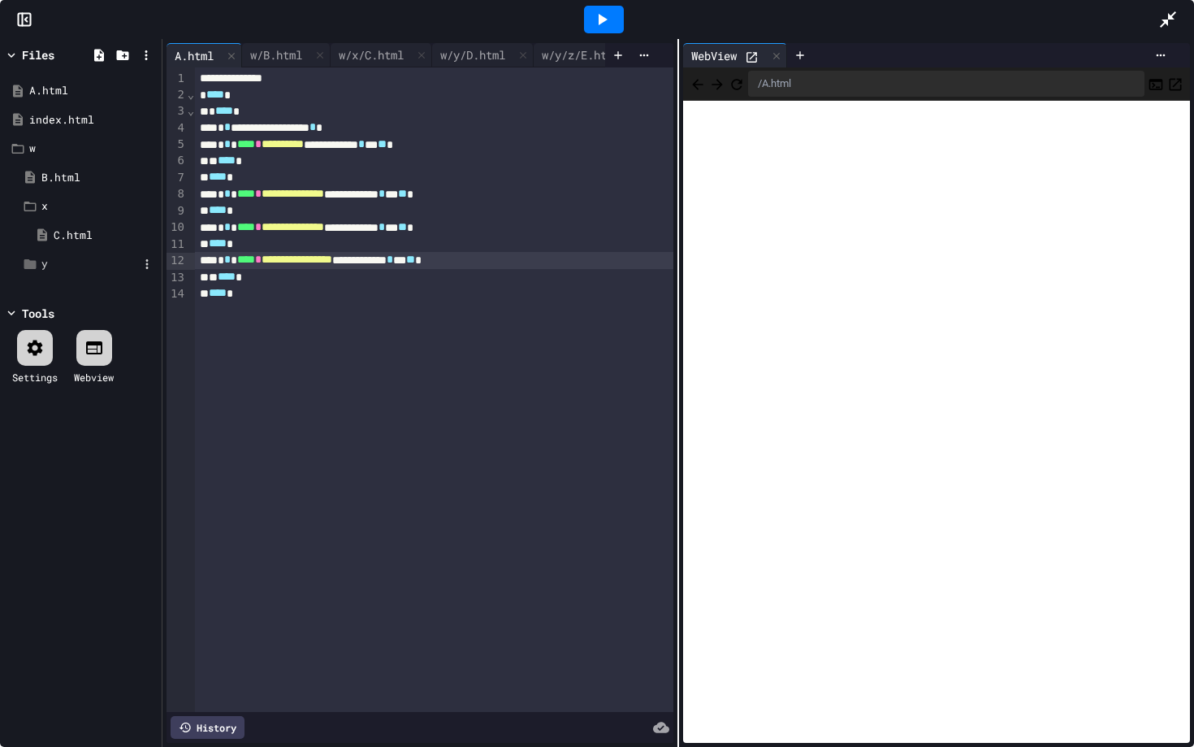
click at [86, 268] on div "y" at bounding box center [89, 264] width 97 height 16
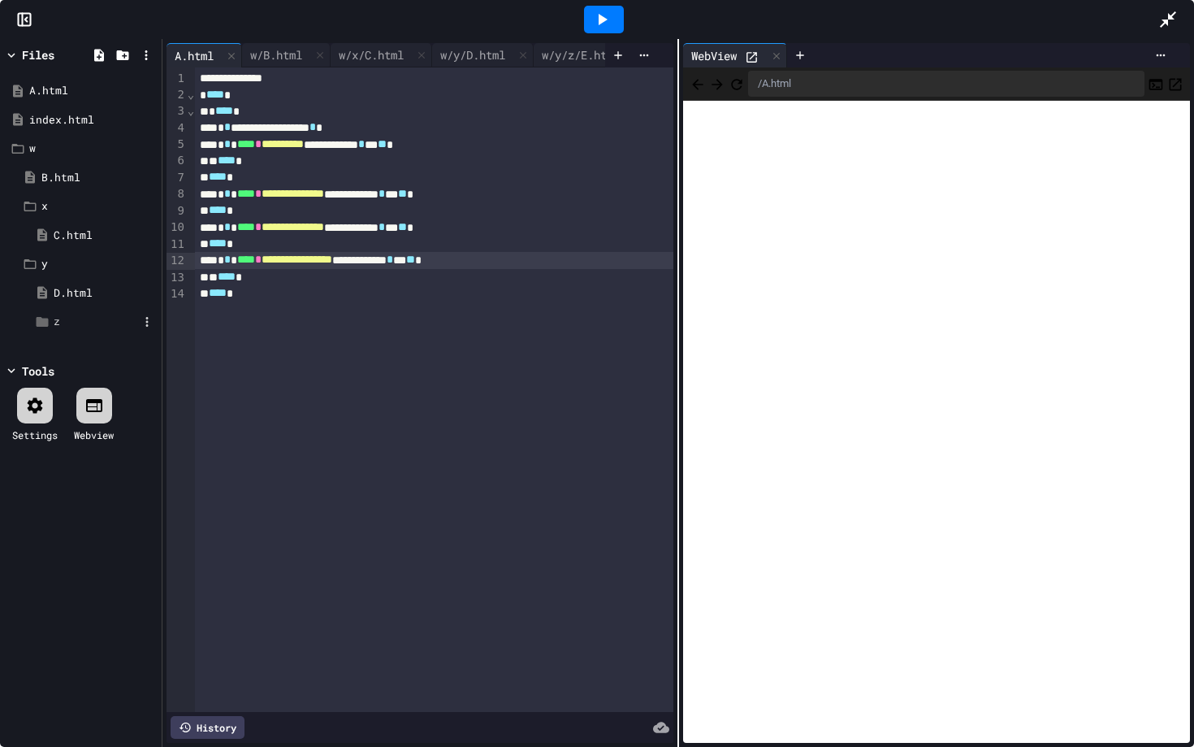
click at [73, 323] on div "z" at bounding box center [96, 322] width 84 height 16
click at [57, 201] on div "x" at bounding box center [89, 206] width 97 height 16
click at [60, 206] on div "x" at bounding box center [89, 206] width 97 height 16
click at [61, 235] on div "y" at bounding box center [89, 235] width 97 height 16
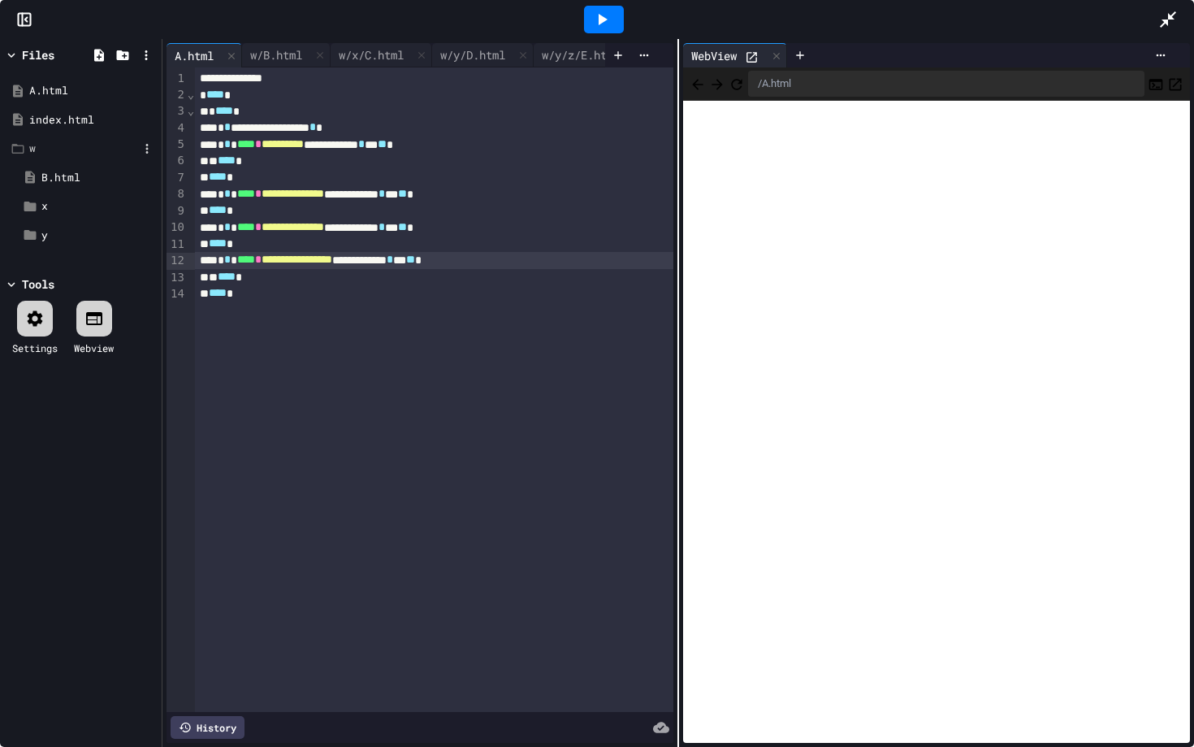
click at [41, 140] on div "w" at bounding box center [81, 148] width 154 height 29
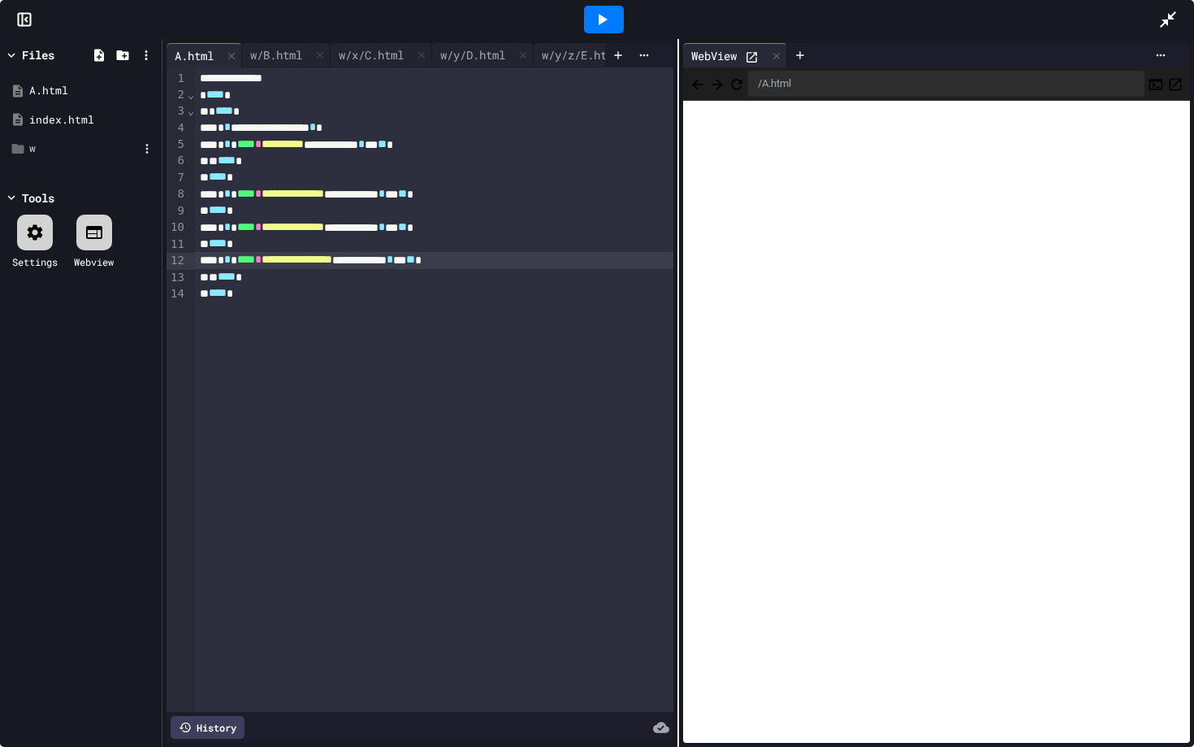
click at [82, 145] on div "w" at bounding box center [83, 149] width 109 height 16
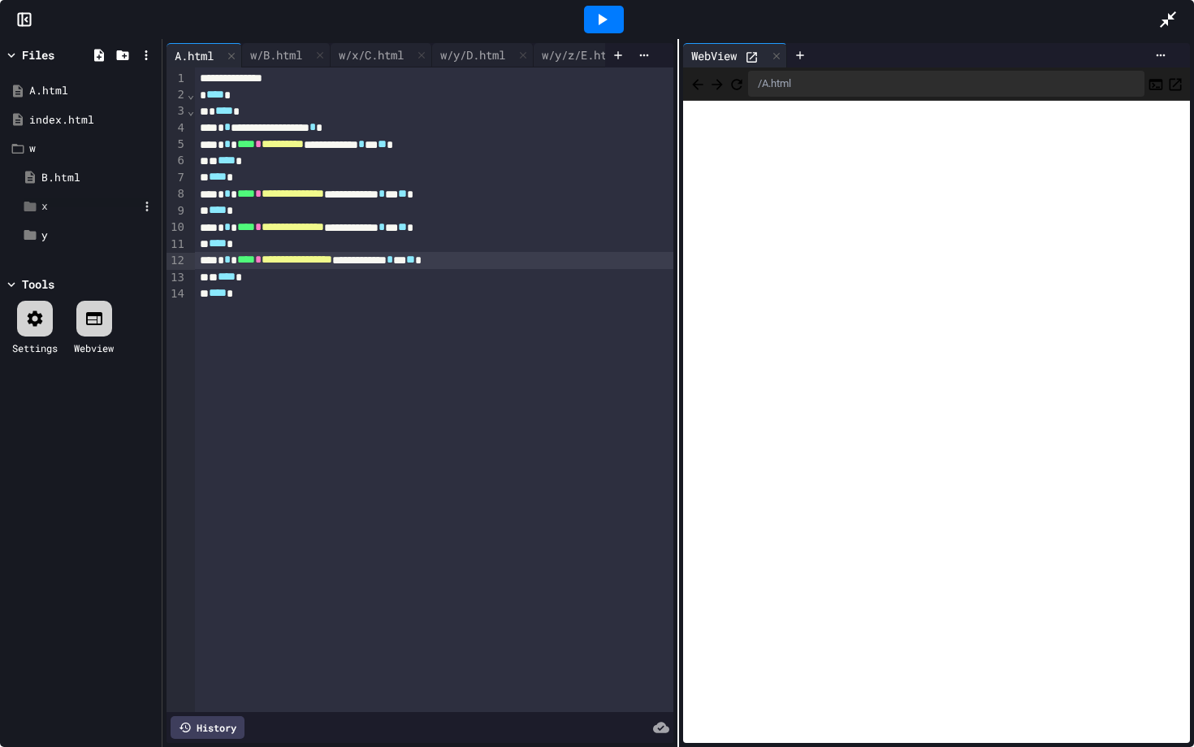
click at [66, 203] on div "x" at bounding box center [89, 206] width 97 height 16
click at [45, 271] on div "y" at bounding box center [86, 263] width 141 height 29
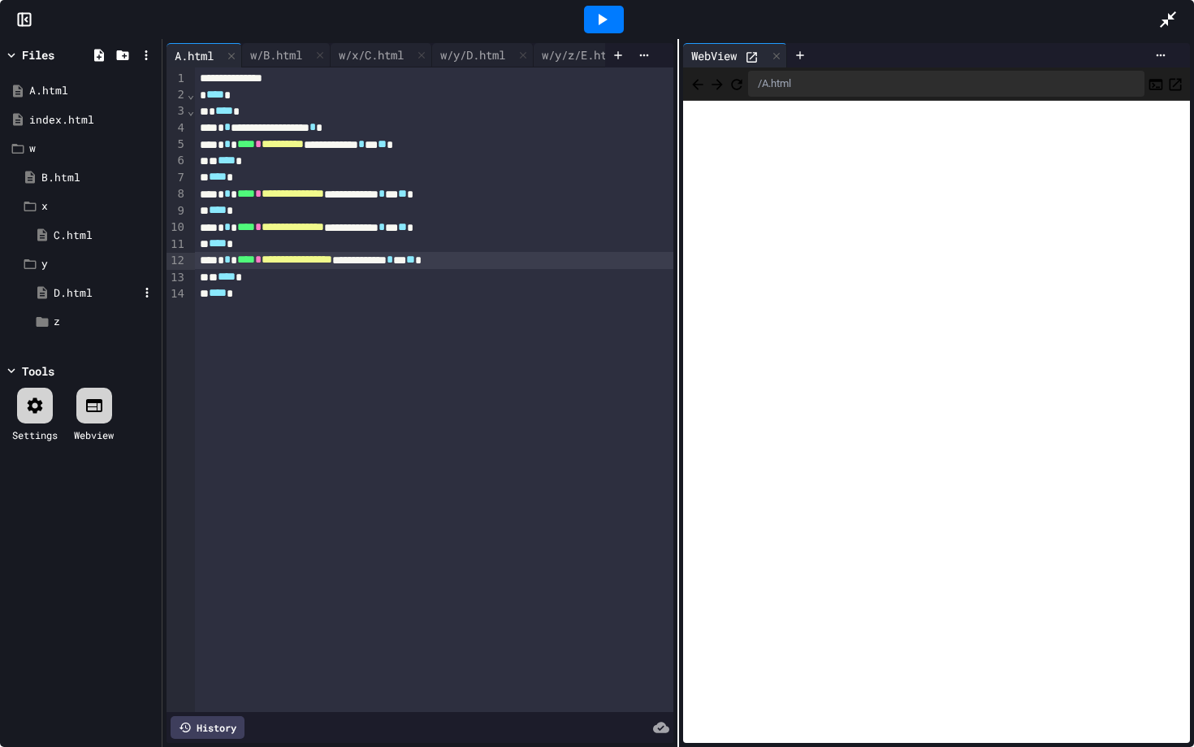
click at [52, 303] on div "D.html" at bounding box center [92, 293] width 129 height 29
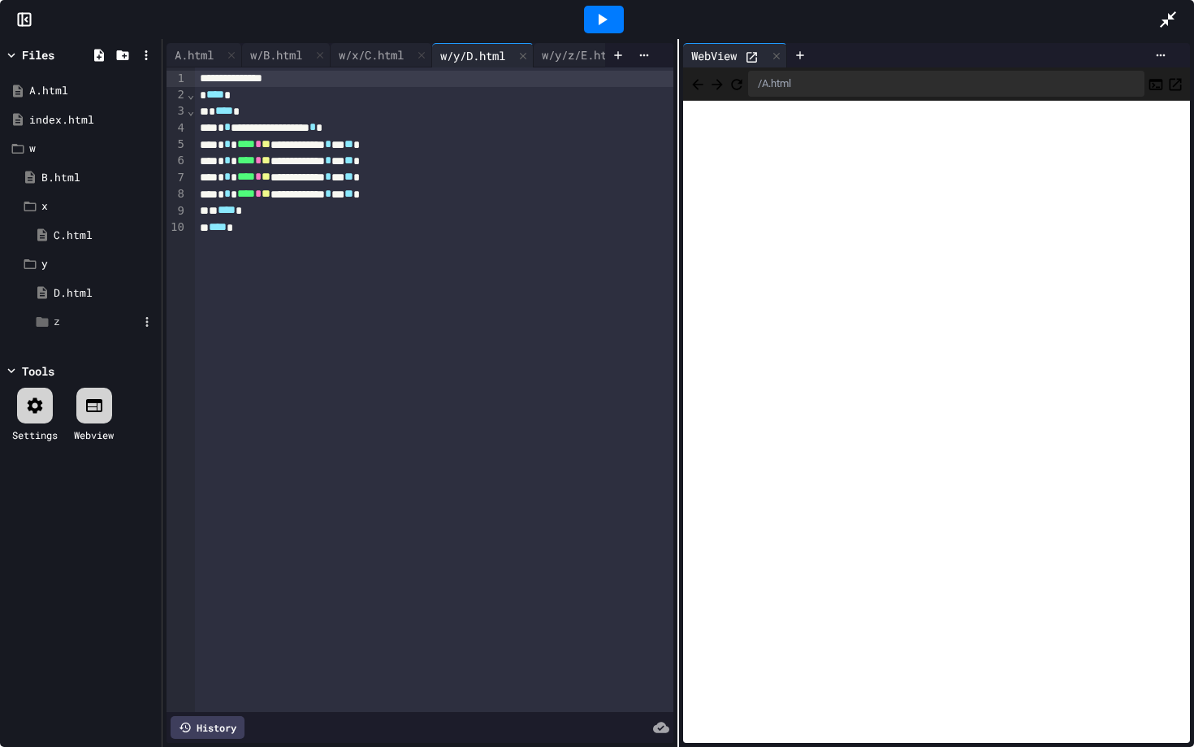
click at [54, 309] on div "z" at bounding box center [92, 321] width 129 height 29
click at [51, 196] on div "x" at bounding box center [86, 206] width 141 height 29
click at [50, 210] on div "x" at bounding box center [89, 206] width 97 height 16
click at [291, 50] on div "w/B.html" at bounding box center [276, 54] width 68 height 17
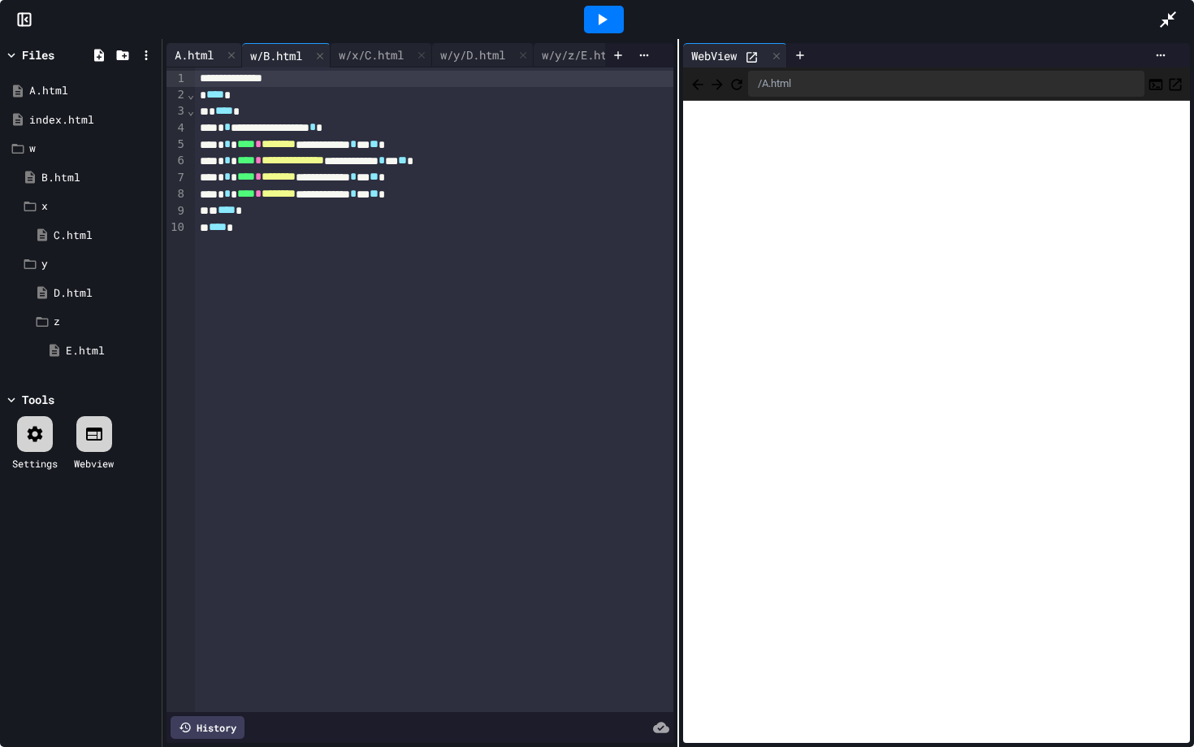
click at [211, 50] on div "A.html" at bounding box center [194, 54] width 55 height 17
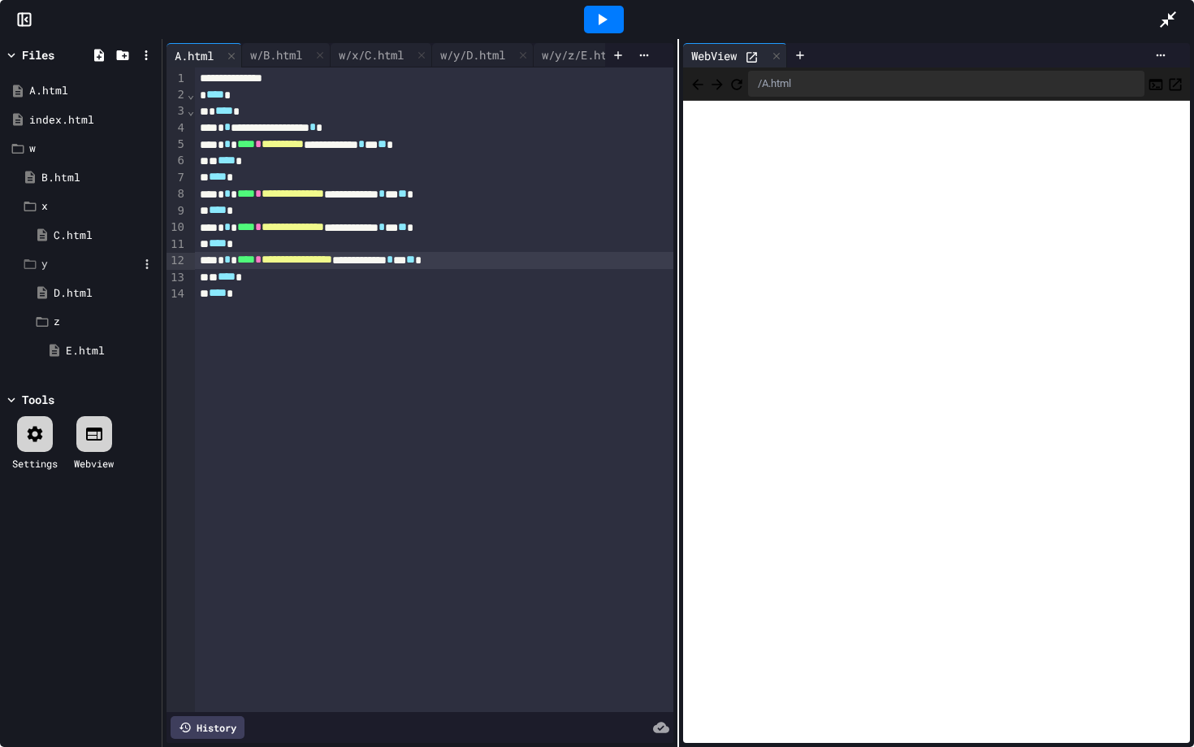
click at [48, 262] on div "y" at bounding box center [89, 264] width 97 height 16
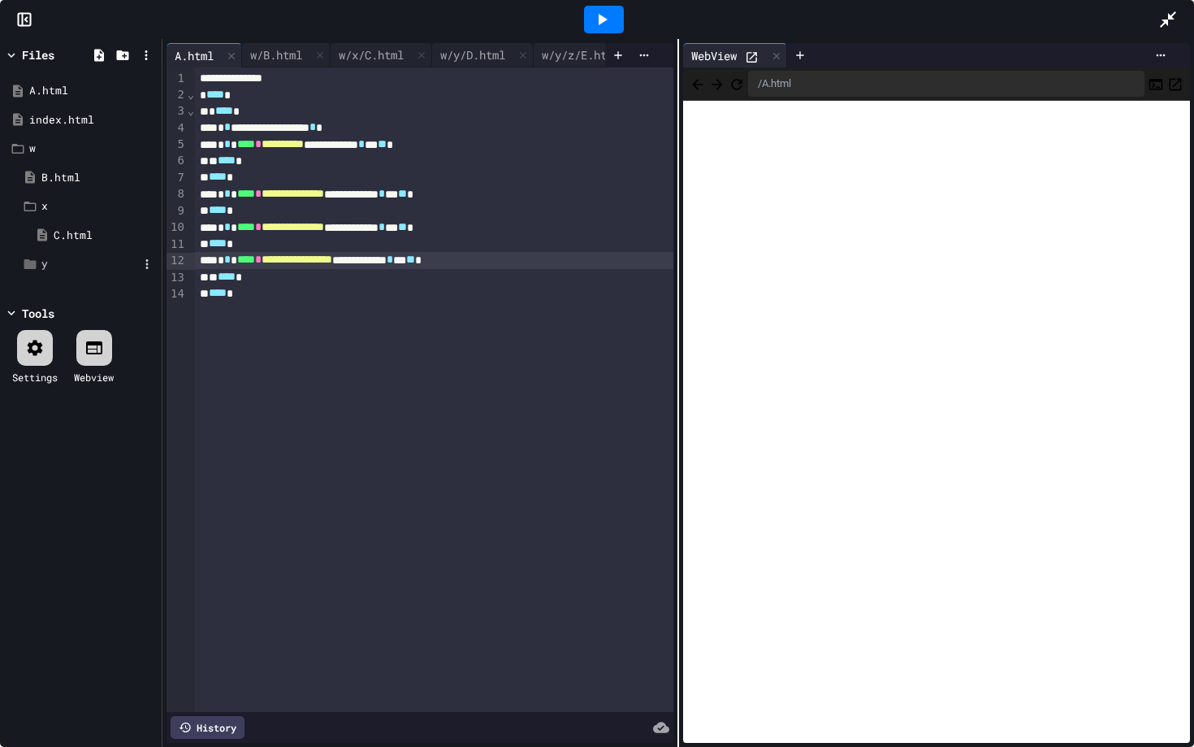
click at [62, 263] on div "y" at bounding box center [89, 264] width 97 height 16
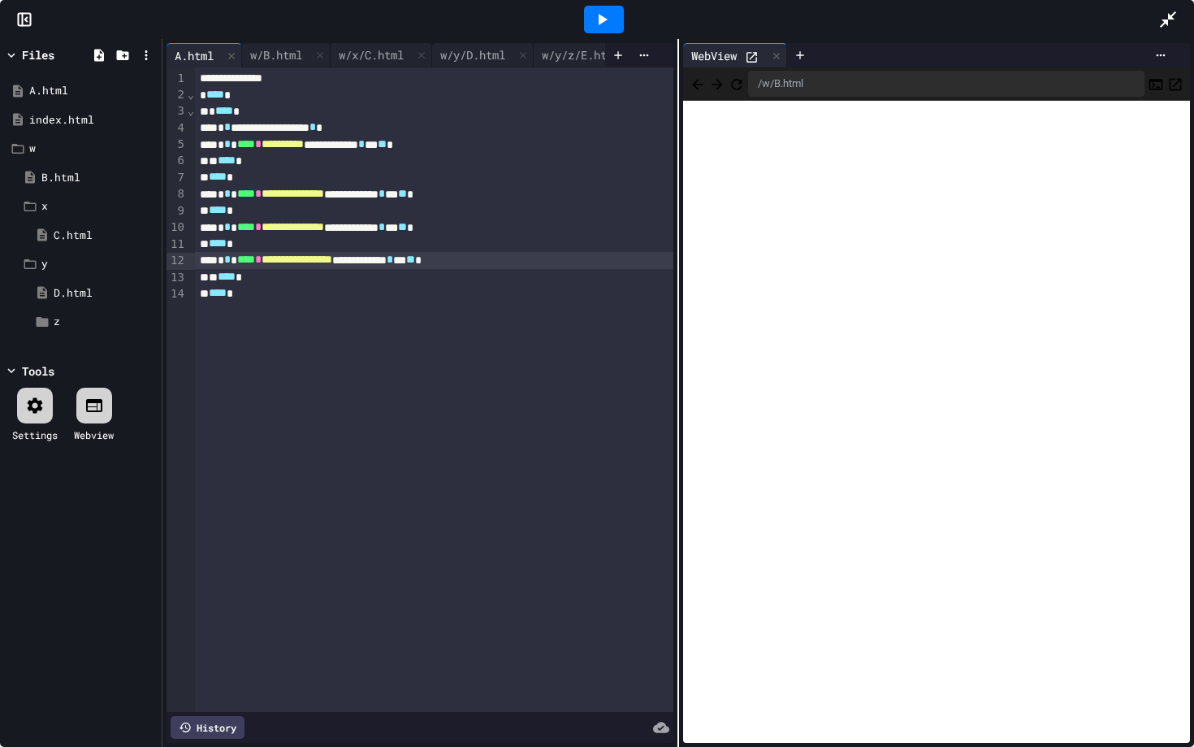
click at [696, 88] on icon "Back" at bounding box center [698, 84] width 16 height 16
click at [702, 80] on icon "Back" at bounding box center [698, 84] width 16 height 16
click at [695, 88] on icon "Back" at bounding box center [698, 84] width 16 height 16
click at [726, 80] on icon "Forward" at bounding box center [717, 84] width 16 height 16
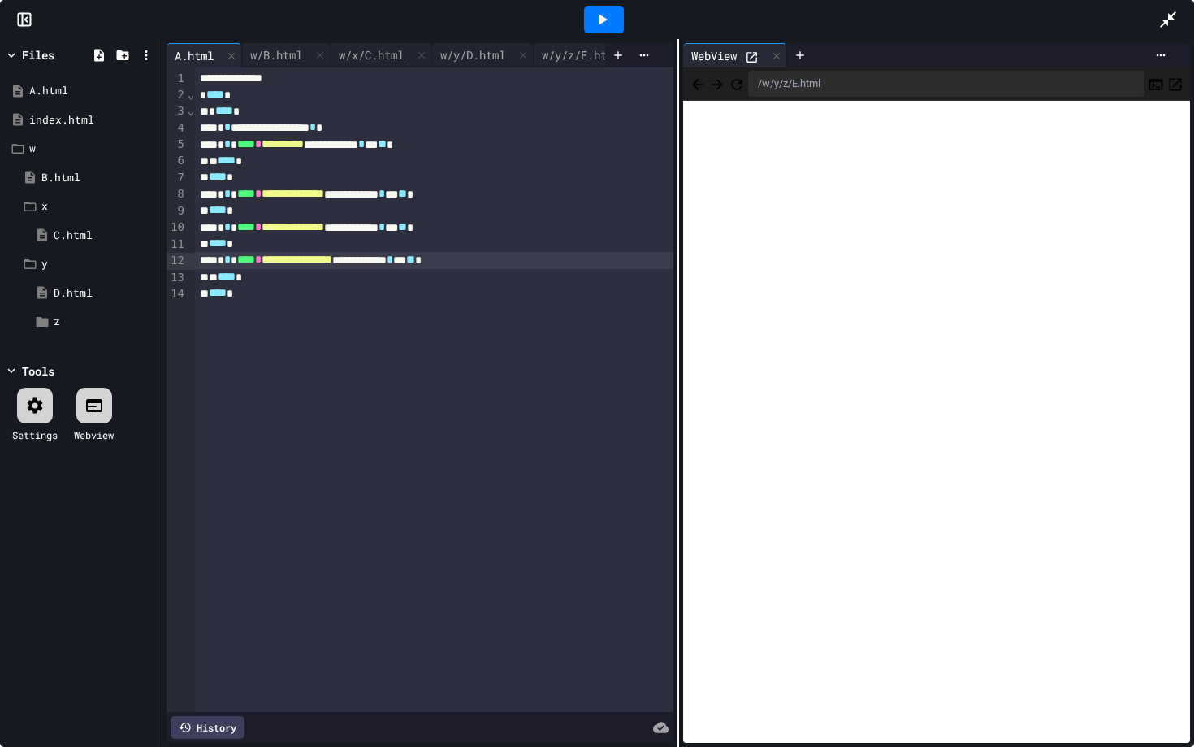
click at [694, 83] on icon "Back" at bounding box center [698, 84] width 16 height 16
click at [297, 48] on div "w/B.html" at bounding box center [276, 54] width 68 height 17
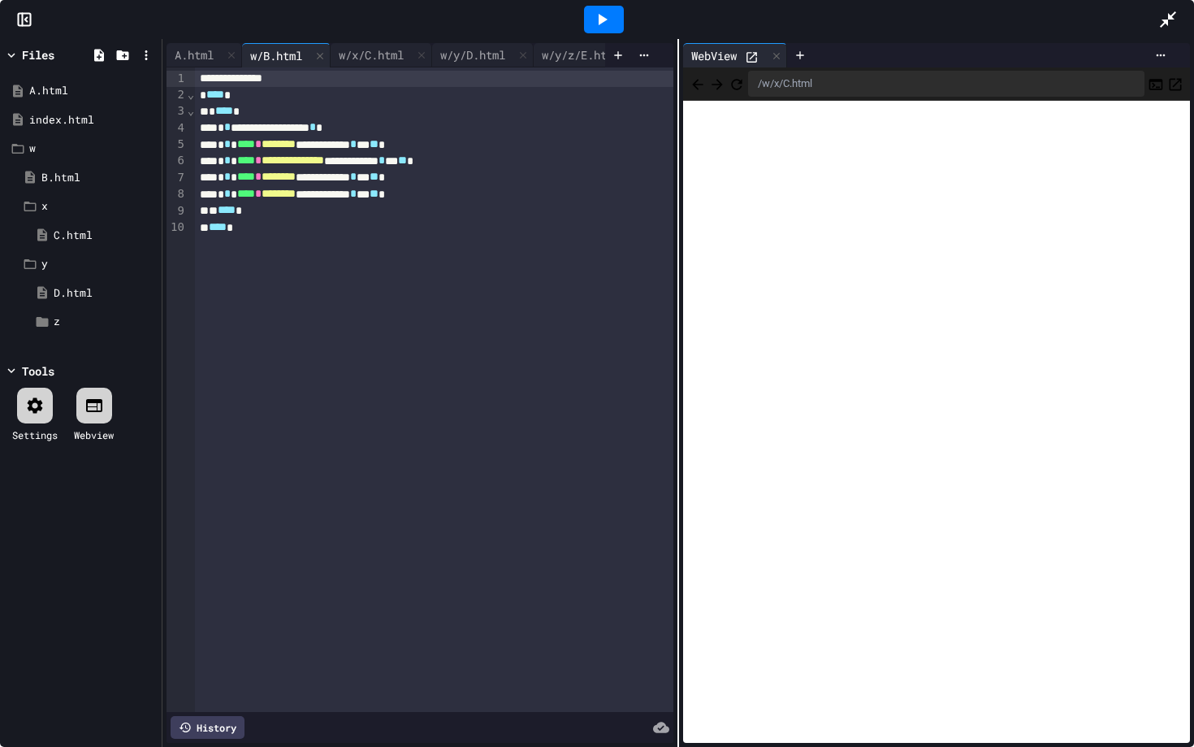
click at [700, 82] on icon "Back" at bounding box center [698, 84] width 16 height 16
click at [374, 58] on div "w/x/C.html" at bounding box center [371, 54] width 81 height 17
click at [282, 54] on div "w/B.html" at bounding box center [276, 54] width 68 height 17
click at [288, 180] on span "********" at bounding box center [279, 176] width 34 height 11
click at [211, 46] on div "A.html" at bounding box center [194, 54] width 55 height 17
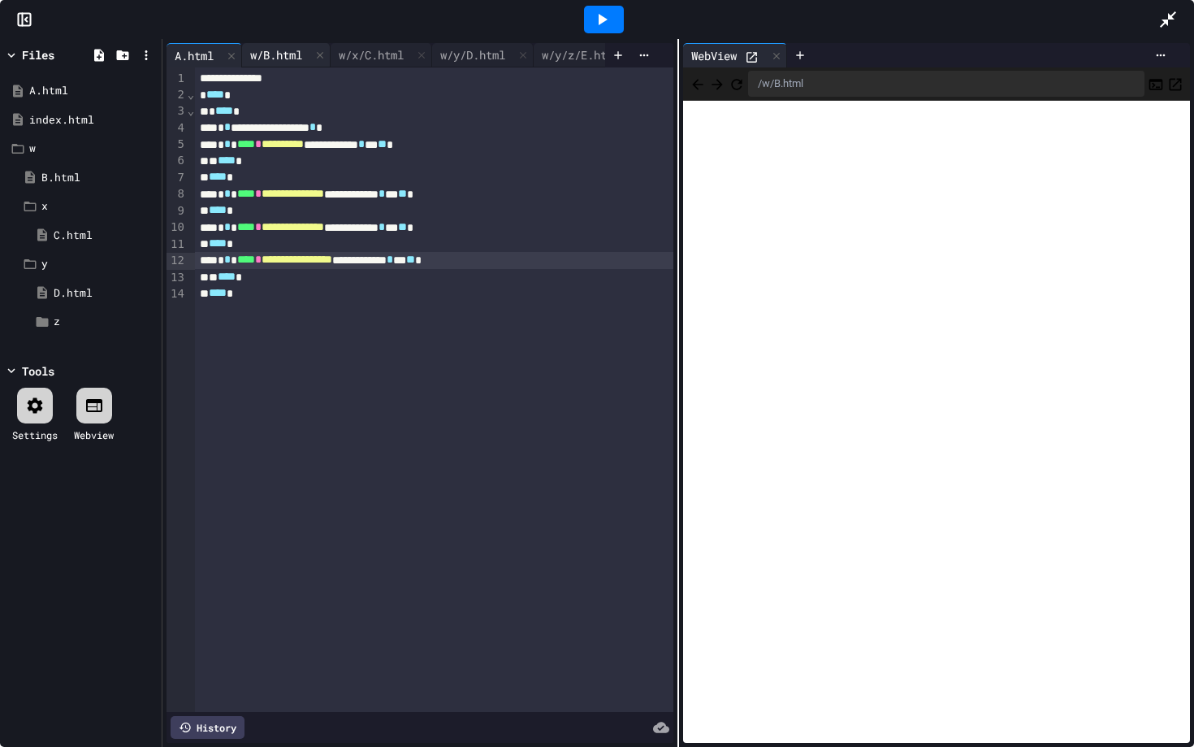
click at [282, 45] on div "w/B.html" at bounding box center [286, 55] width 89 height 24
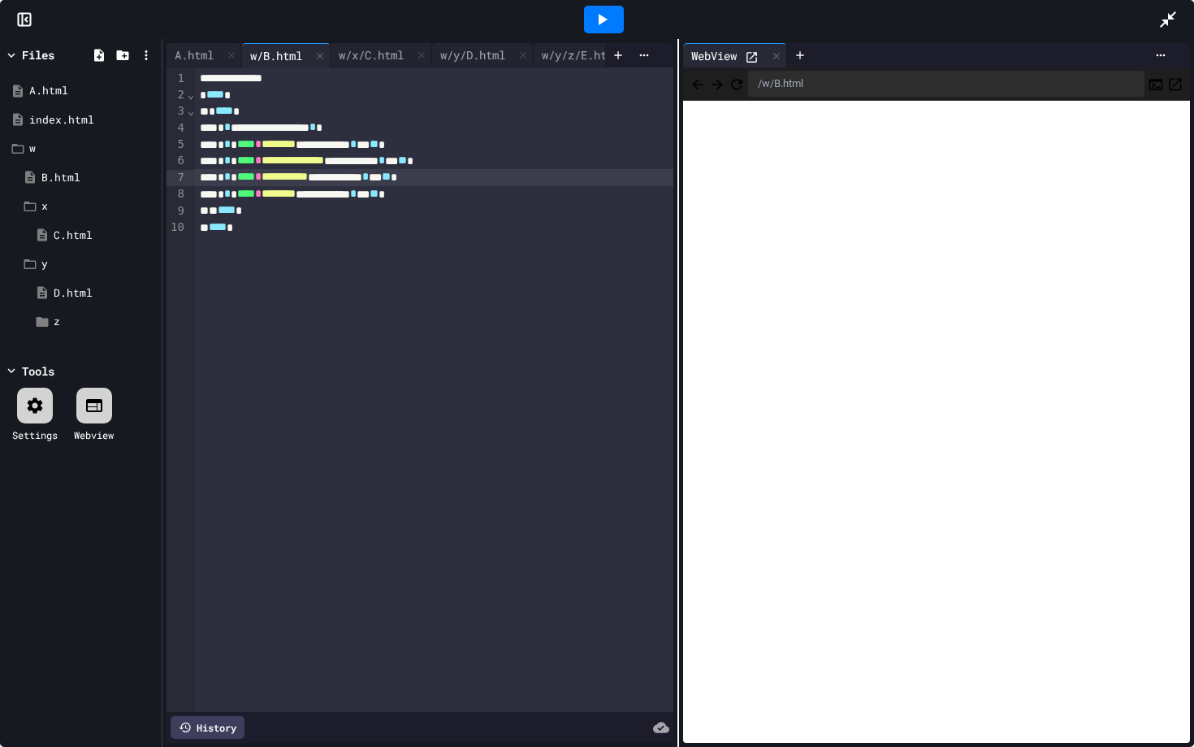
click at [308, 173] on span "**********" at bounding box center [285, 176] width 46 height 11
click at [289, 197] on span "********" at bounding box center [279, 193] width 34 height 11
click at [597, 27] on icon at bounding box center [601, 19] width 19 height 19
click at [700, 83] on icon "Back" at bounding box center [697, 84] width 11 height 11
click at [699, 74] on button "Back" at bounding box center [698, 83] width 16 height 19
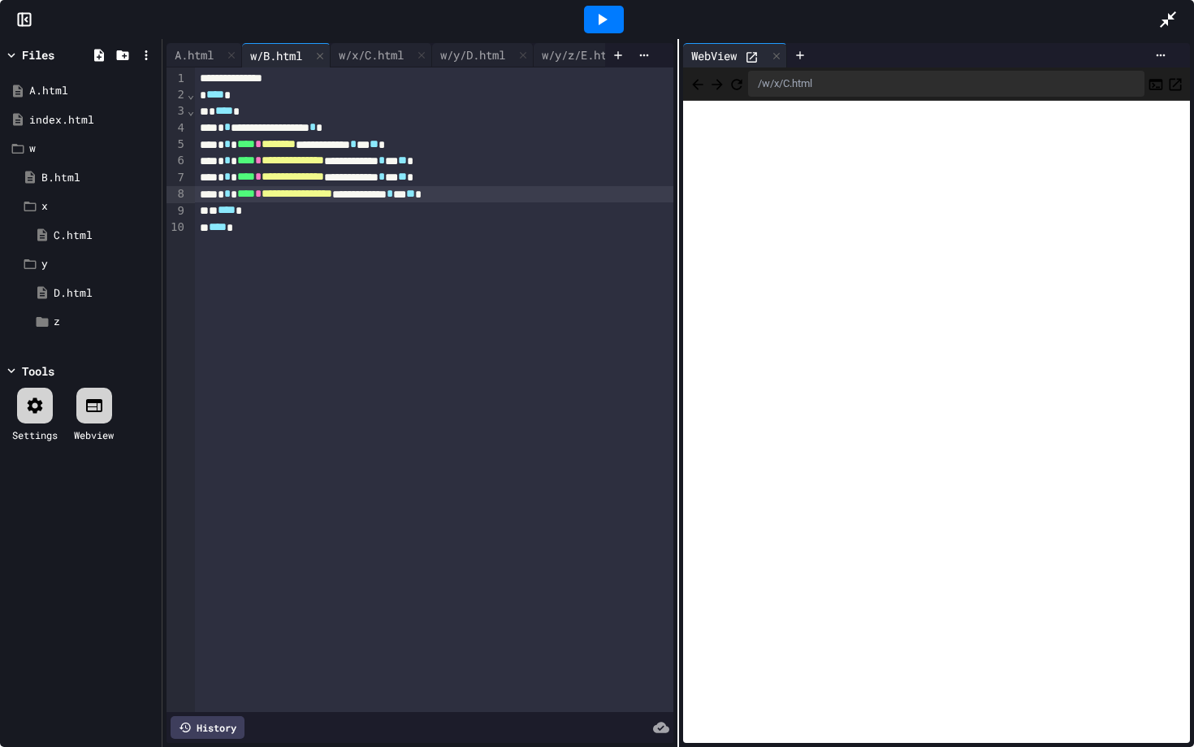
click at [698, 74] on button "Back" at bounding box center [698, 83] width 16 height 19
click at [296, 148] on span "********" at bounding box center [279, 143] width 34 height 11
click at [609, 27] on icon at bounding box center [601, 19] width 19 height 19
click at [706, 88] on icon "Back" at bounding box center [698, 84] width 16 height 16
click at [288, 145] on span "********" at bounding box center [279, 143] width 34 height 11
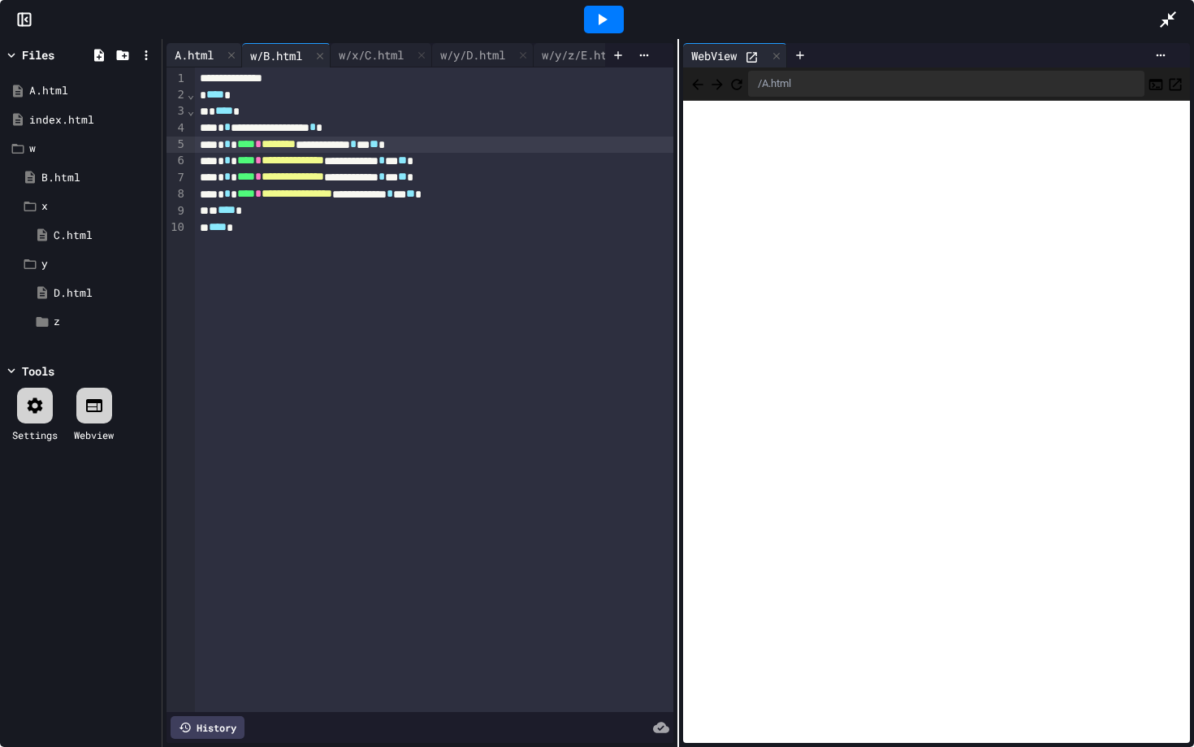
click at [215, 54] on div "A.html" at bounding box center [194, 54] width 55 height 17
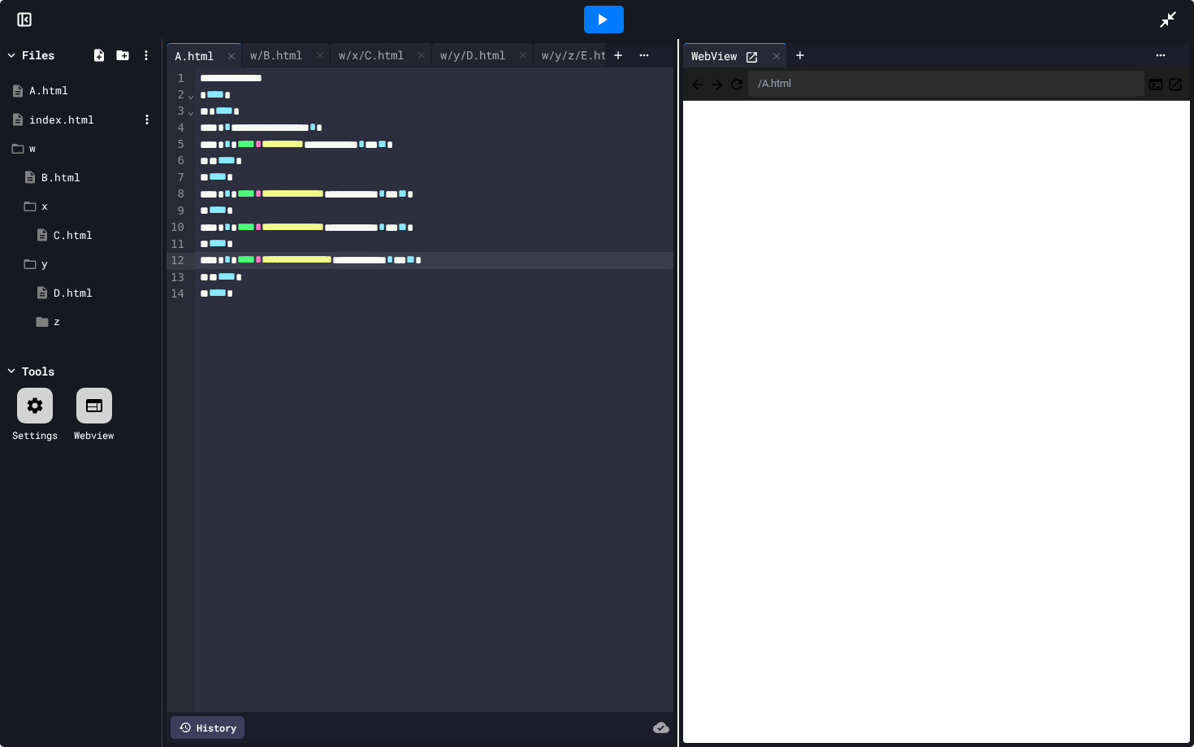
click at [82, 115] on div "index.html" at bounding box center [83, 120] width 109 height 16
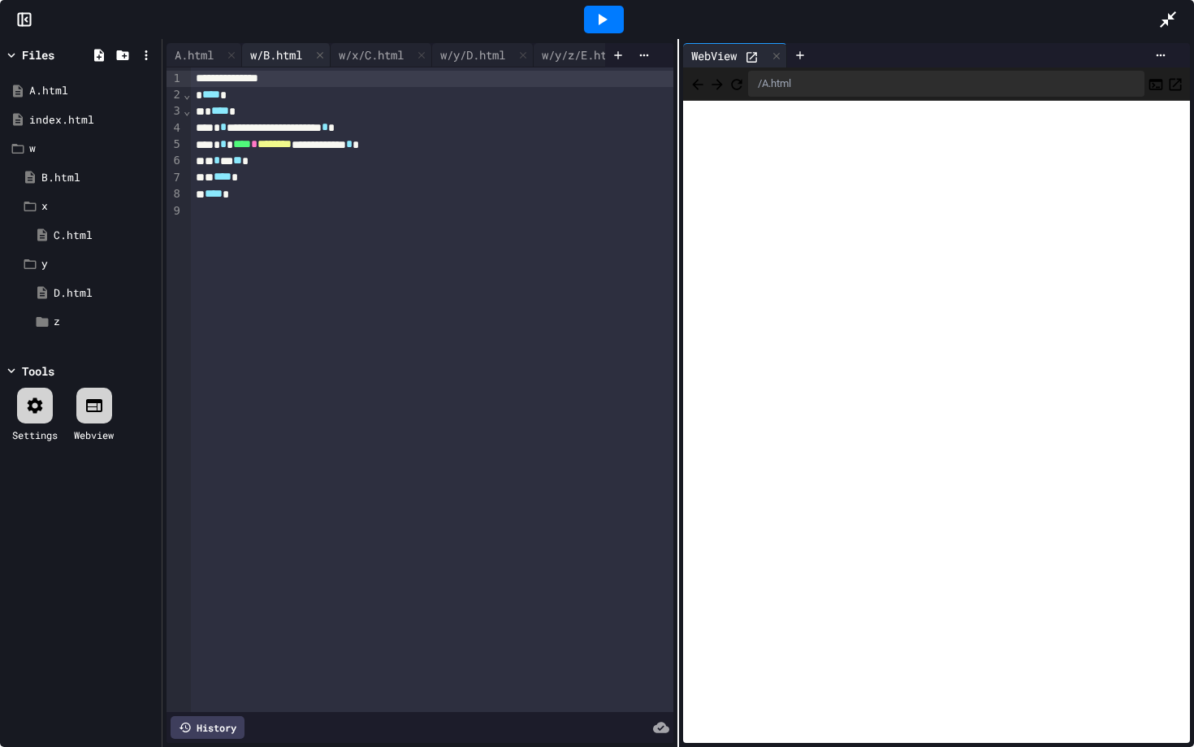
click at [277, 51] on div "w/B.html" at bounding box center [276, 54] width 68 height 17
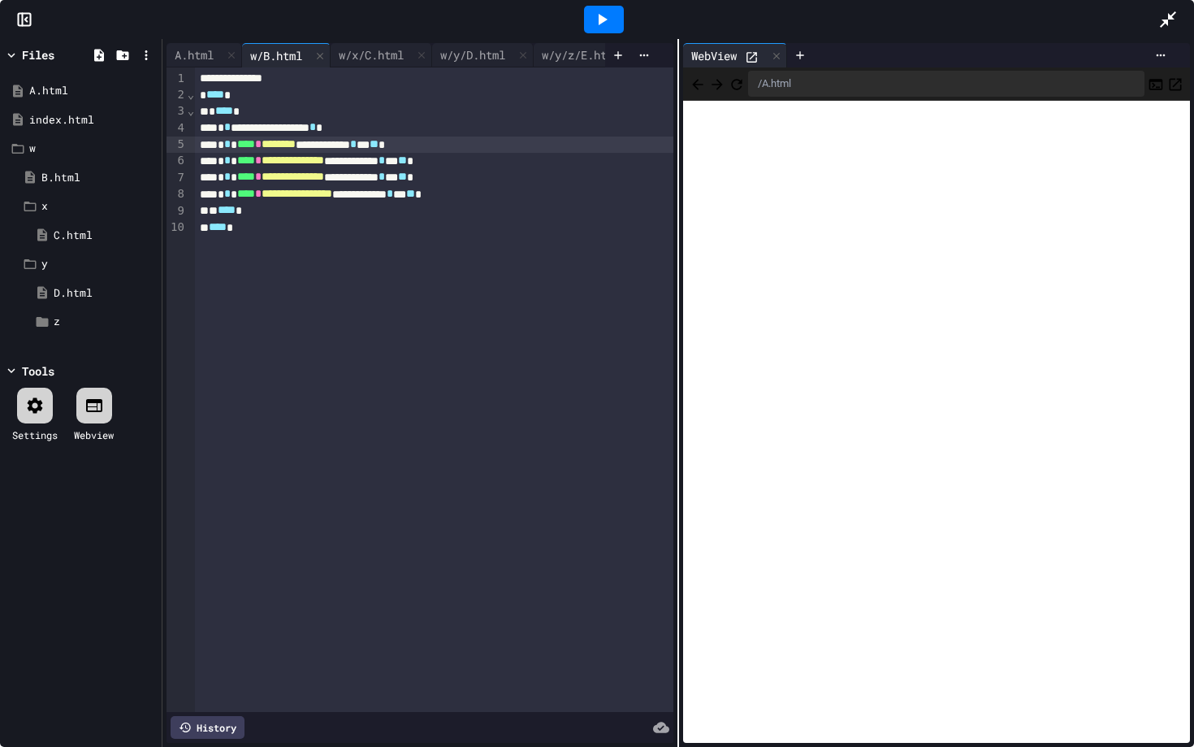
click at [292, 145] on span "********" at bounding box center [279, 143] width 34 height 11
click at [614, 18] on div at bounding box center [604, 20] width 40 height 28
click at [697, 75] on button "Back" at bounding box center [698, 83] width 16 height 19
click at [210, 52] on div "A.html" at bounding box center [194, 54] width 55 height 17
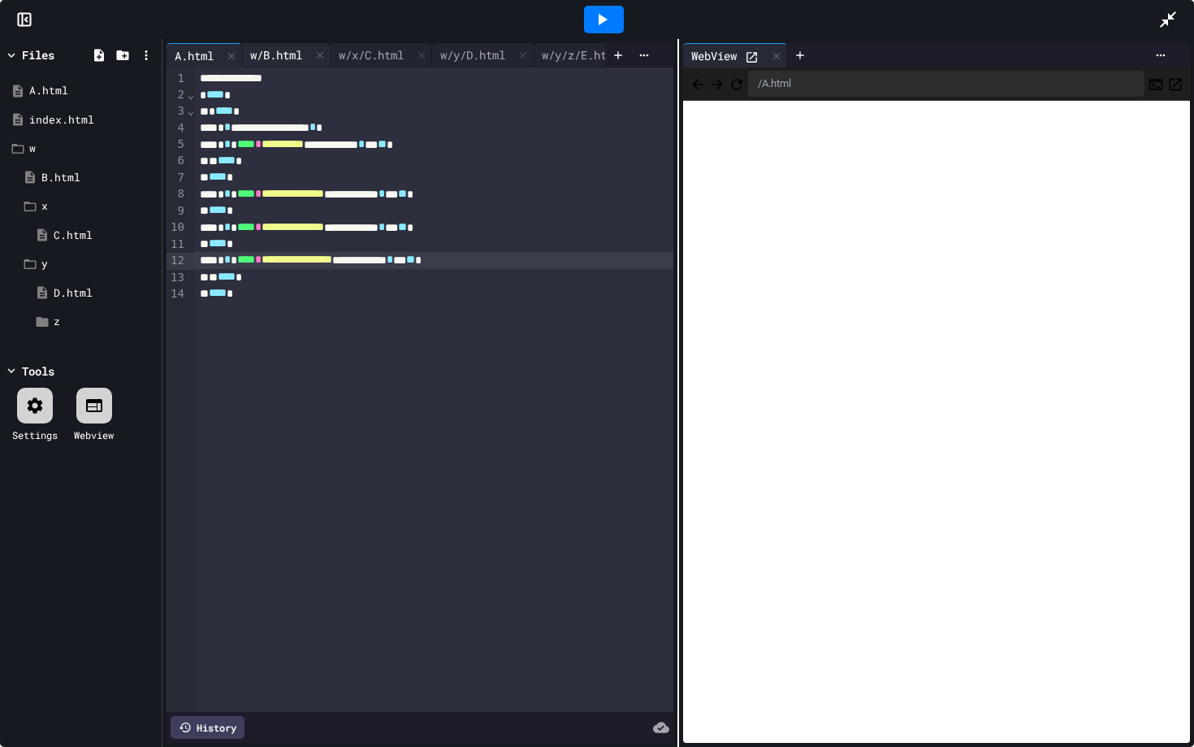
click at [266, 60] on div "w/B.html" at bounding box center [276, 54] width 68 height 17
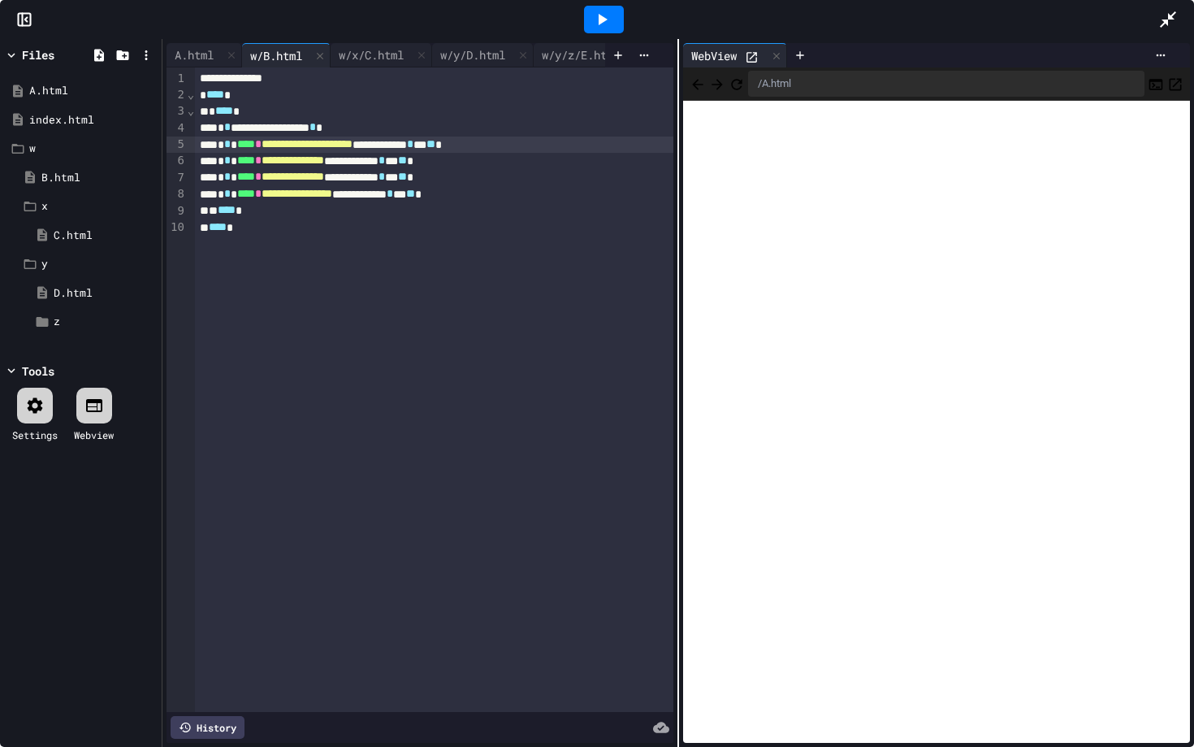
click at [353, 149] on span "**********" at bounding box center [307, 143] width 91 height 11
click at [618, 15] on div at bounding box center [604, 20] width 40 height 28
click at [699, 93] on button "Back" at bounding box center [698, 83] width 16 height 19
click at [376, 45] on div "w/x/C.html" at bounding box center [382, 55] width 102 height 24
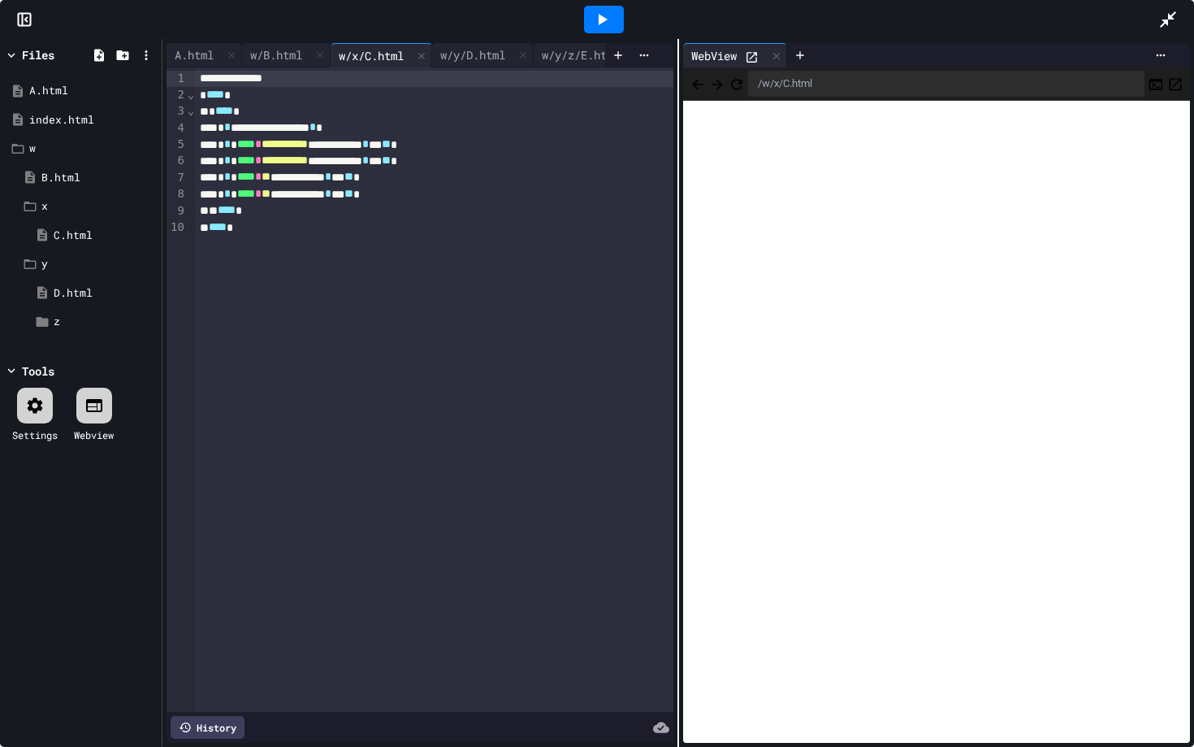
click at [699, 84] on icon "Back" at bounding box center [697, 84] width 11 height 11
click at [271, 175] on span "**" at bounding box center [266, 176] width 9 height 11
click at [210, 41] on div at bounding box center [604, 20] width 1110 height 44
click at [210, 50] on div "A.html" at bounding box center [194, 54] width 55 height 17
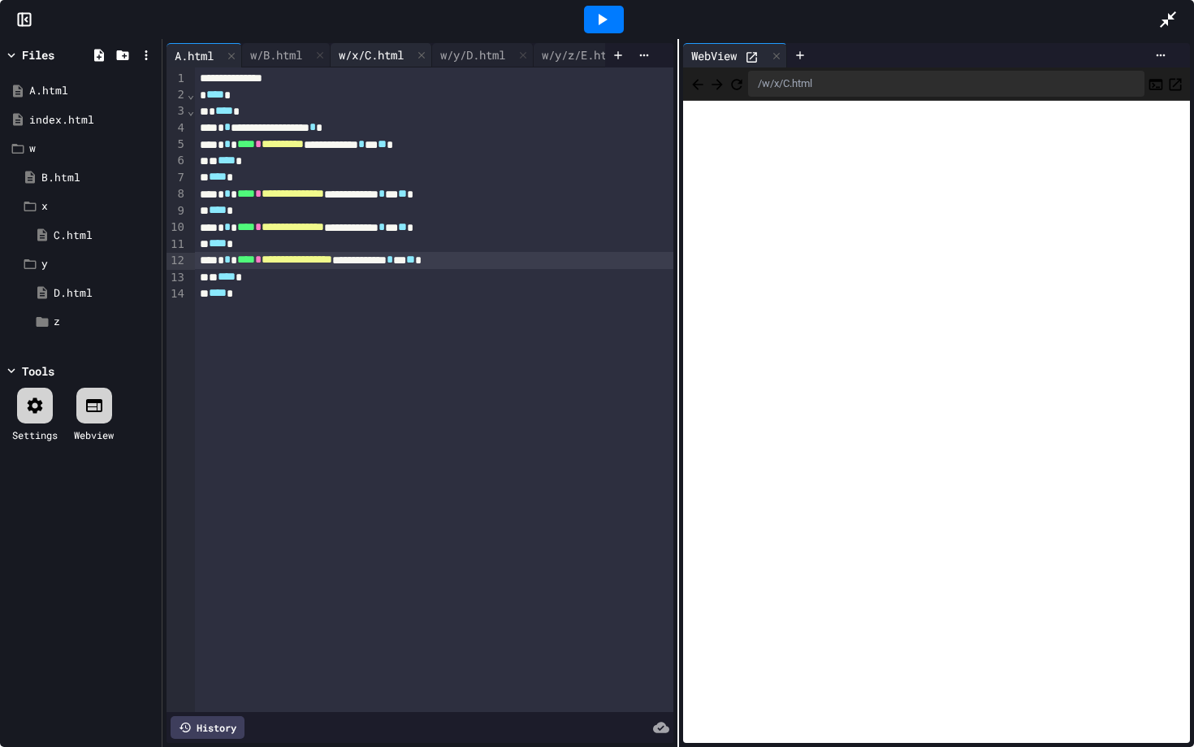
click at [364, 54] on div "w/x/C.html" at bounding box center [371, 54] width 81 height 17
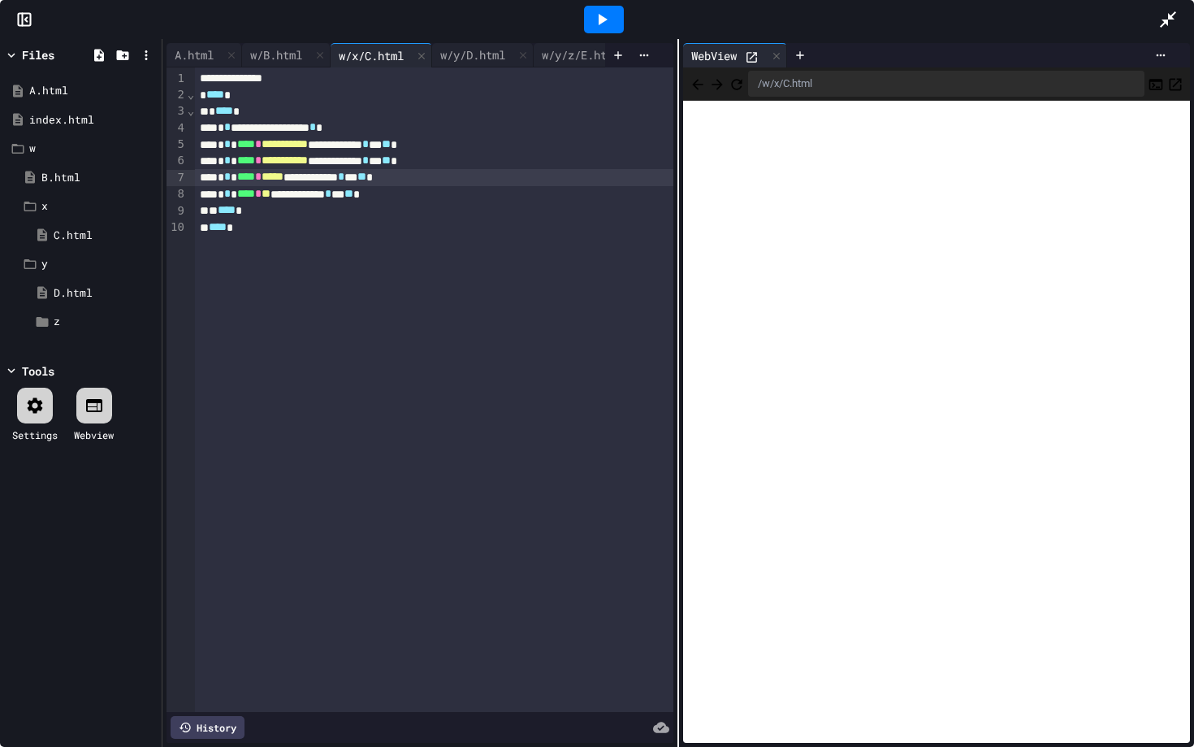
click at [284, 181] on span "*****" at bounding box center [273, 176] width 22 height 11
click at [271, 197] on span "**" at bounding box center [266, 193] width 9 height 11
click at [209, 52] on div "A.html" at bounding box center [194, 54] width 55 height 17
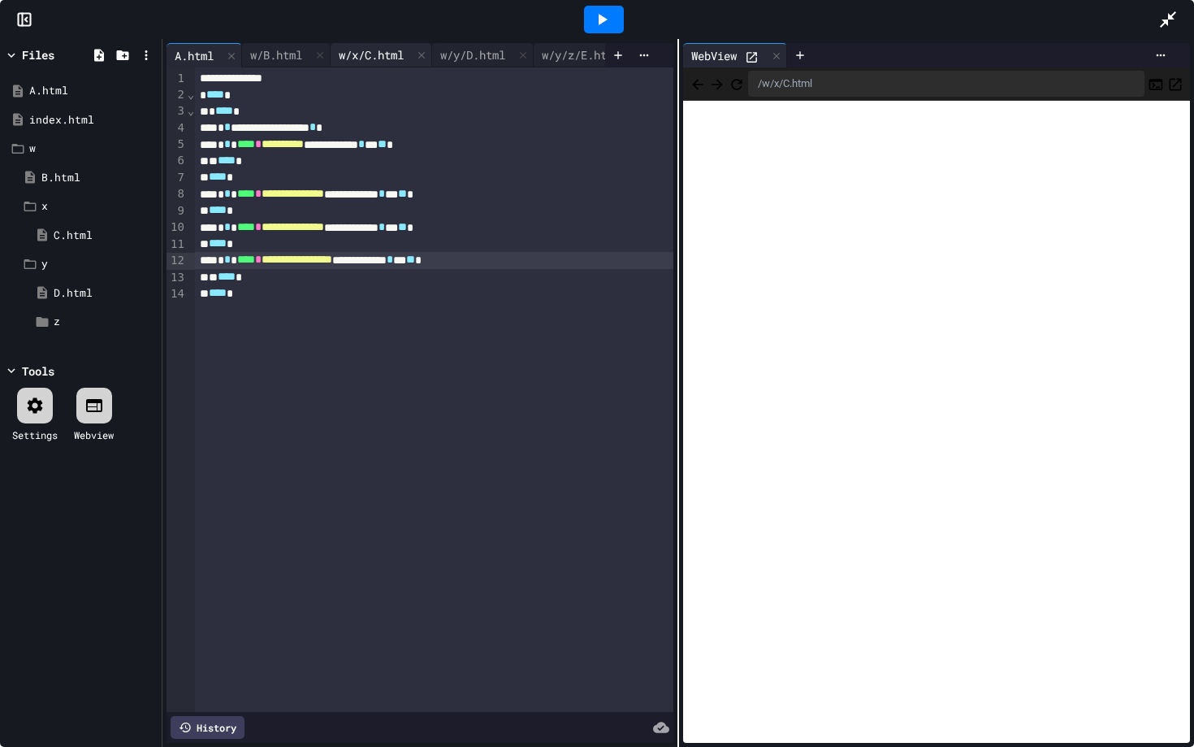
click at [365, 53] on div "w/x/C.html" at bounding box center [371, 54] width 81 height 17
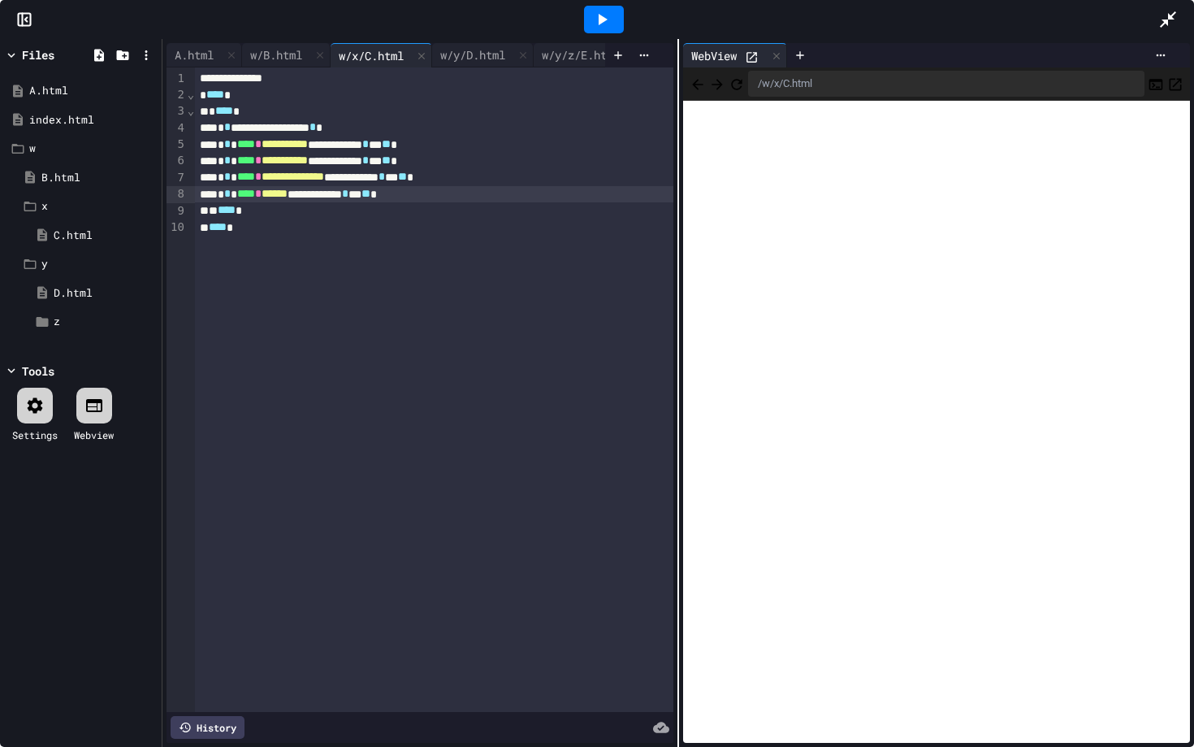
click at [288, 199] on span "******" at bounding box center [275, 193] width 26 height 11
click at [589, 26] on div at bounding box center [604, 20] width 40 height 28
click at [700, 87] on icon "Back" at bounding box center [697, 84] width 11 height 11
click at [703, 88] on icon "Back" at bounding box center [698, 84] width 16 height 16
click at [700, 93] on button "Back" at bounding box center [698, 83] width 16 height 19
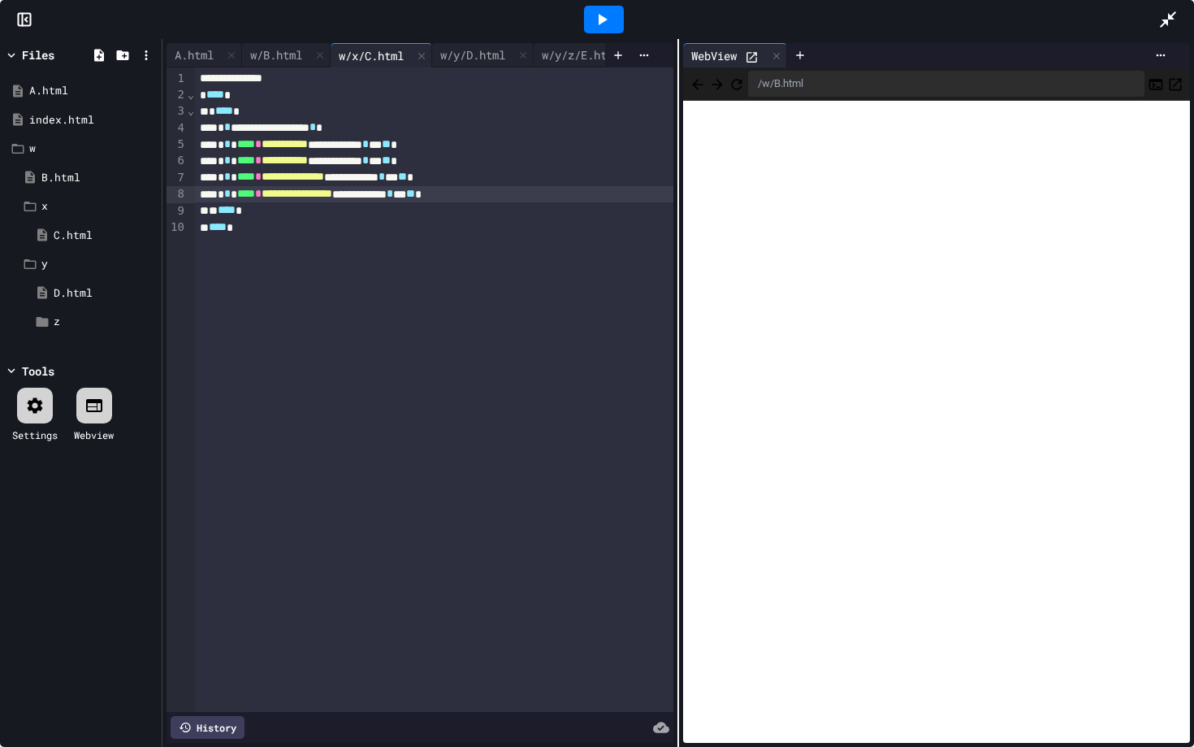
click at [701, 87] on icon "Back" at bounding box center [697, 84] width 11 height 11
click at [700, 93] on button "Back" at bounding box center [698, 83] width 16 height 19
click at [304, 181] on span "**********" at bounding box center [293, 176] width 63 height 11
click at [302, 149] on span "**********" at bounding box center [285, 143] width 46 height 11
click at [607, 17] on icon at bounding box center [601, 19] width 19 height 19
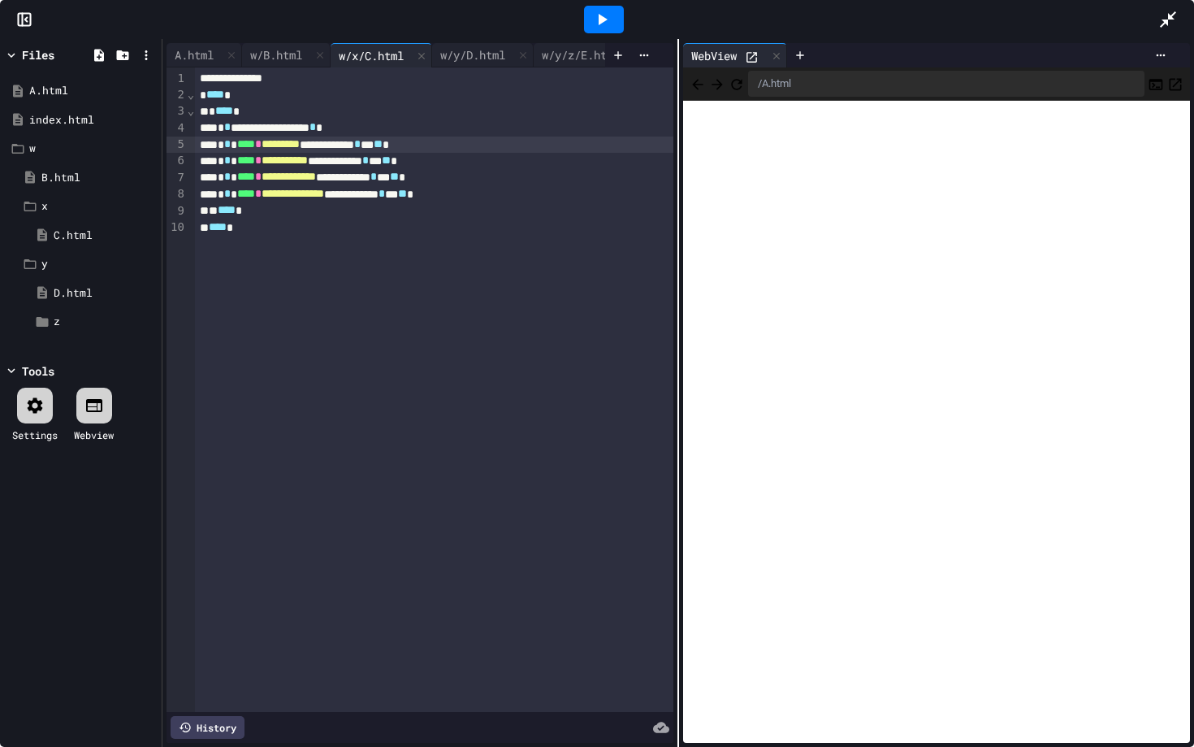
click at [702, 90] on icon "Back" at bounding box center [698, 84] width 16 height 16
click at [697, 83] on icon "Back" at bounding box center [697, 84] width 11 height 11
click at [701, 79] on icon "Back" at bounding box center [697, 84] width 11 height 11
click at [297, 145] on span "*********" at bounding box center [281, 143] width 38 height 11
click at [702, 90] on icon "Back" at bounding box center [698, 84] width 16 height 16
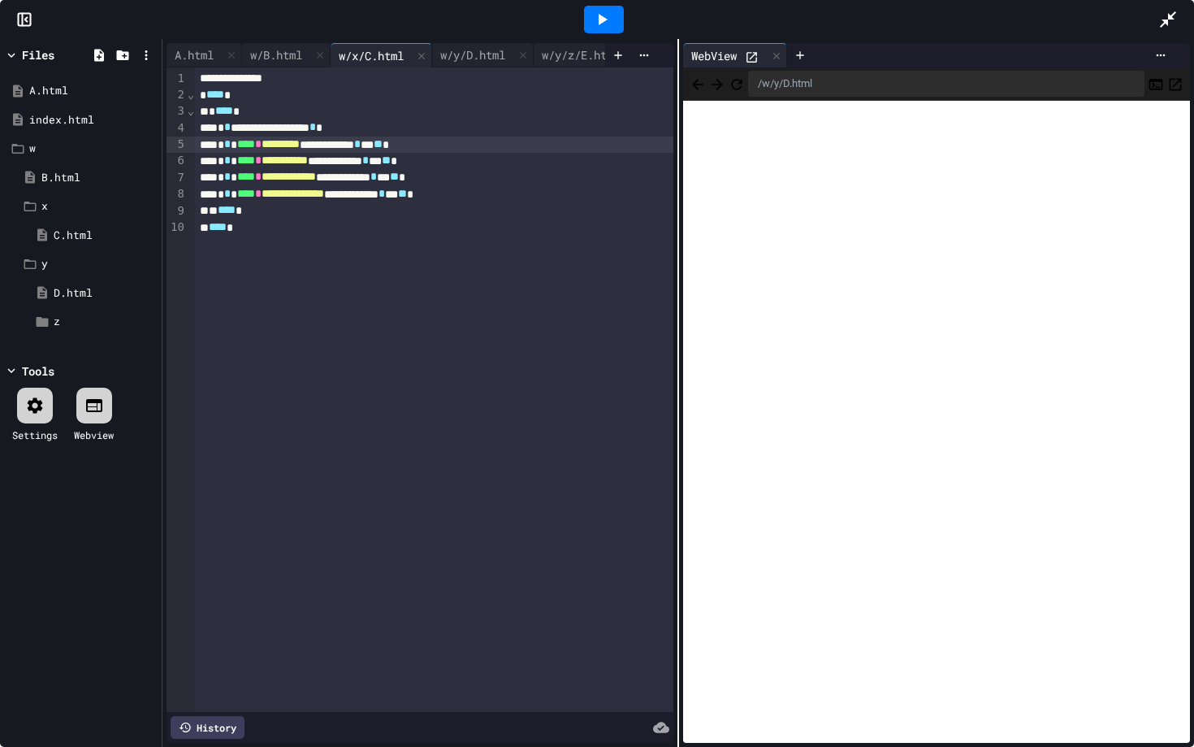
click at [702, 90] on icon "Back" at bounding box center [698, 84] width 16 height 16
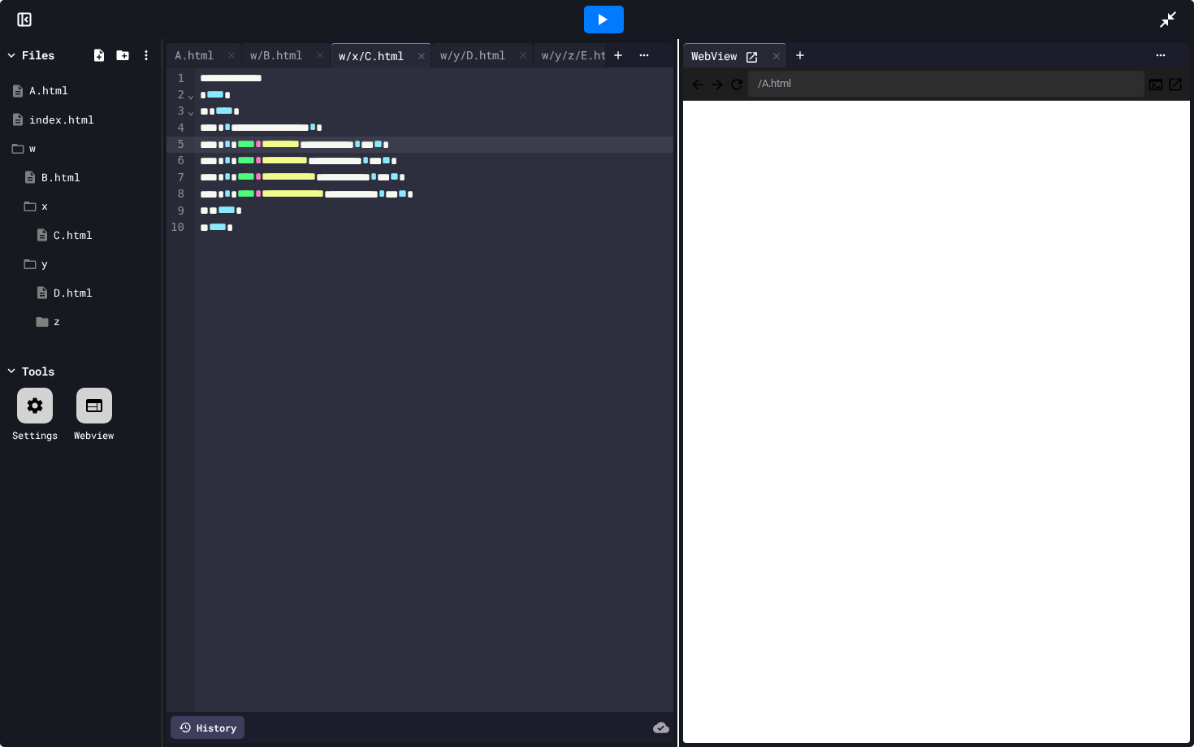
click at [725, 87] on icon "Forward" at bounding box center [717, 84] width 16 height 16
click at [702, 80] on icon "Back" at bounding box center [698, 84] width 16 height 16
click at [706, 78] on button "Back" at bounding box center [698, 83] width 16 height 19
click at [700, 93] on button "Back" at bounding box center [698, 83] width 16 height 19
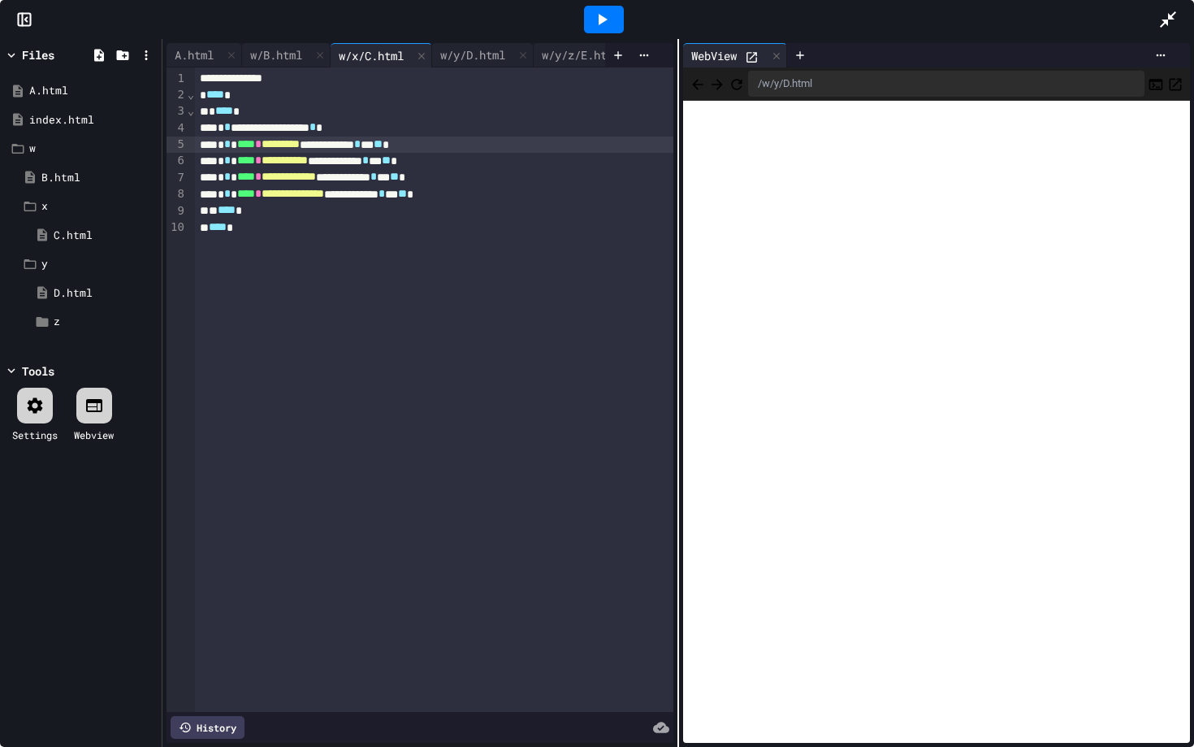
click at [700, 93] on button "Back" at bounding box center [698, 83] width 16 height 19
click at [726, 91] on button "Forward" at bounding box center [717, 83] width 16 height 19
click at [187, 50] on div "A.html" at bounding box center [194, 54] width 55 height 17
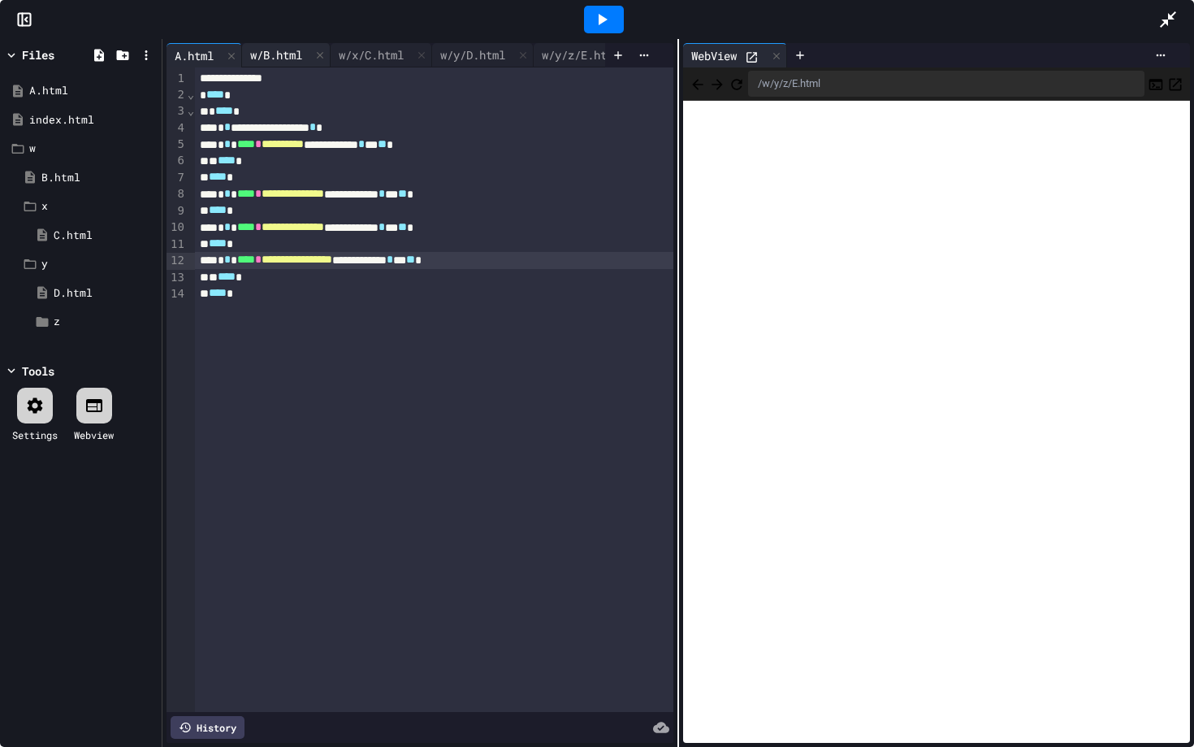
click at [295, 43] on div "w/B.html" at bounding box center [286, 55] width 89 height 24
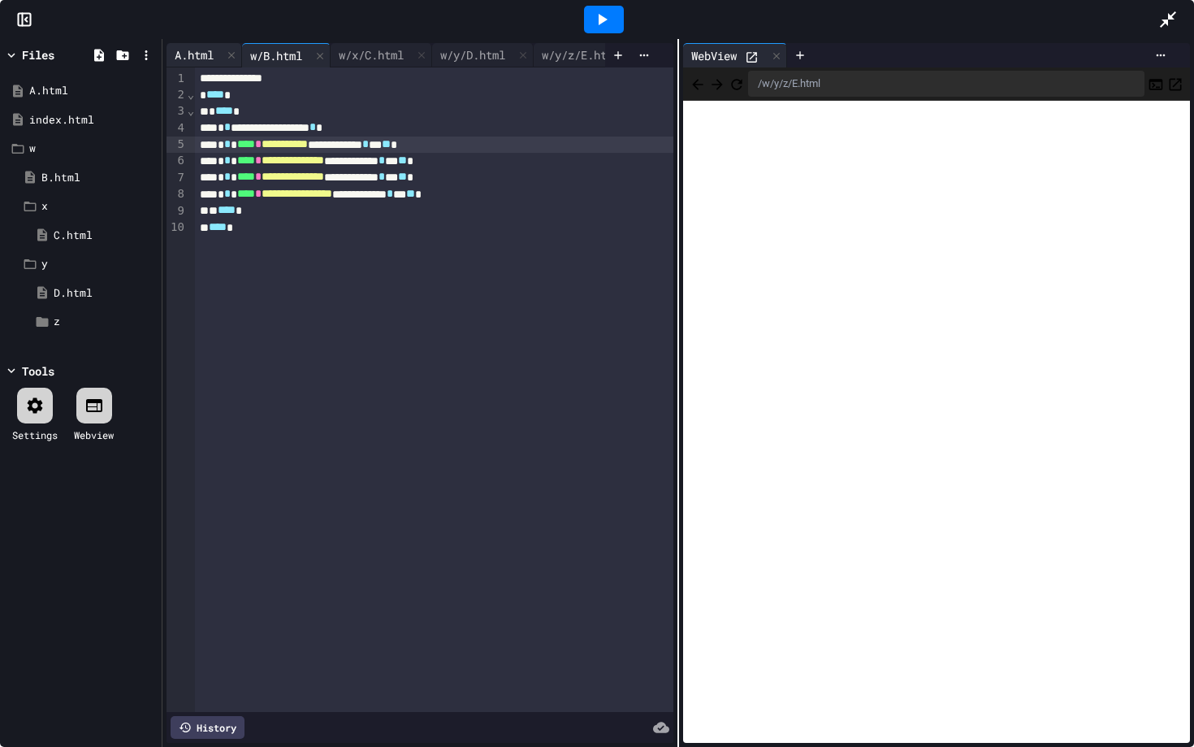
click at [203, 56] on div "A.html" at bounding box center [194, 54] width 55 height 17
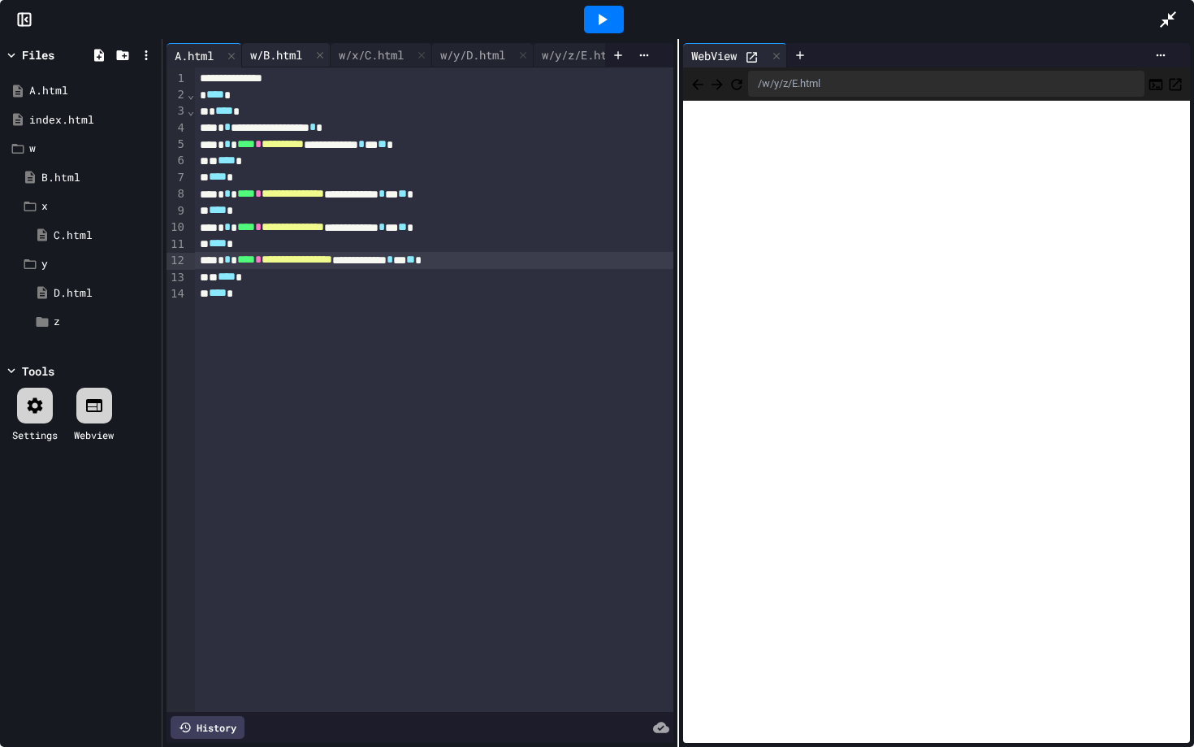
click at [275, 52] on div "w/B.html" at bounding box center [276, 54] width 68 height 17
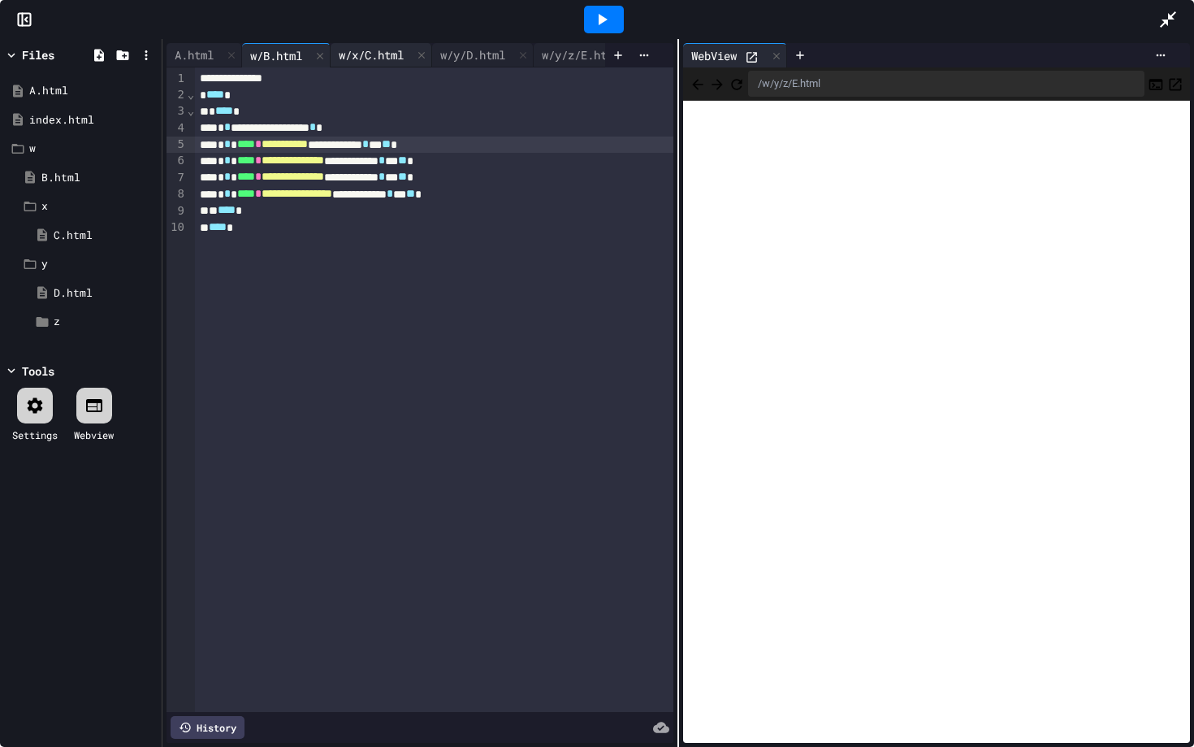
click at [365, 48] on div "w/x/C.html" at bounding box center [371, 54] width 81 height 17
click at [484, 50] on div "w/y/D.html" at bounding box center [472, 54] width 81 height 17
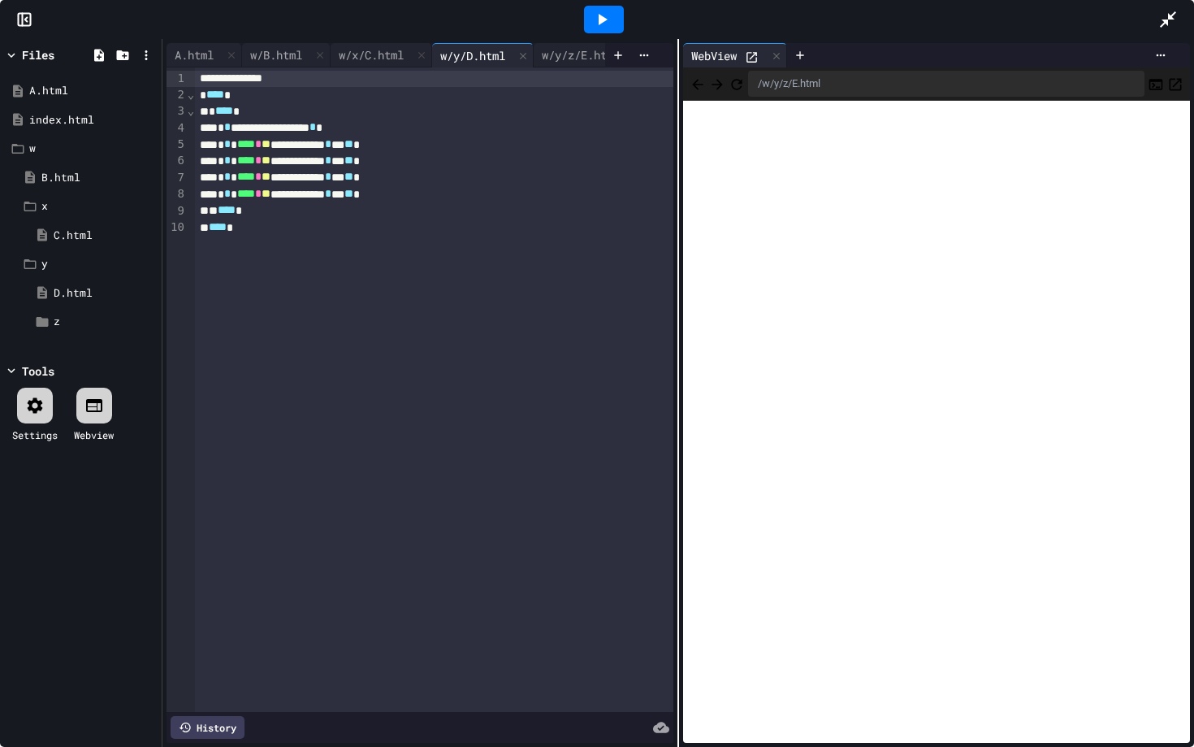
click at [696, 70] on div "/w/y/z/E.html" at bounding box center [936, 83] width 507 height 33
click at [696, 77] on icon "Back" at bounding box center [698, 84] width 16 height 16
click at [271, 140] on span "**" at bounding box center [266, 143] width 9 height 11
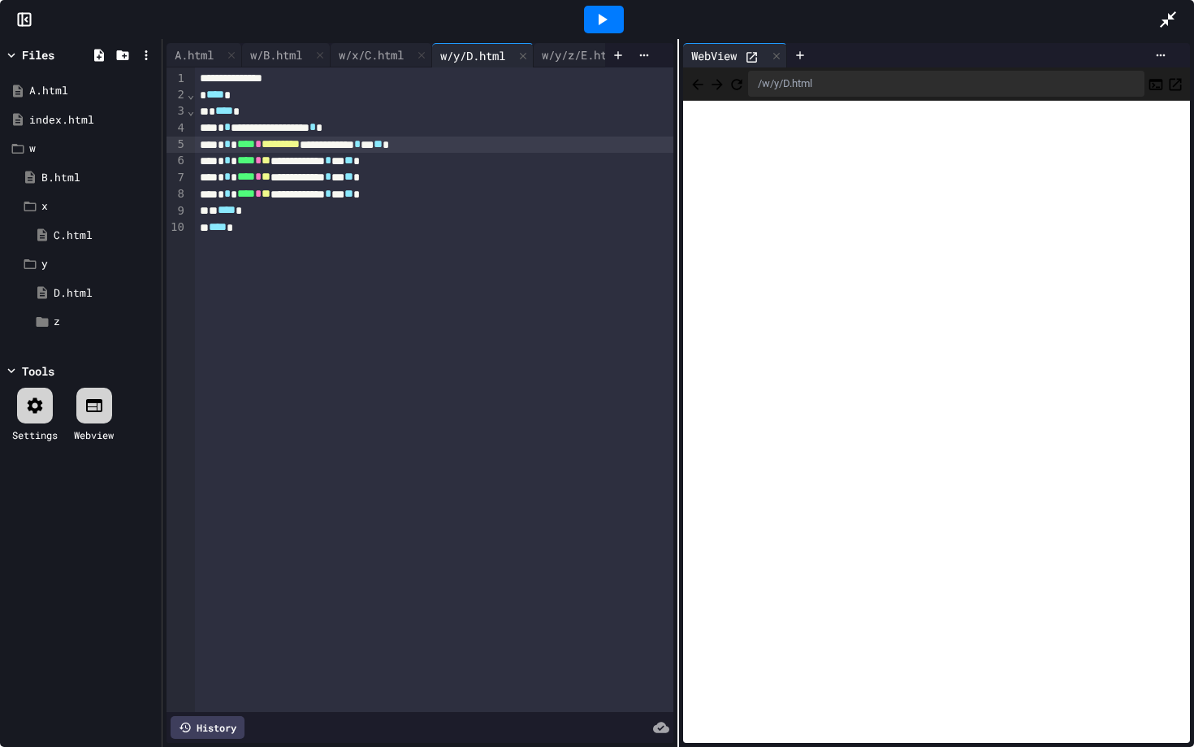
click at [626, 23] on div at bounding box center [604, 20] width 56 height 44
click at [613, 21] on div at bounding box center [604, 20] width 40 height 28
click at [703, 87] on icon "Back" at bounding box center [698, 84] width 16 height 16
click at [271, 158] on span "**" at bounding box center [266, 159] width 9 height 11
click at [271, 177] on span "**" at bounding box center [266, 176] width 9 height 11
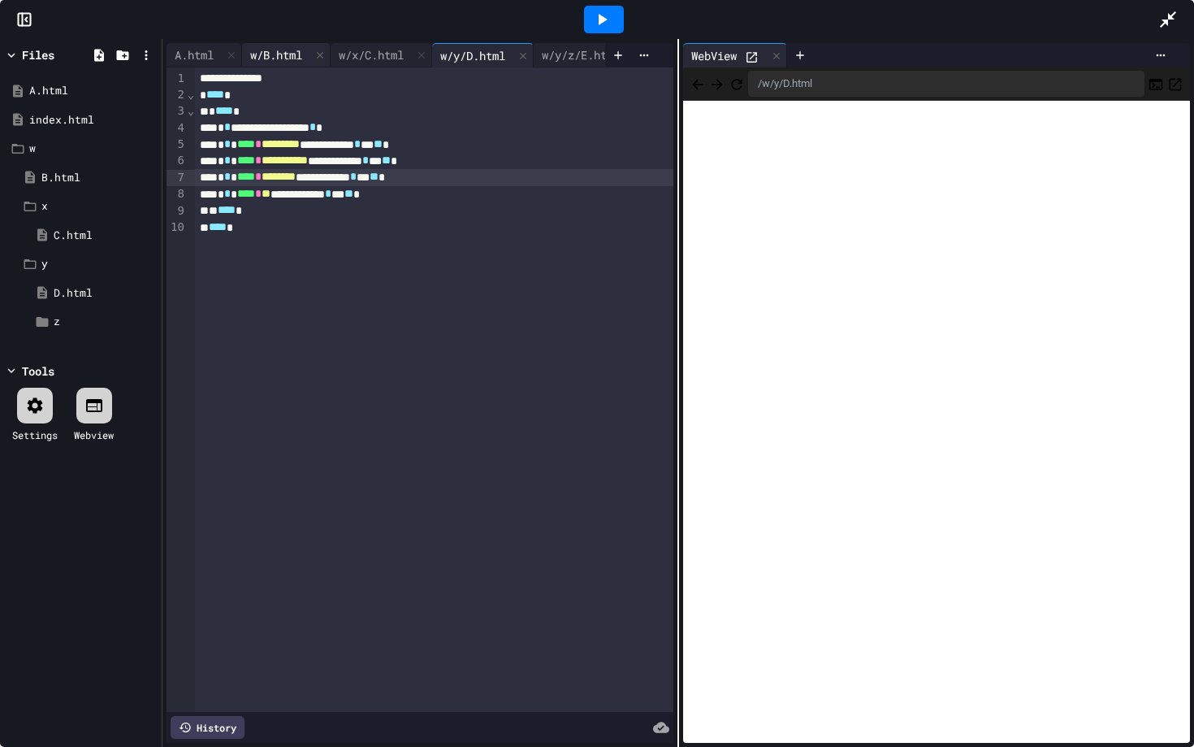
click at [266, 56] on div "w/B.html" at bounding box center [276, 54] width 68 height 17
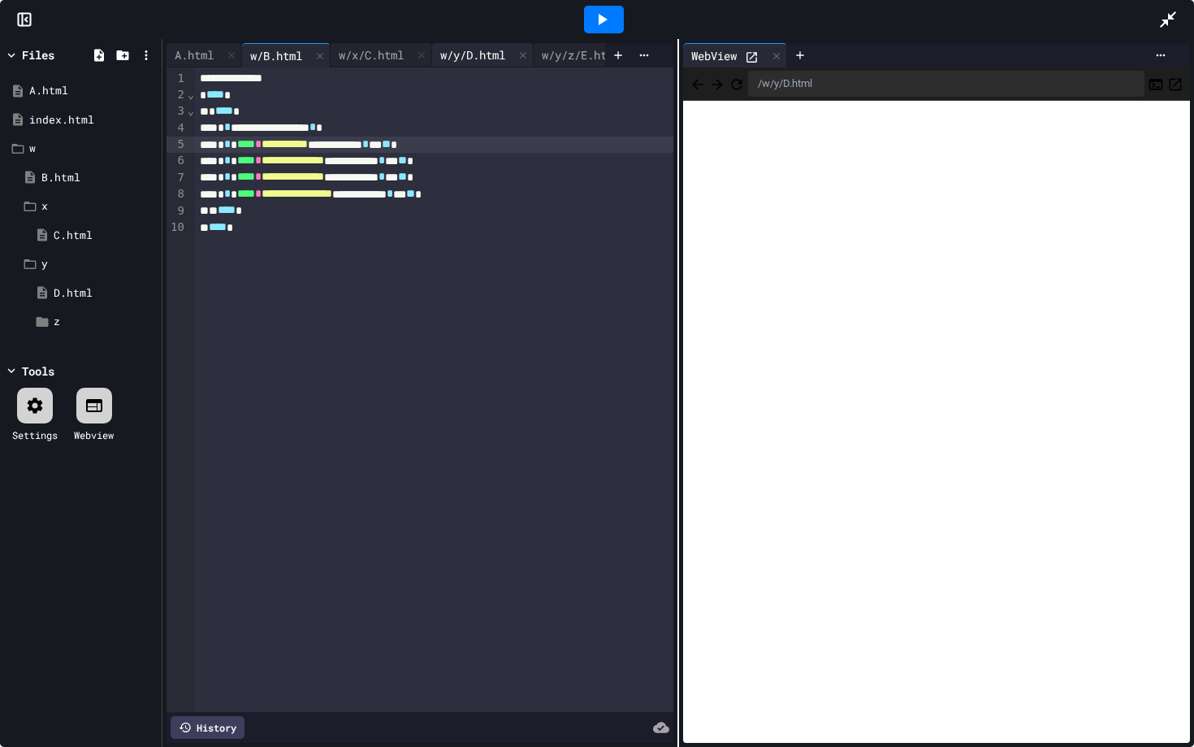
click at [486, 59] on div "w/y/D.html" at bounding box center [472, 54] width 81 height 17
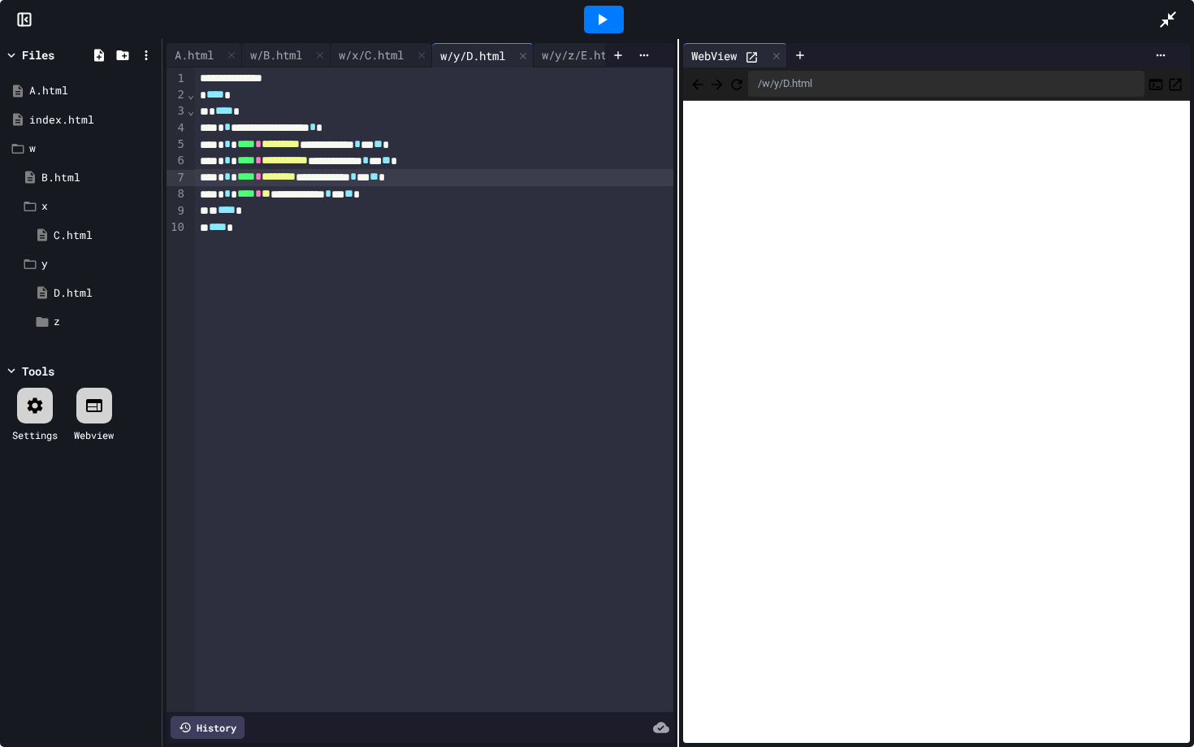
click at [296, 180] on span "********" at bounding box center [279, 176] width 34 height 11
click at [271, 193] on span "**" at bounding box center [266, 193] width 9 height 11
click at [271, 188] on span "**" at bounding box center [266, 193] width 9 height 11
click at [356, 54] on div "w/x/C.html" at bounding box center [371, 54] width 81 height 17
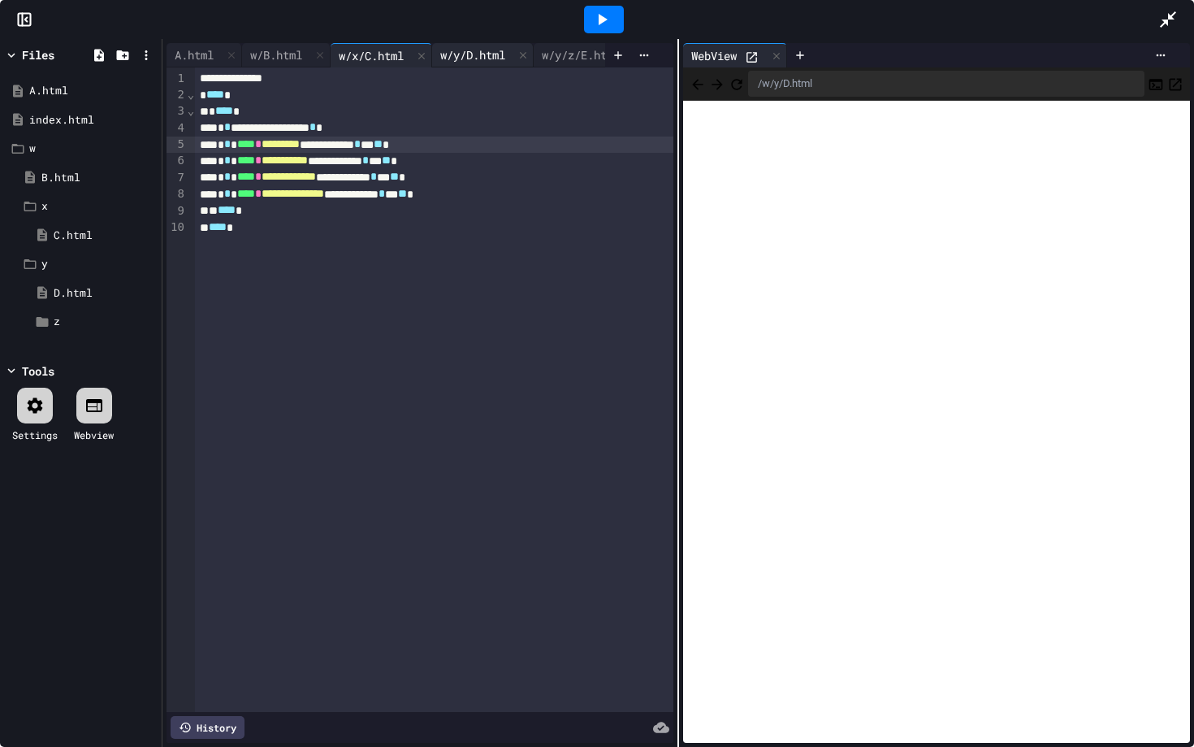
click at [483, 49] on div "w/y/D.html" at bounding box center [472, 54] width 81 height 17
click at [271, 192] on span "**" at bounding box center [266, 193] width 9 height 11
click at [288, 199] on span "**********" at bounding box center [291, 193] width 58 height 11
click at [600, 14] on icon at bounding box center [601, 19] width 19 height 19
click at [706, 77] on icon "Back" at bounding box center [698, 84] width 16 height 16
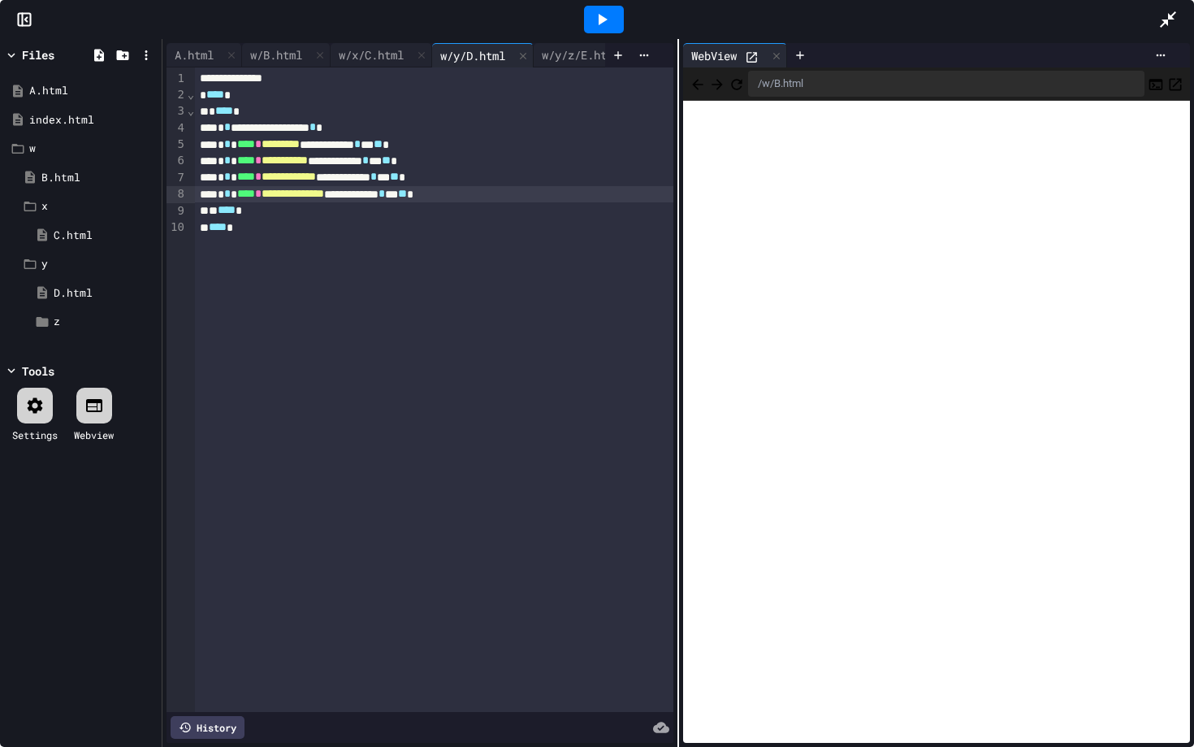
click at [704, 87] on icon "Back" at bounding box center [698, 84] width 16 height 16
click at [697, 89] on icon "Back" at bounding box center [698, 84] width 16 height 16
click at [577, 50] on div "w/y/z/E.html" at bounding box center [581, 54] width 94 height 17
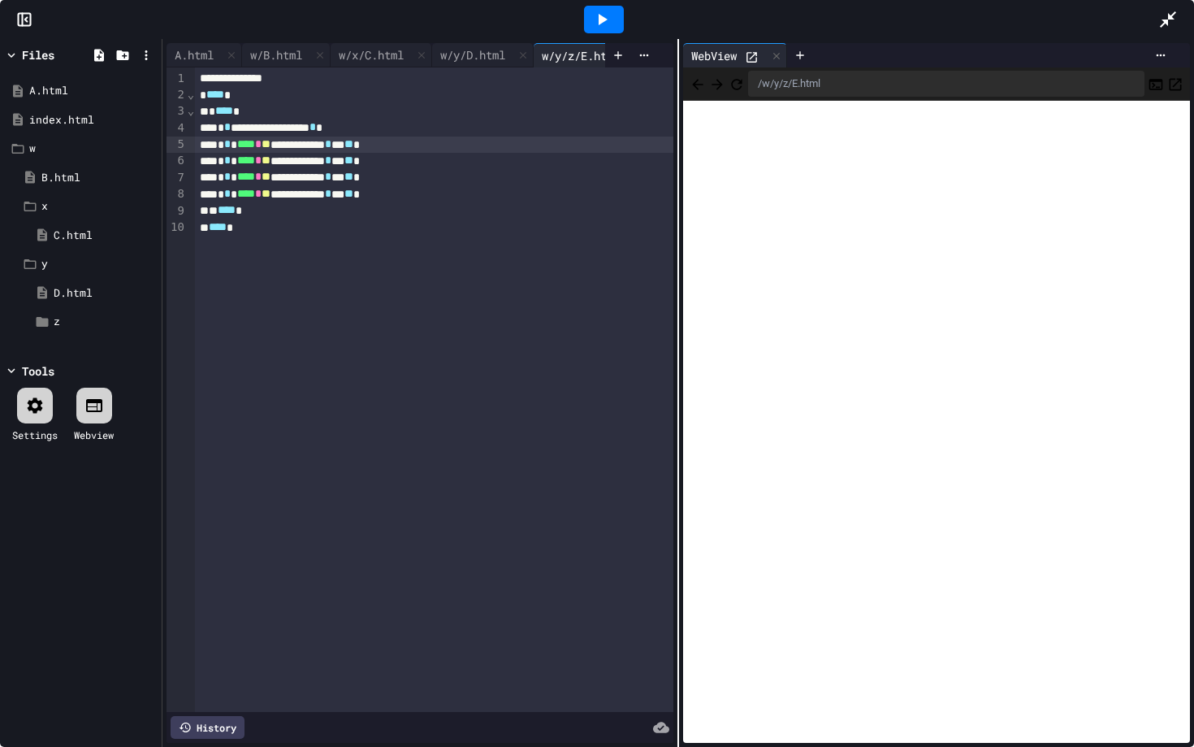
click at [271, 144] on span "**" at bounding box center [266, 143] width 9 height 11
click at [603, 21] on icon at bounding box center [603, 19] width 9 height 11
click at [702, 88] on icon "Back" at bounding box center [697, 84] width 11 height 11
click at [271, 163] on span "**" at bounding box center [266, 159] width 9 height 11
click at [271, 178] on span "**" at bounding box center [266, 176] width 9 height 11
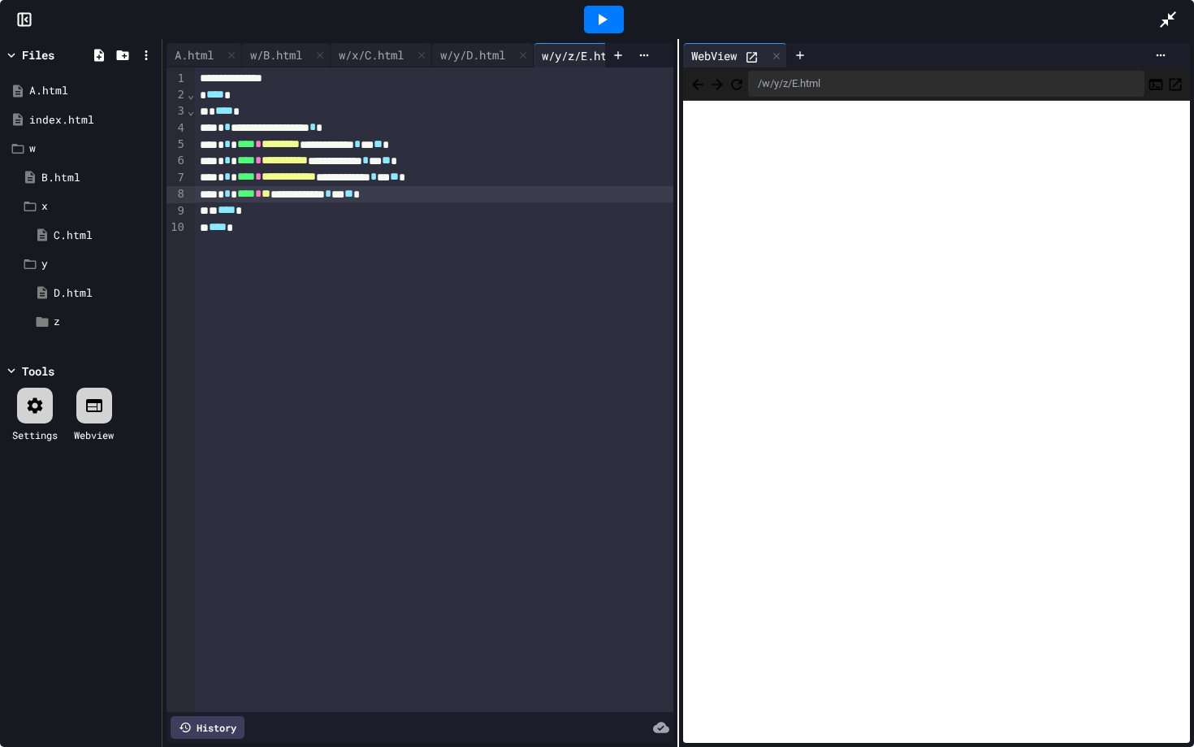
click at [271, 190] on span "**" at bounding box center [266, 193] width 9 height 11
click at [606, 25] on icon at bounding box center [601, 19] width 19 height 19
click at [704, 91] on button "Back" at bounding box center [698, 83] width 16 height 19
click at [706, 91] on button "Back" at bounding box center [698, 83] width 16 height 19
click at [701, 80] on icon "Back" at bounding box center [697, 84] width 11 height 11
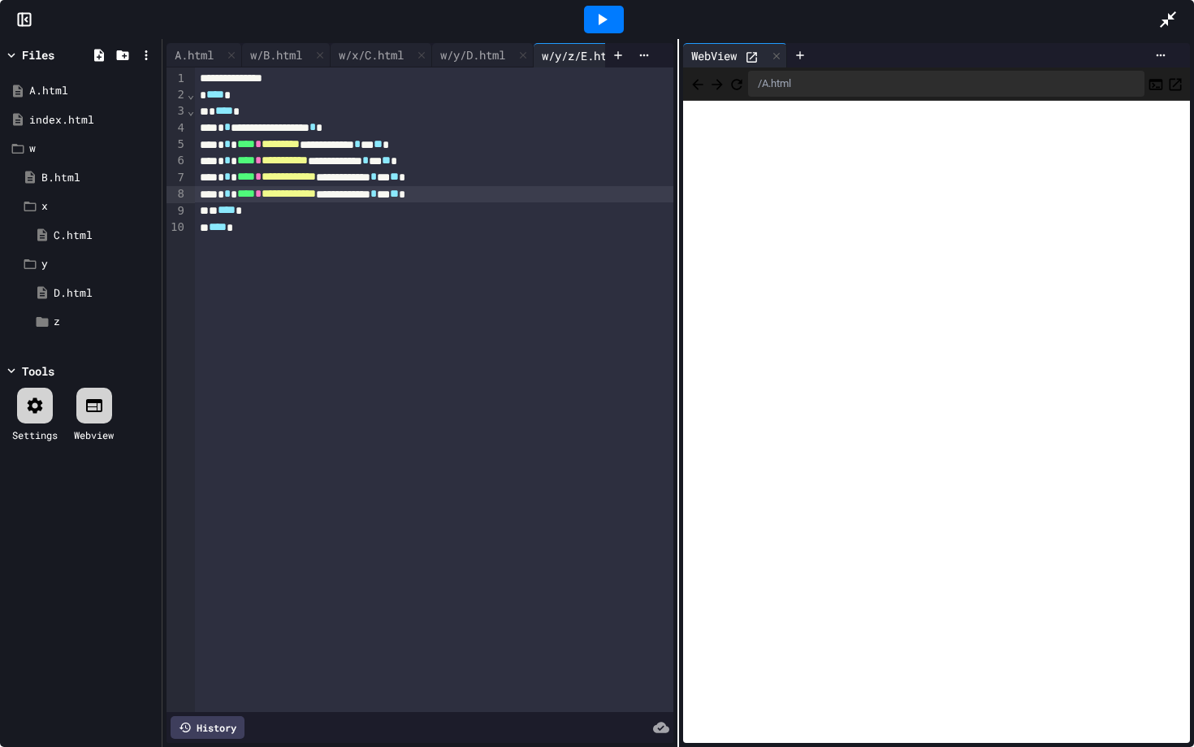
click at [706, 86] on icon "Back" at bounding box center [698, 84] width 16 height 16
click at [190, 54] on div "A.html" at bounding box center [194, 54] width 55 height 17
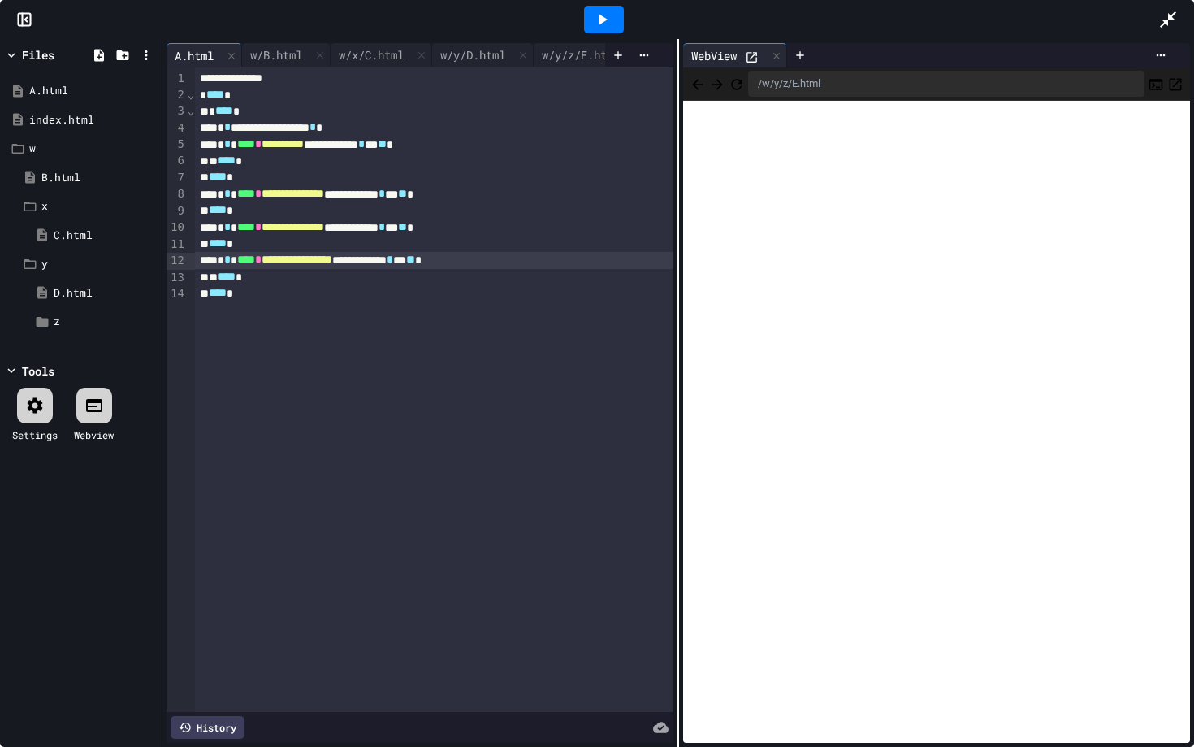
click at [319, 198] on span "**********" at bounding box center [293, 193] width 63 height 11
click at [535, 227] on div "**********" at bounding box center [434, 227] width 479 height 16
click at [277, 52] on div "w/B.html" at bounding box center [276, 54] width 68 height 17
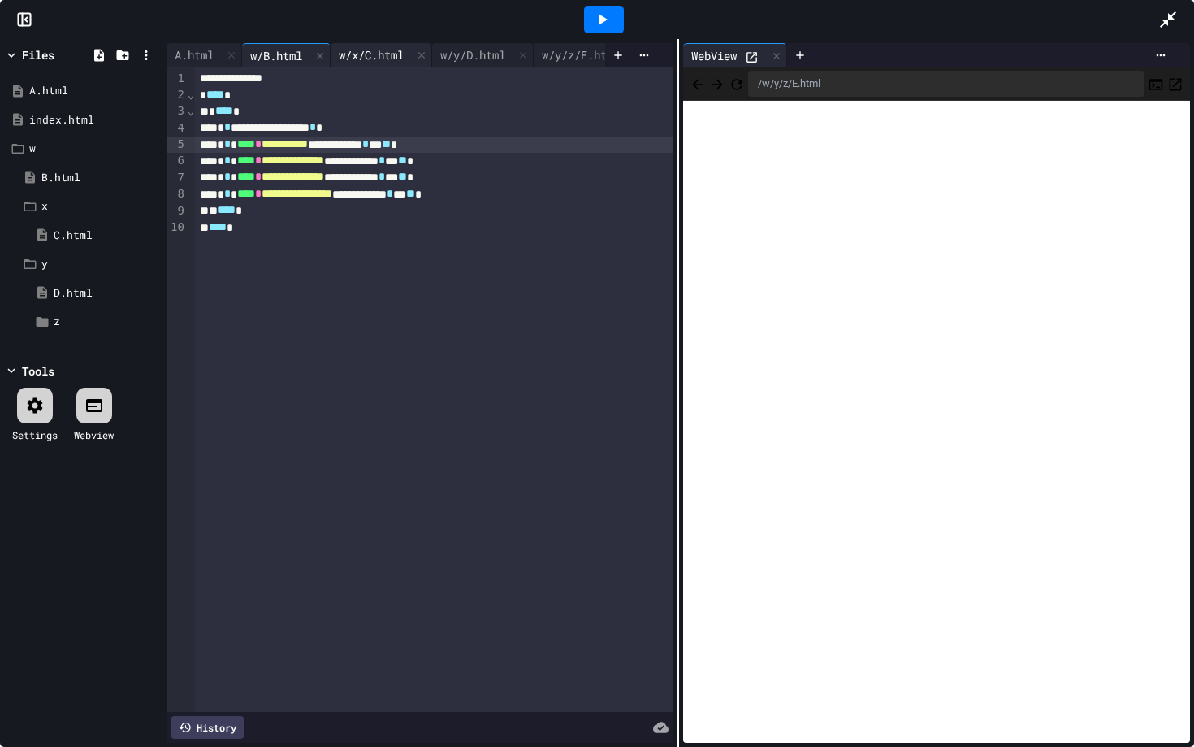
click at [388, 58] on div "w/x/C.html" at bounding box center [371, 54] width 81 height 17
click at [499, 58] on div "w/y/D.html" at bounding box center [472, 54] width 81 height 17
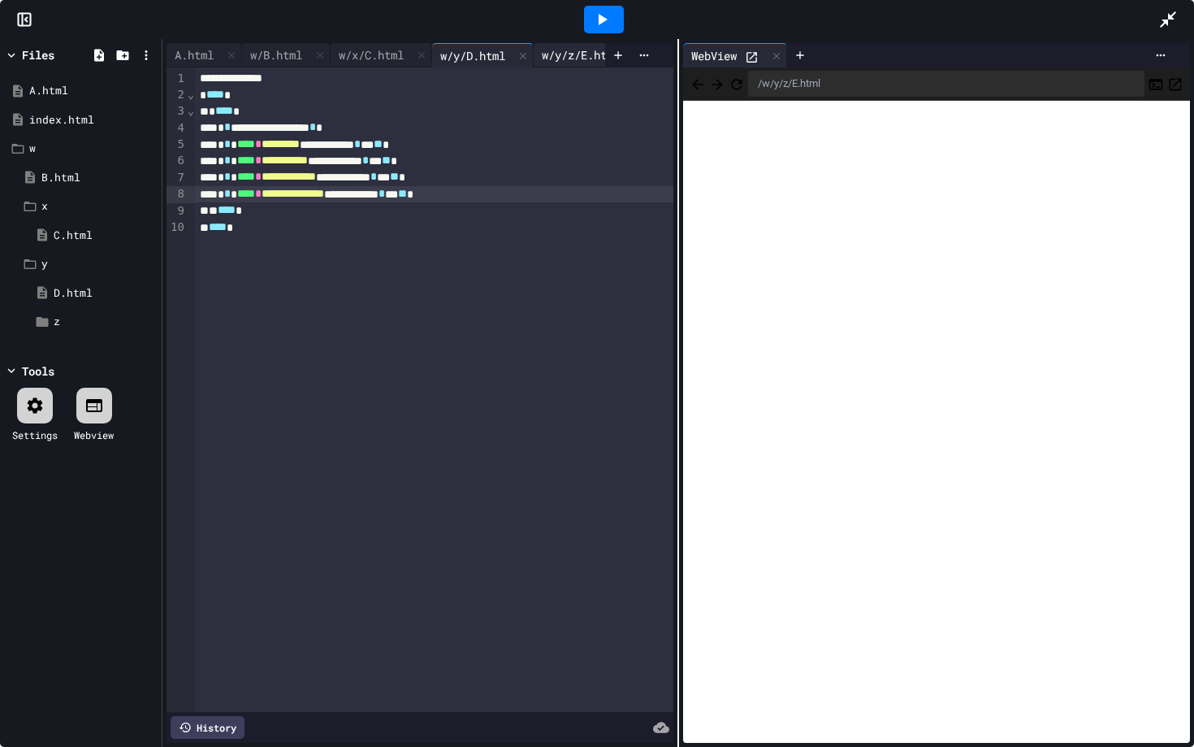
click at [580, 53] on div "w/y/z/E.html" at bounding box center [581, 54] width 94 height 17
click at [699, 96] on div "/w/y/z/E.html" at bounding box center [936, 83] width 507 height 33
click at [699, 89] on icon "Back" at bounding box center [698, 84] width 16 height 16
click at [602, 23] on icon at bounding box center [601, 19] width 19 height 19
click at [199, 44] on div "A.html" at bounding box center [205, 55] width 76 height 24
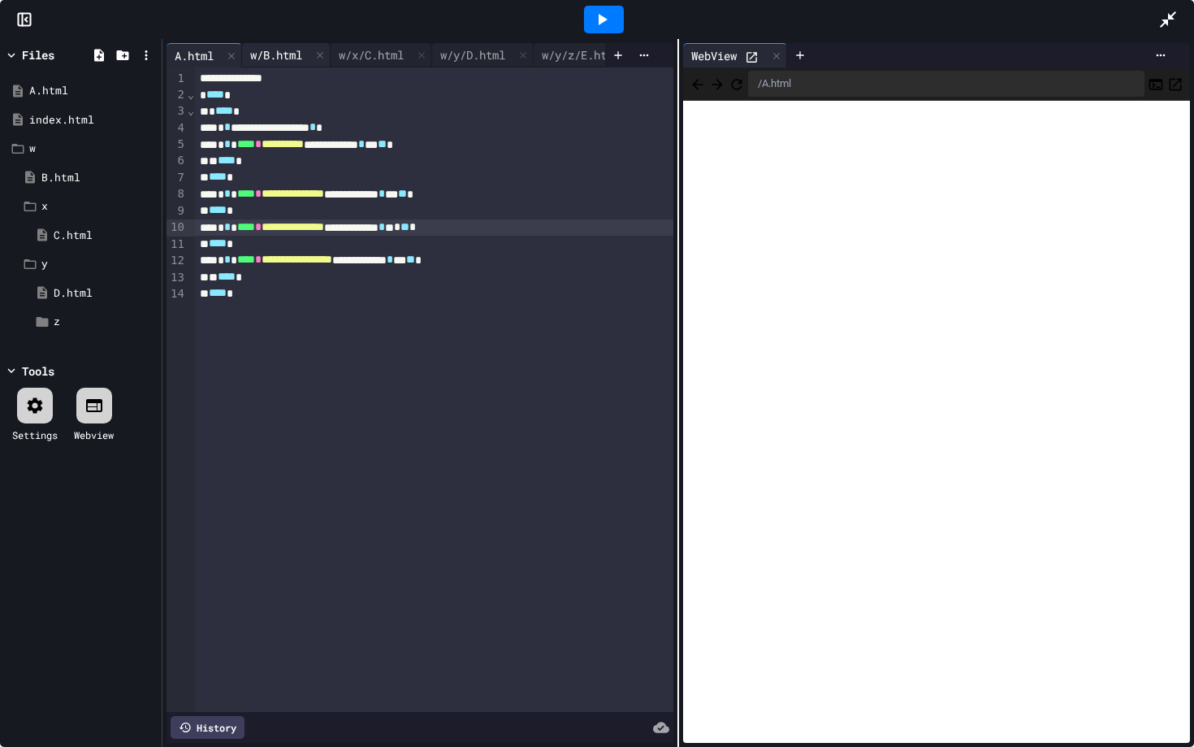
click at [275, 44] on div "w/B.html" at bounding box center [286, 55] width 89 height 24
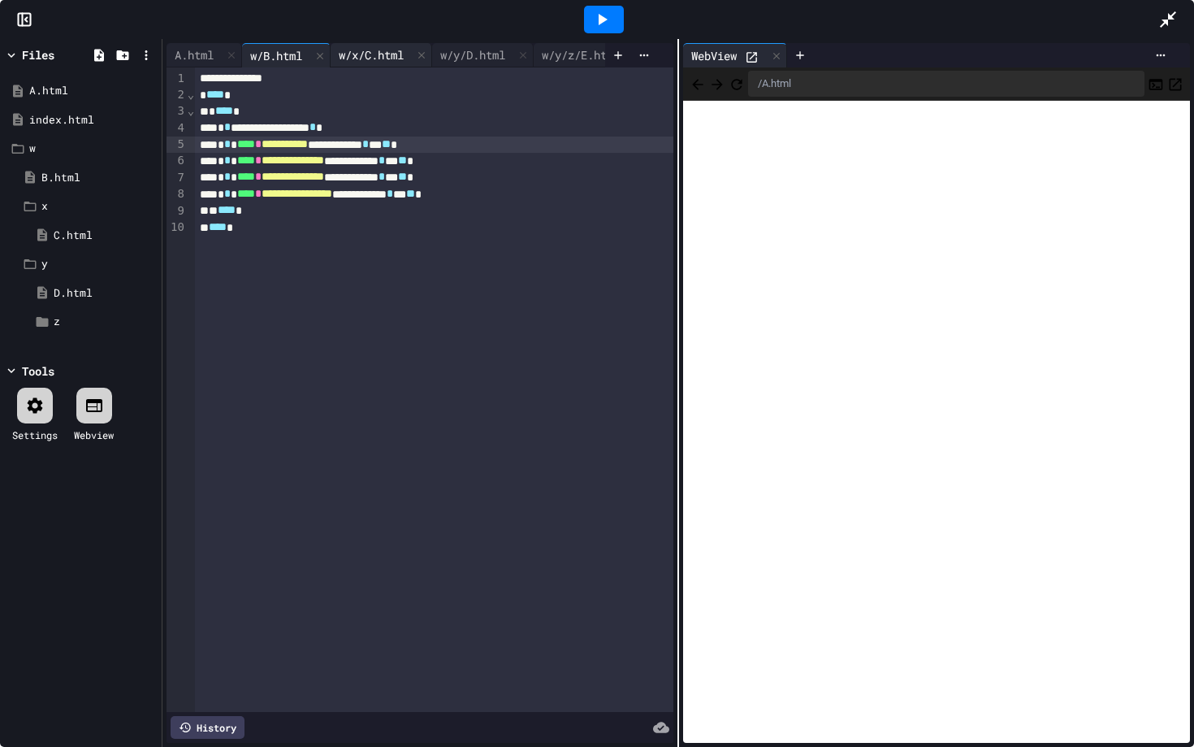
click at [367, 44] on div "w/x/C.html" at bounding box center [382, 55] width 102 height 24
click at [465, 50] on div "w/y/D.html" at bounding box center [472, 54] width 81 height 17
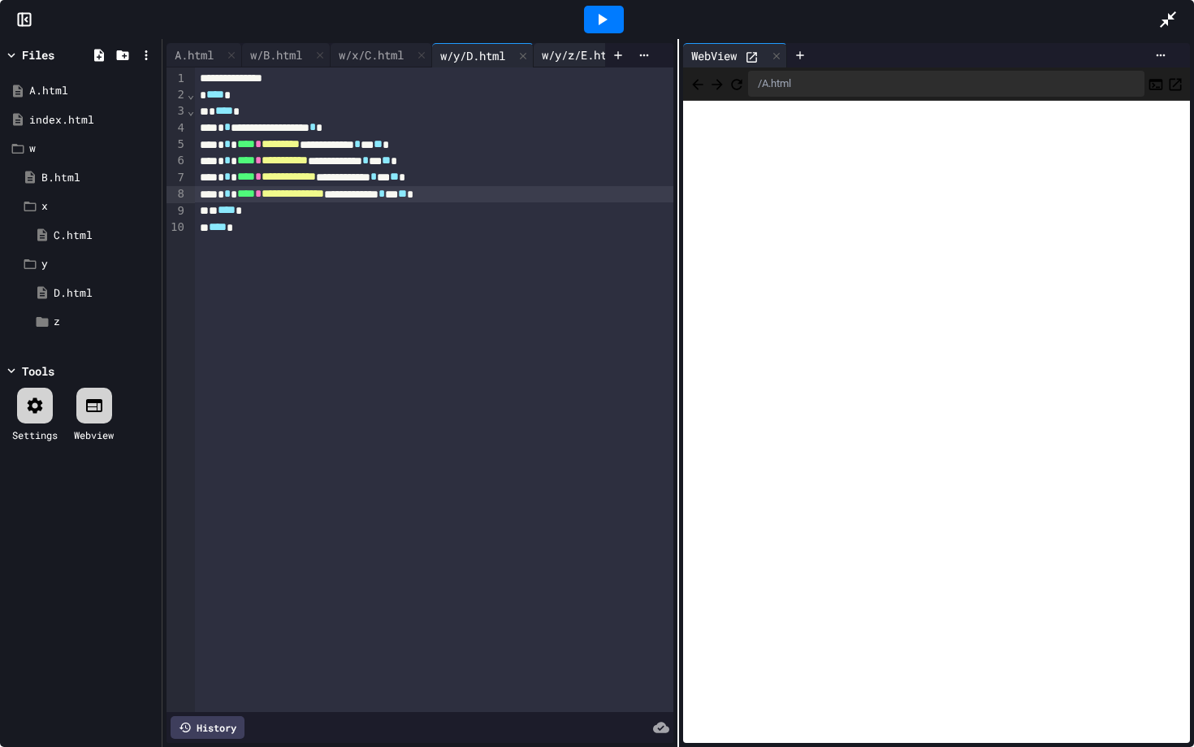
click at [586, 46] on div "w/y/z/E.html" at bounding box center [581, 54] width 94 height 17
click at [1172, 25] on icon at bounding box center [1168, 19] width 19 height 19
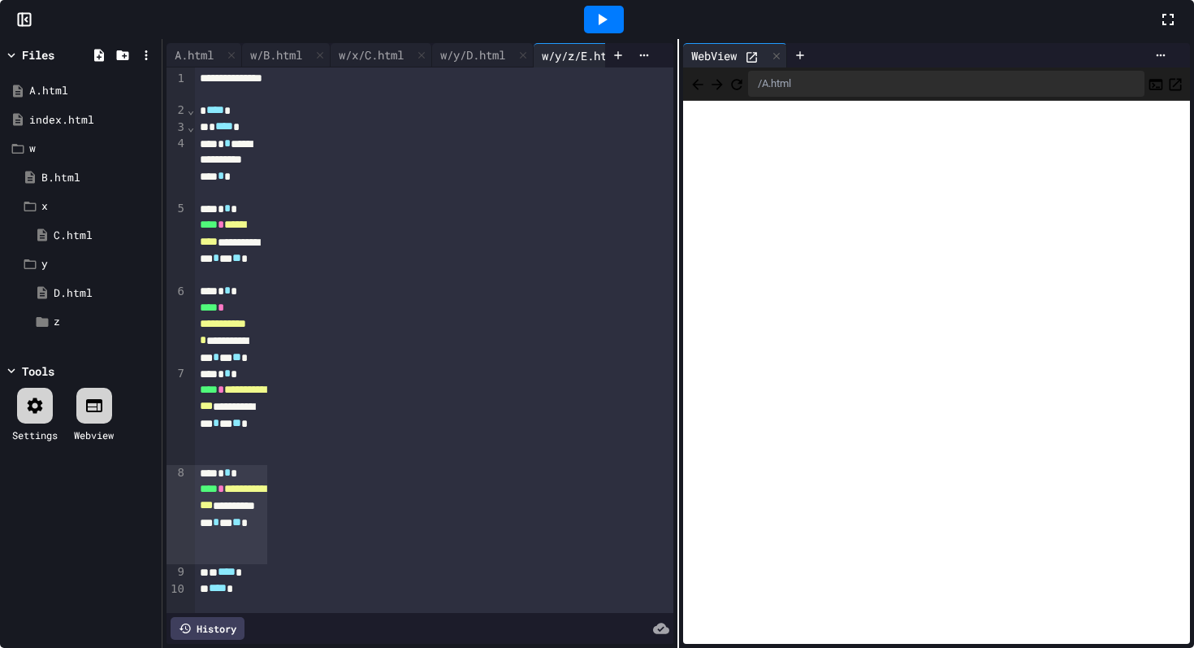
scroll to position [146, 0]
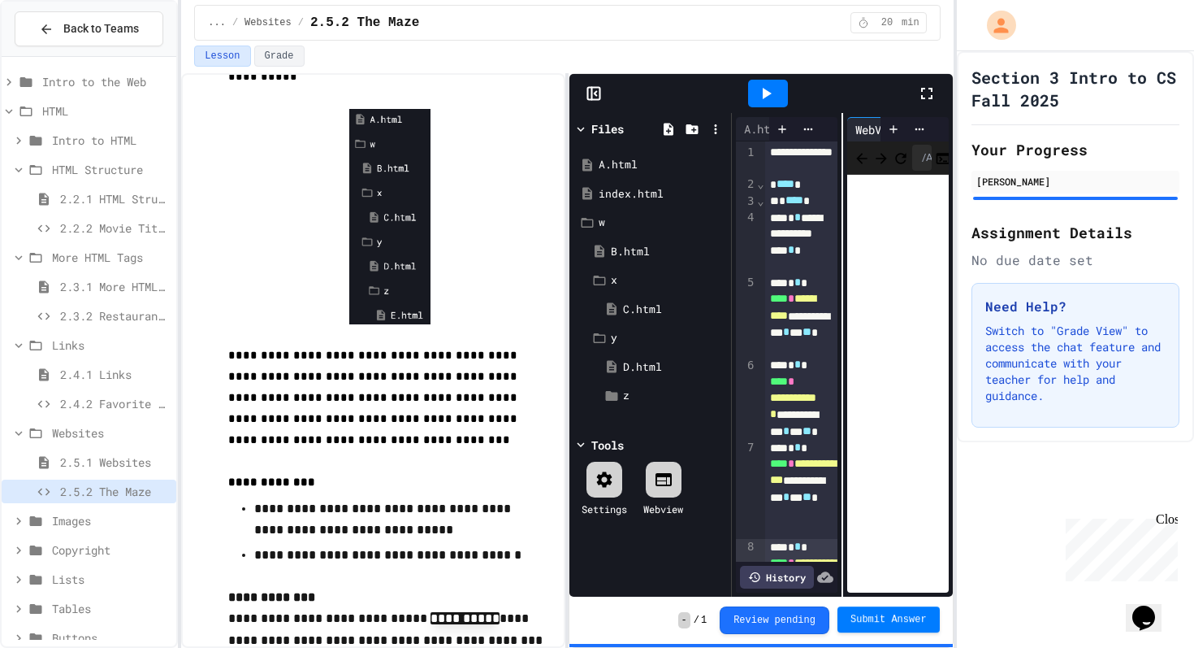
click at [887, 615] on span "Submit Answer" at bounding box center [889, 619] width 76 height 13
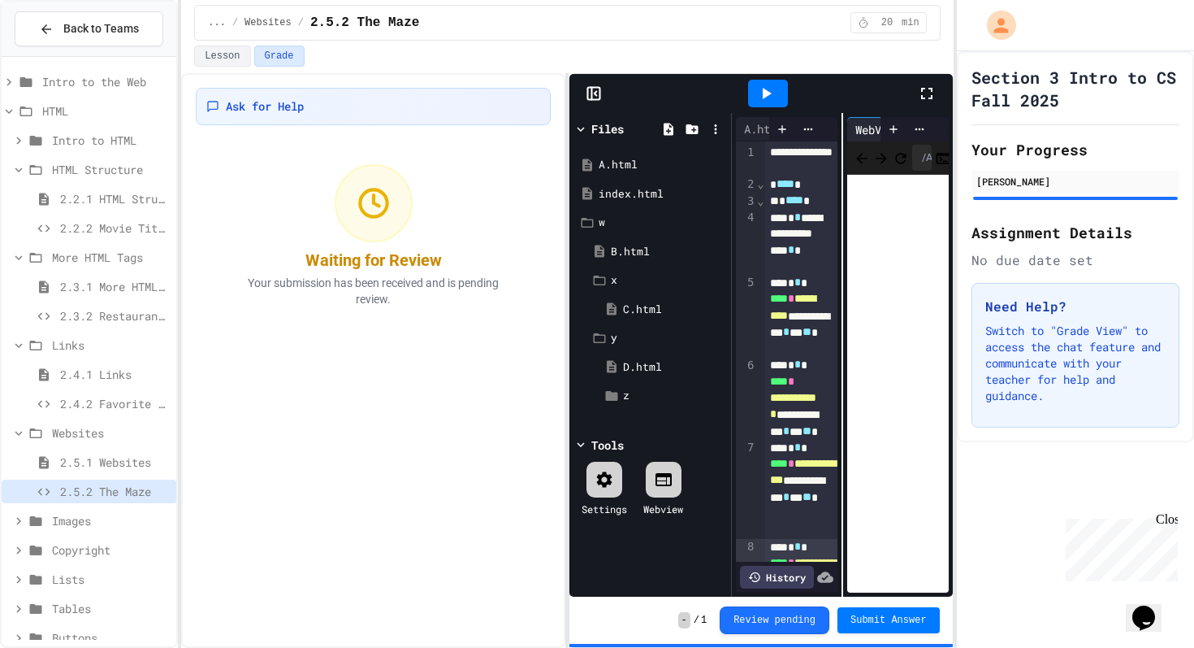
click at [100, 402] on span "2.4.2 Favorite Links" at bounding box center [115, 403] width 110 height 17
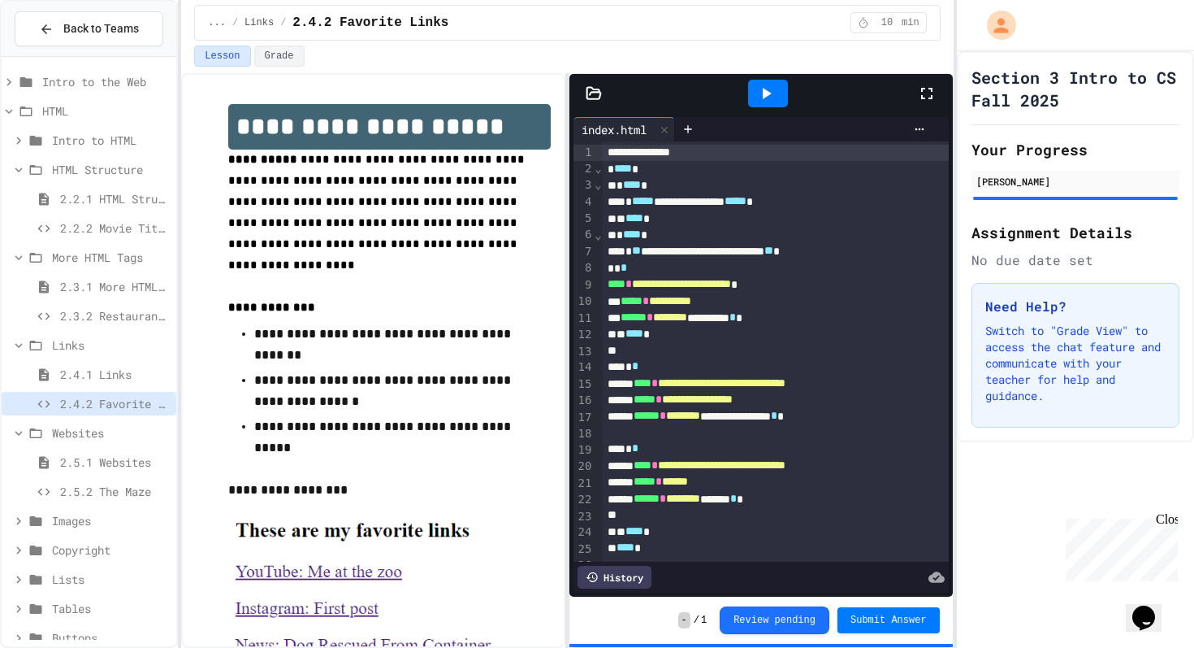
click at [938, 99] on div at bounding box center [935, 93] width 36 height 44
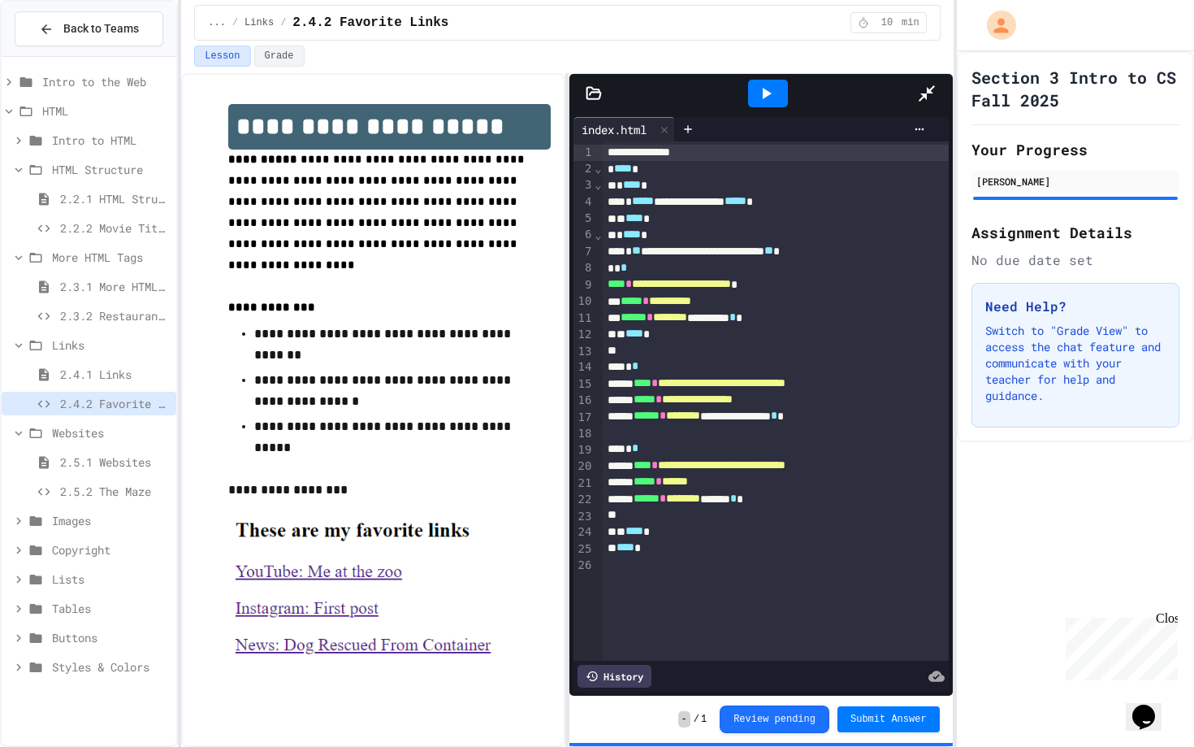
click at [756, 84] on icon at bounding box center [765, 93] width 19 height 19
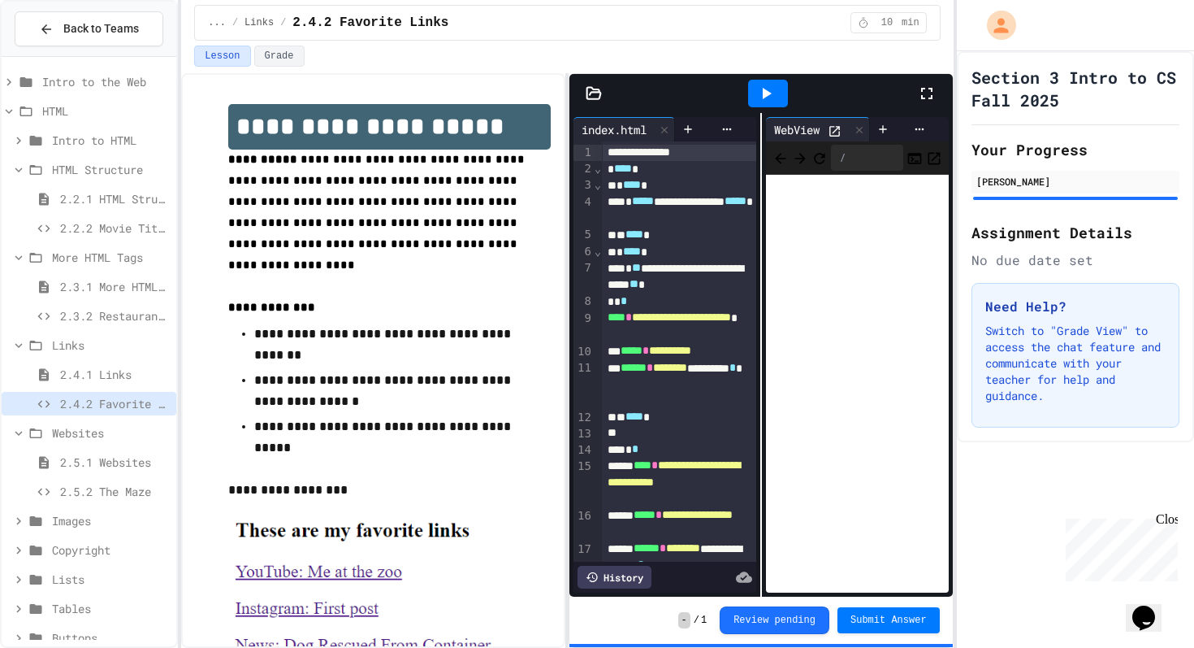
click at [120, 310] on span "2.3.2 Restaurant Menu" at bounding box center [115, 315] width 110 height 17
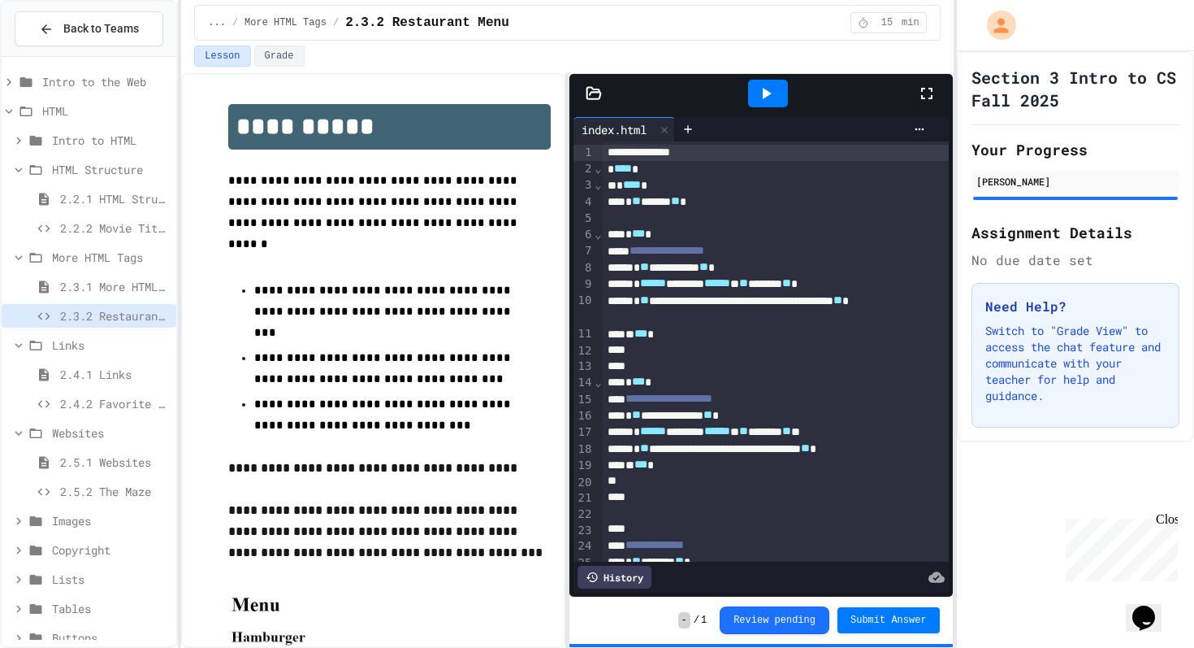
click at [931, 95] on icon at bounding box center [926, 93] width 11 height 11
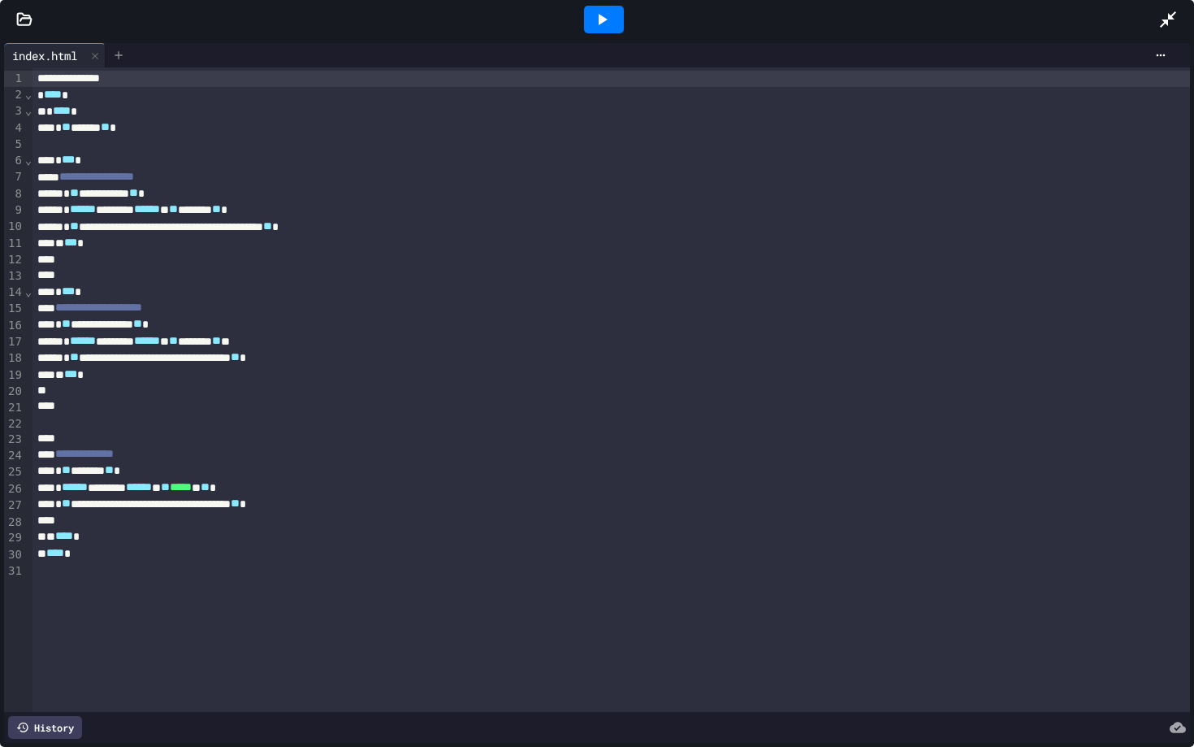
click at [115, 58] on div at bounding box center [119, 55] width 26 height 24
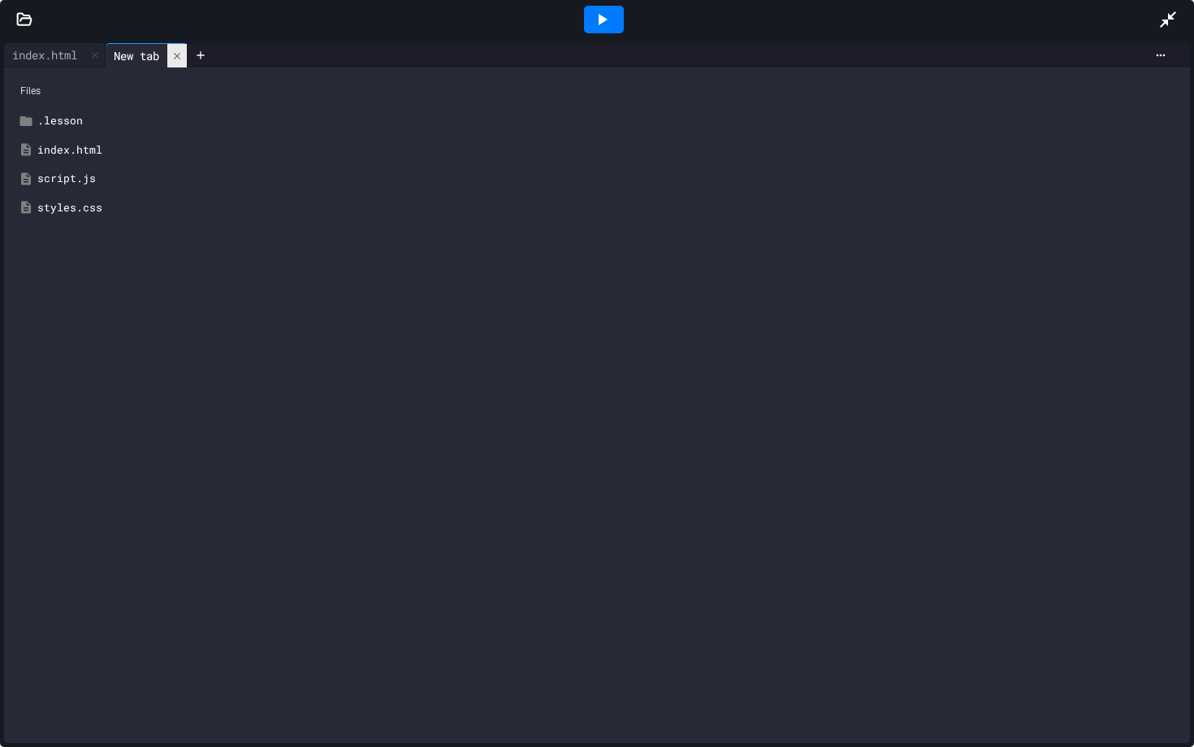
click at [183, 55] on icon at bounding box center [176, 55] width 11 height 11
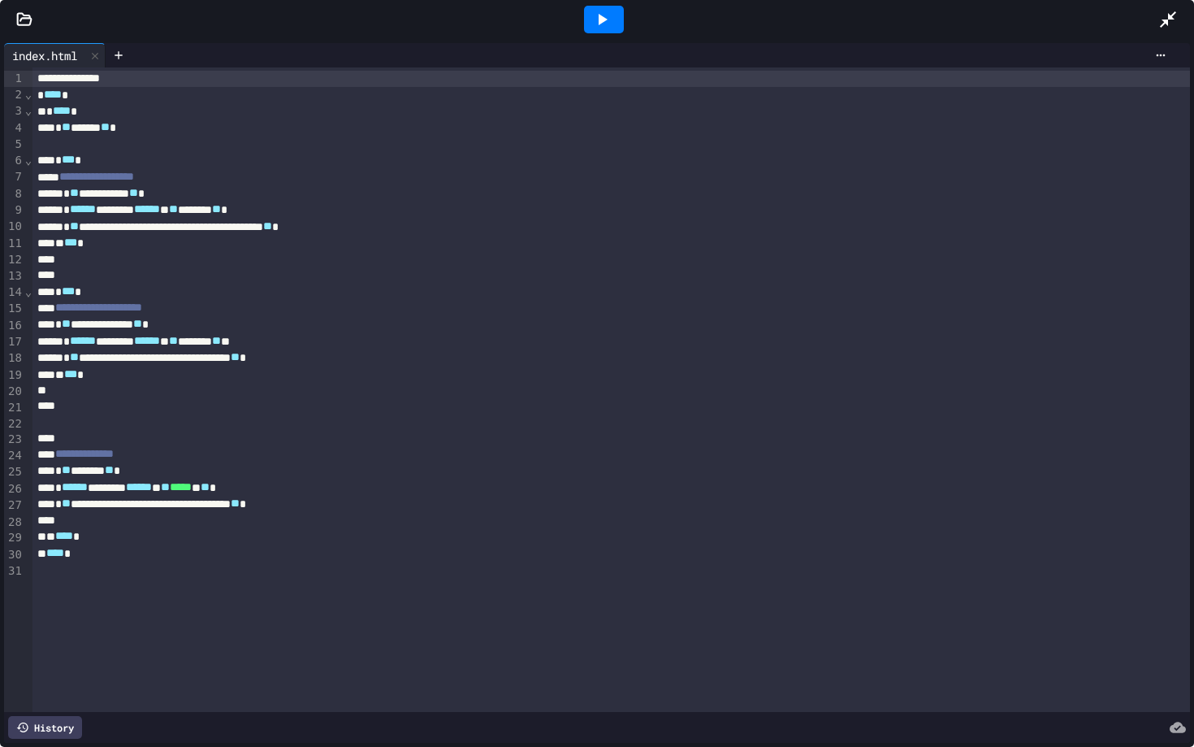
click at [605, 32] on div at bounding box center [604, 20] width 40 height 28
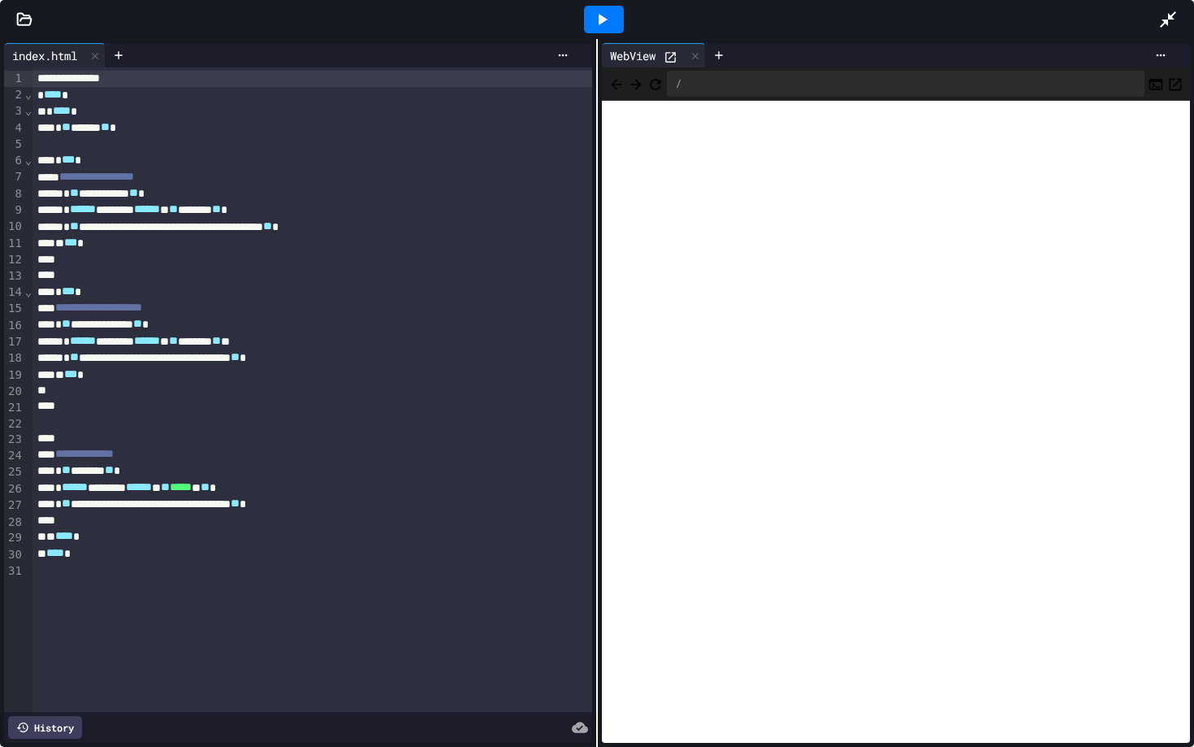
click at [1162, 28] on icon at bounding box center [1168, 19] width 19 height 19
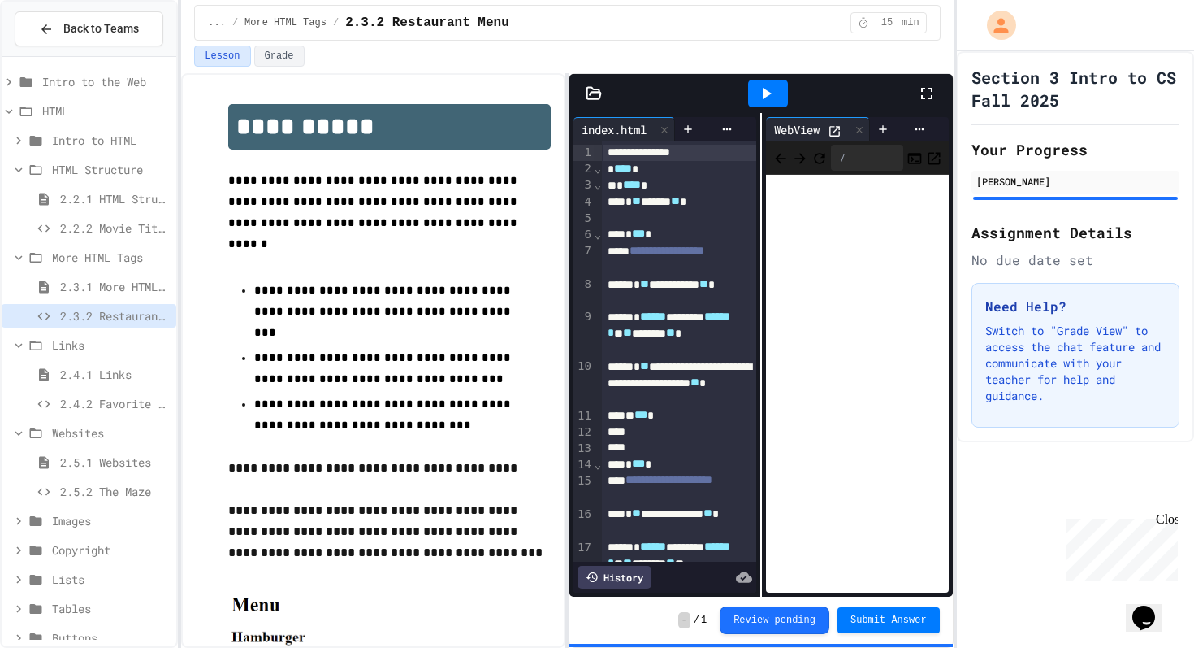
click at [100, 227] on span "2.2.2 Movie Title" at bounding box center [115, 227] width 110 height 17
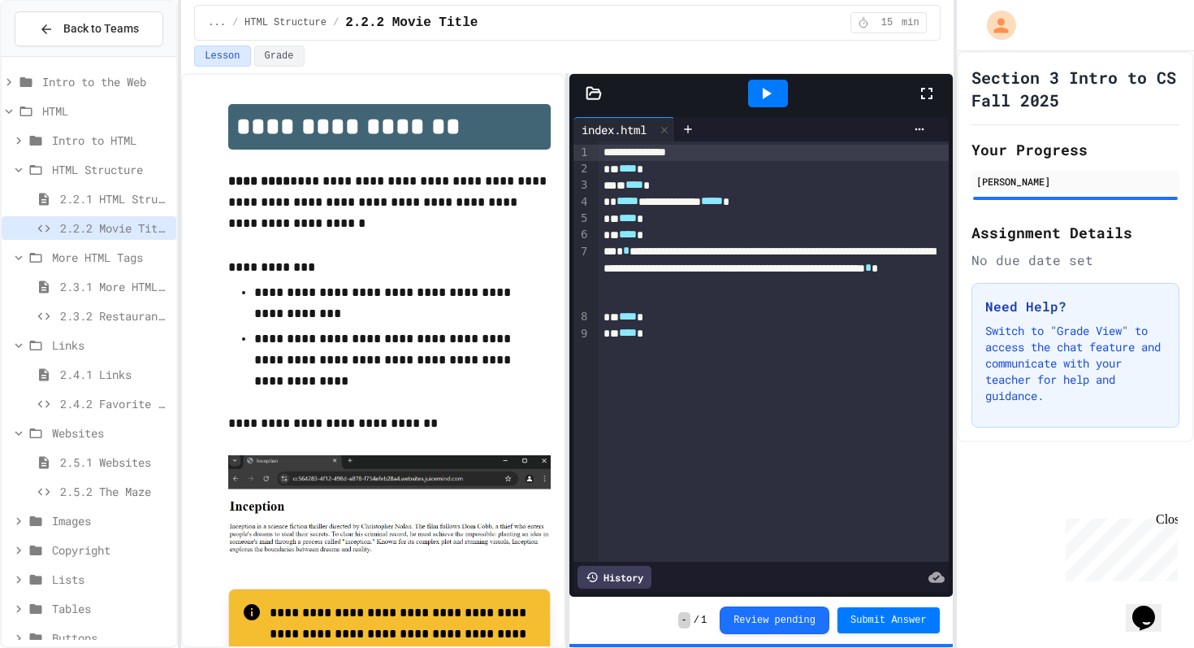
click at [923, 84] on icon at bounding box center [926, 93] width 19 height 19
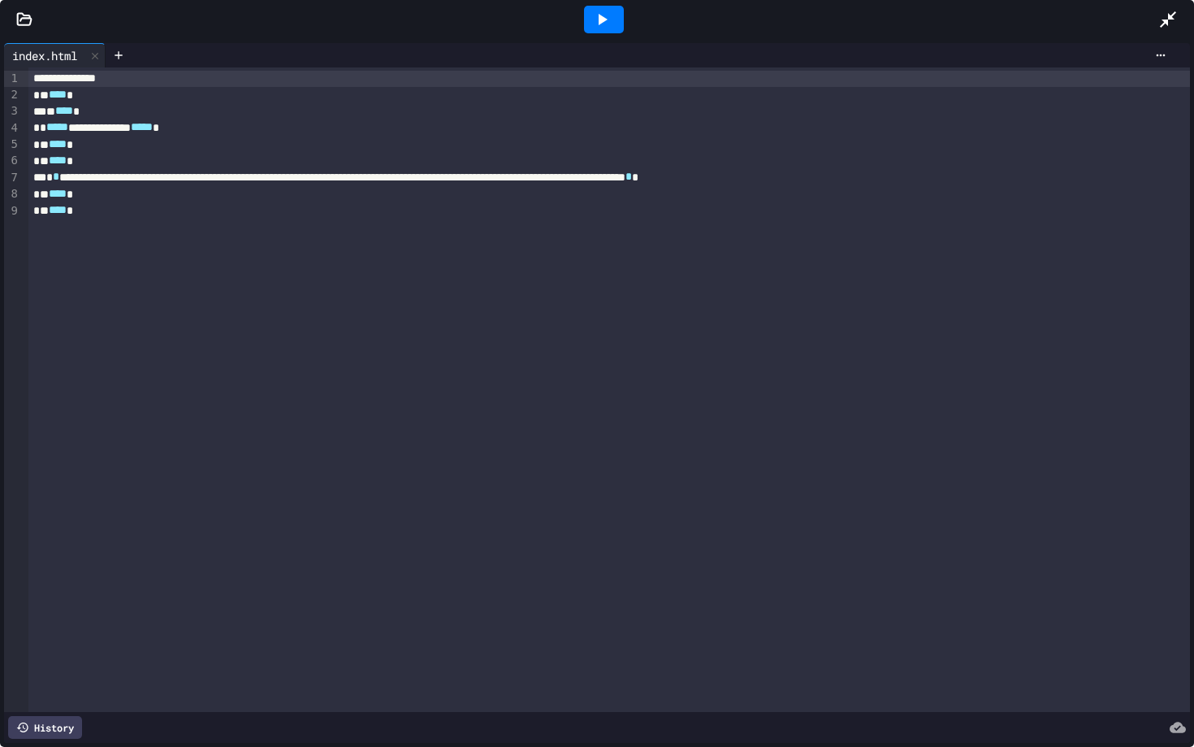
click at [599, 21] on icon at bounding box center [603, 19] width 9 height 11
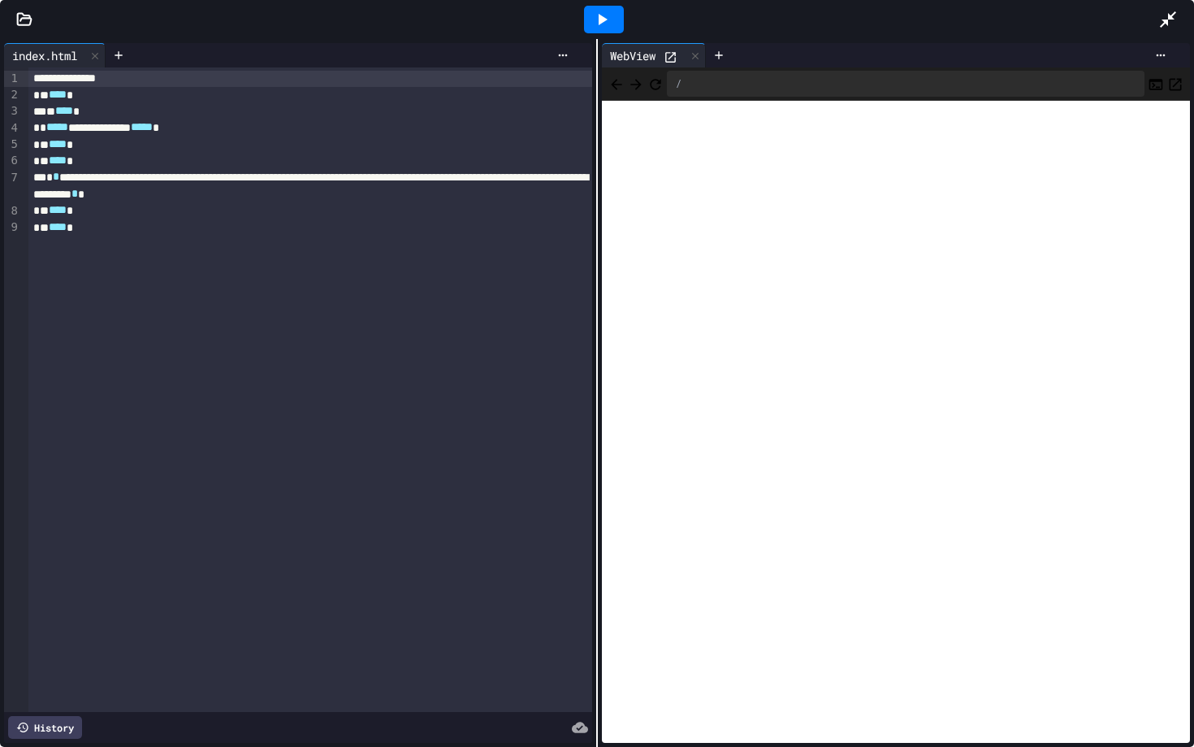
click at [1162, 18] on icon at bounding box center [1168, 19] width 19 height 19
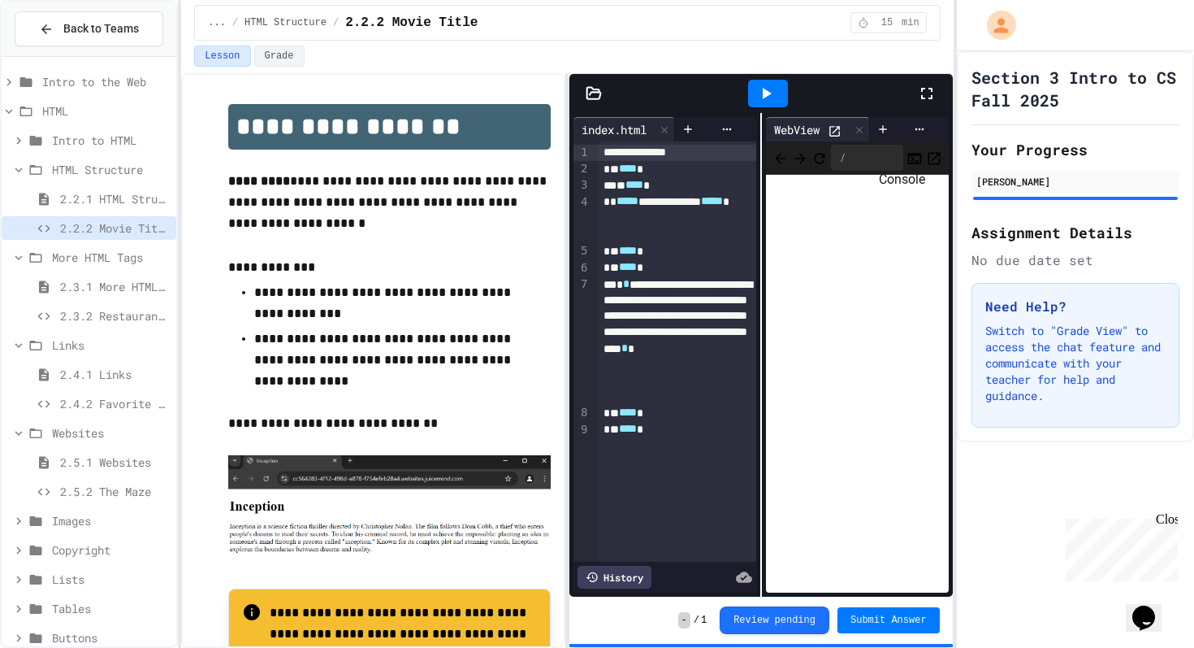
click at [907, 157] on icon "Console" at bounding box center [915, 158] width 16 height 16
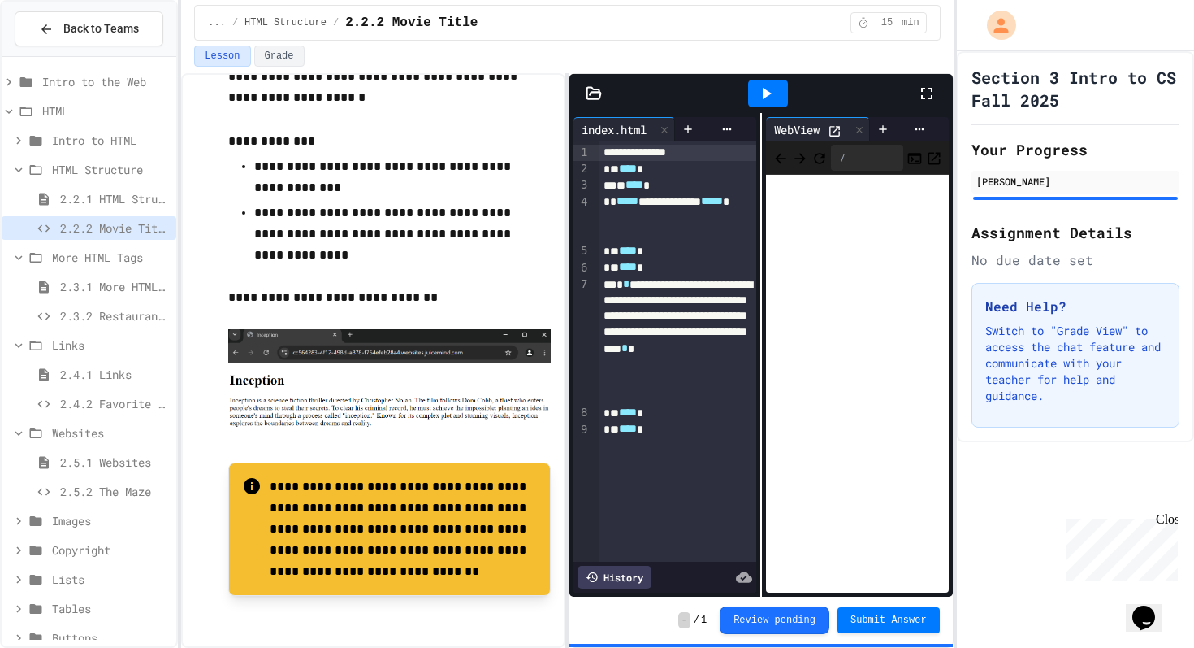
click at [95, 136] on span "Intro to HTML" at bounding box center [111, 140] width 118 height 17
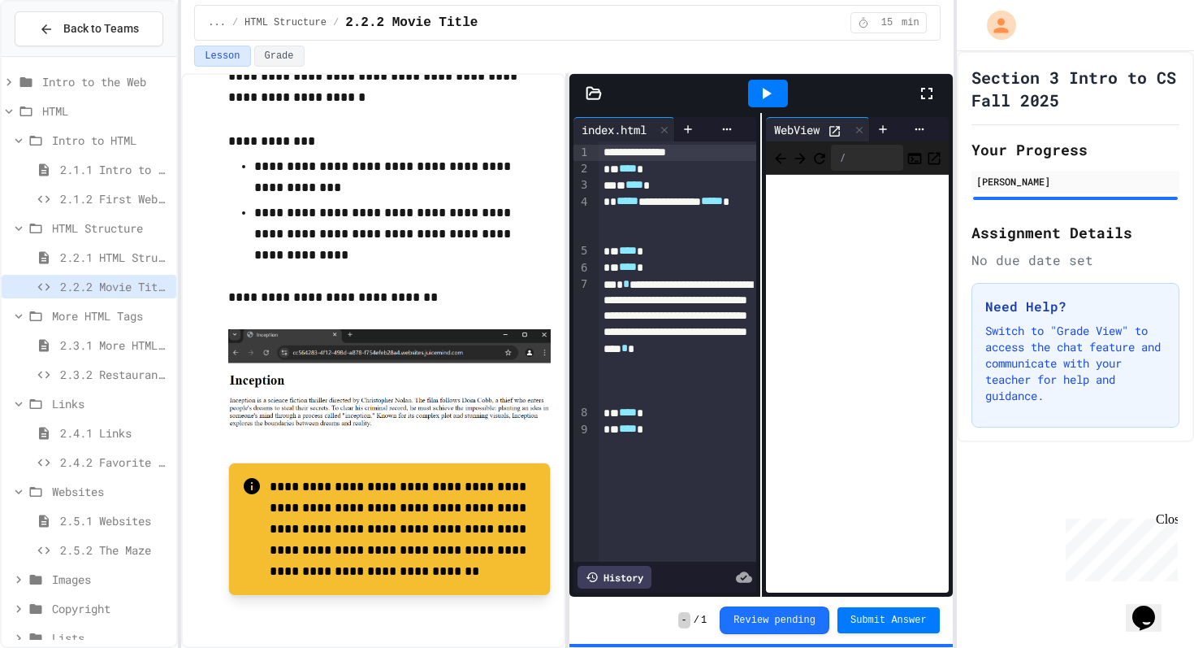
click at [96, 188] on div "2.1.2 First Webpage" at bounding box center [89, 199] width 175 height 24
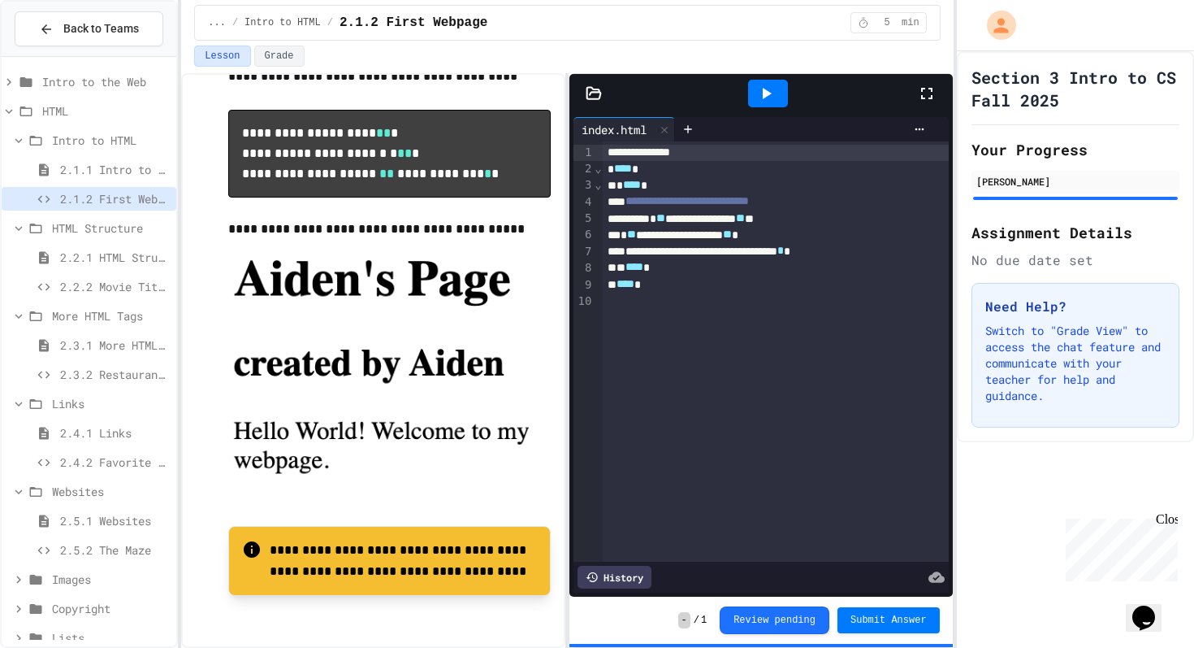
scroll to position [170, 0]
click at [874, 614] on span "Submit Answer" at bounding box center [889, 618] width 76 height 13
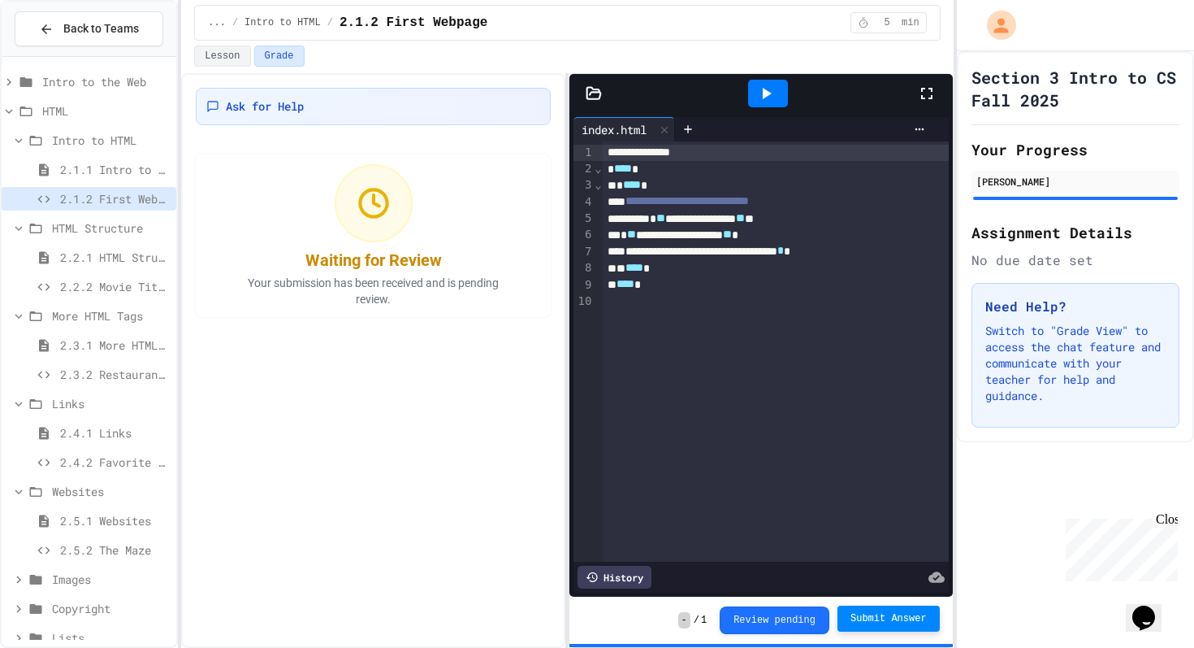
click at [92, 279] on span "2.2.2 Movie Title" at bounding box center [115, 286] width 110 height 17
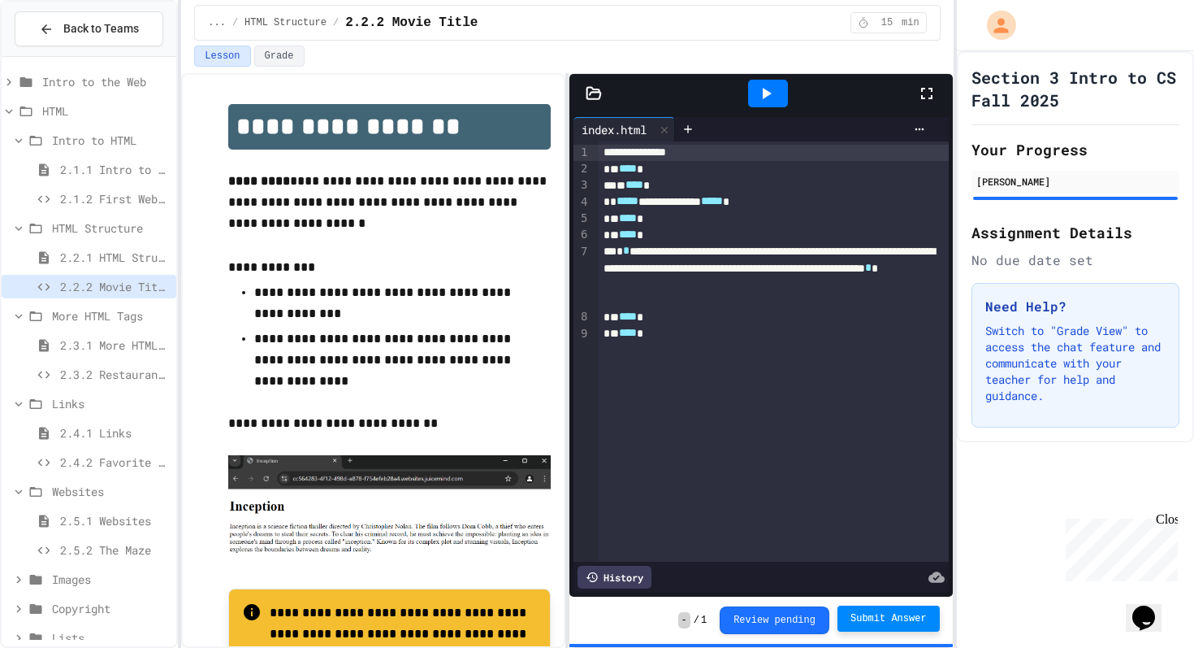
click at [863, 613] on button "Submit Answer" at bounding box center [889, 618] width 102 height 26
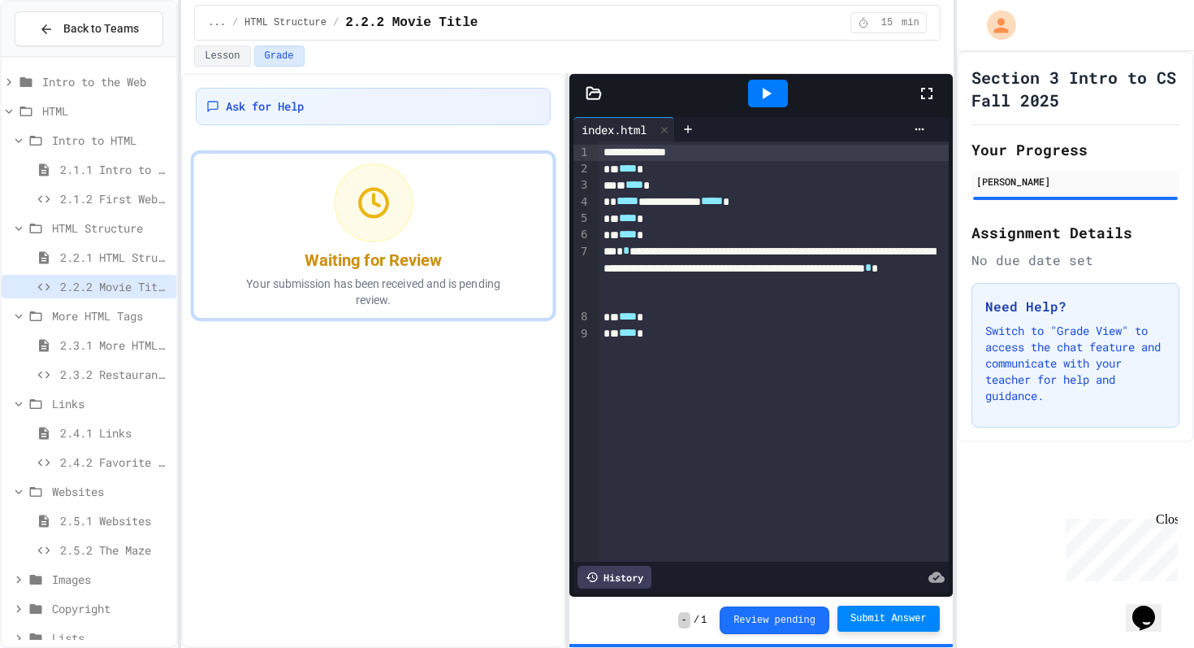
click at [137, 381] on span "2.3.2 Restaurant Menu" at bounding box center [115, 374] width 110 height 17
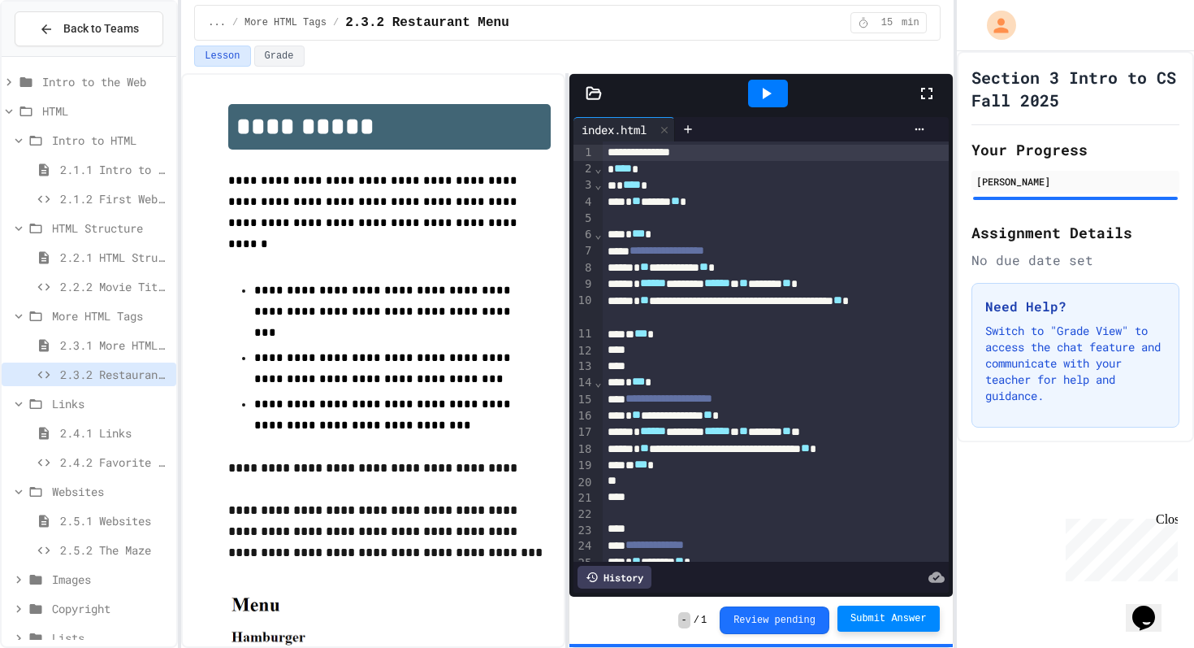
click at [876, 612] on button "Submit Answer" at bounding box center [889, 618] width 102 height 26
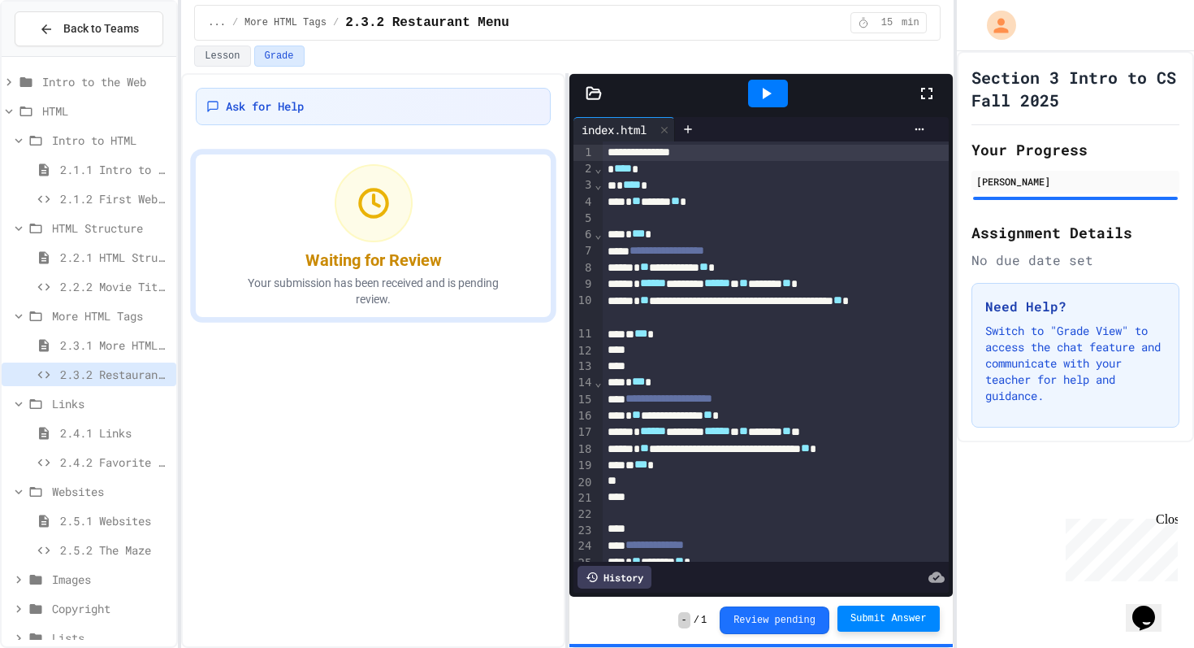
click at [91, 455] on span "2.4.2 Favorite Links" at bounding box center [115, 461] width 110 height 17
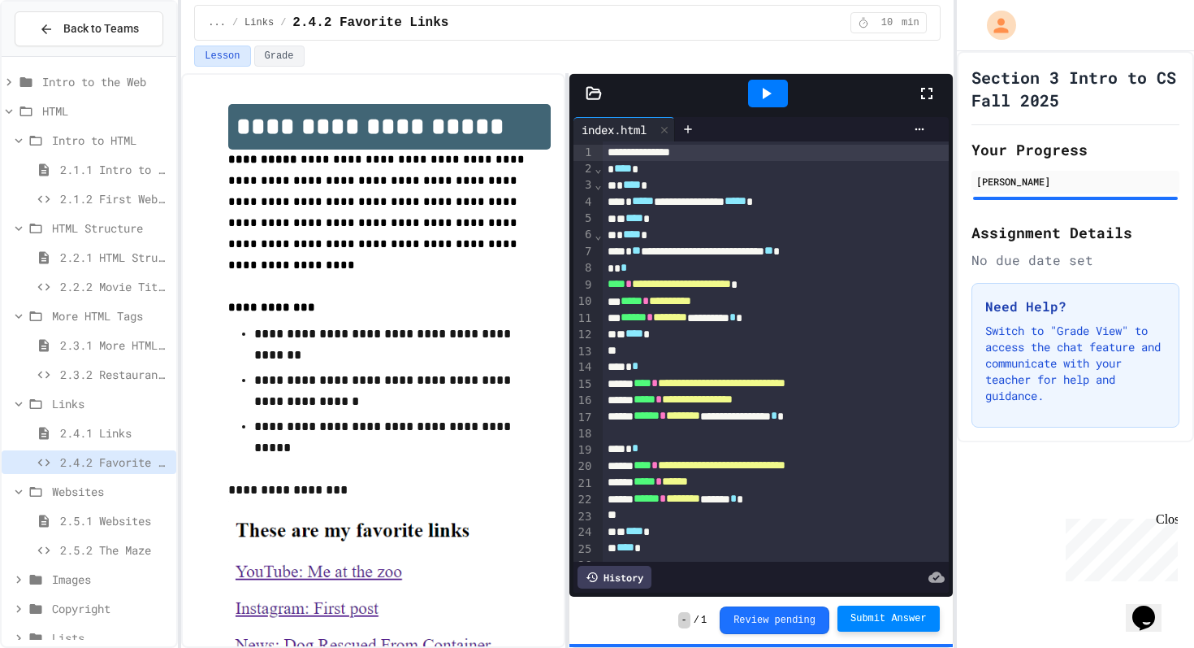
click at [876, 611] on button "Submit Answer" at bounding box center [889, 618] width 102 height 26
